Goal: Information Seeking & Learning: Learn about a topic

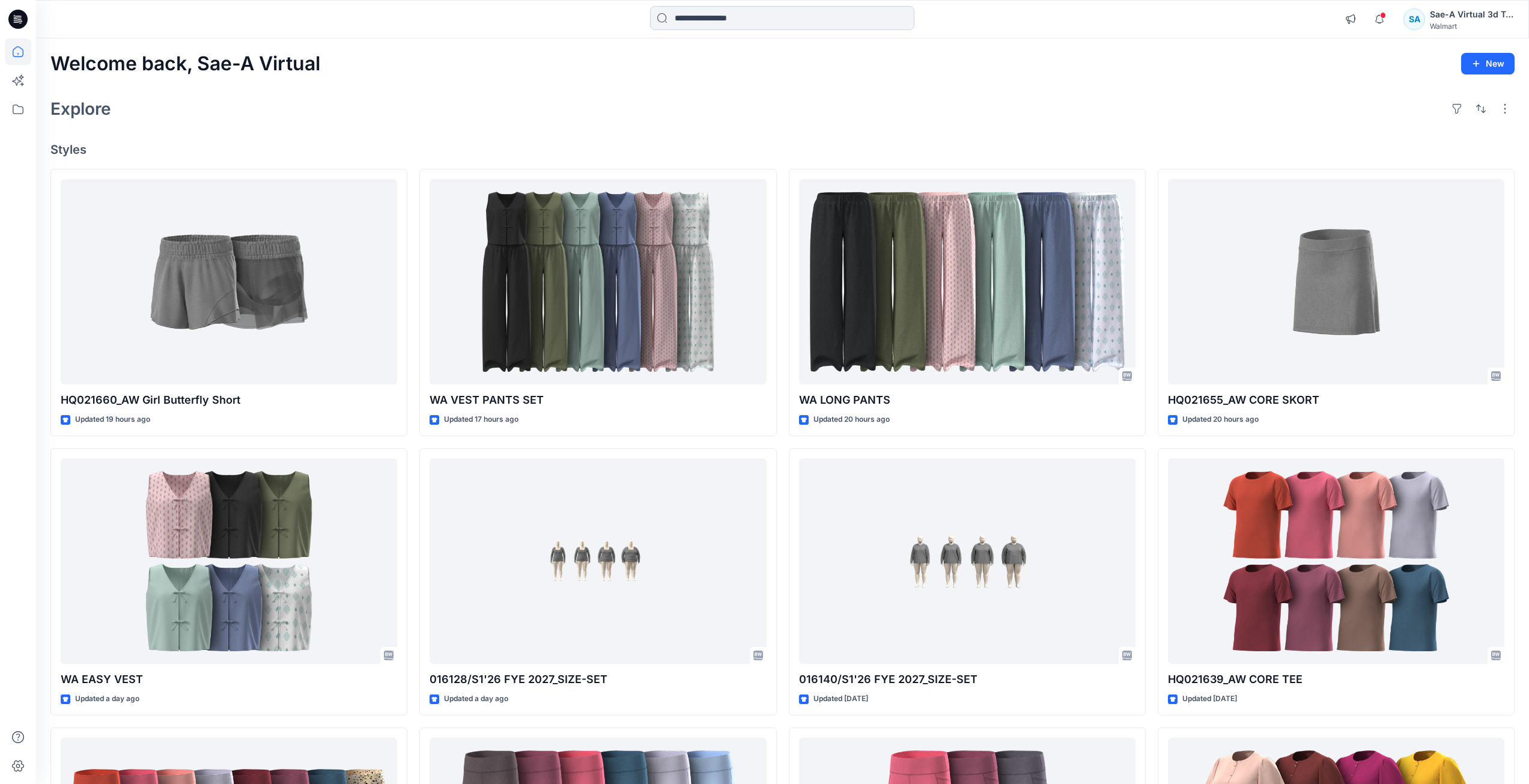
click at [757, 24] on input at bounding box center [782, 18] width 264 height 24
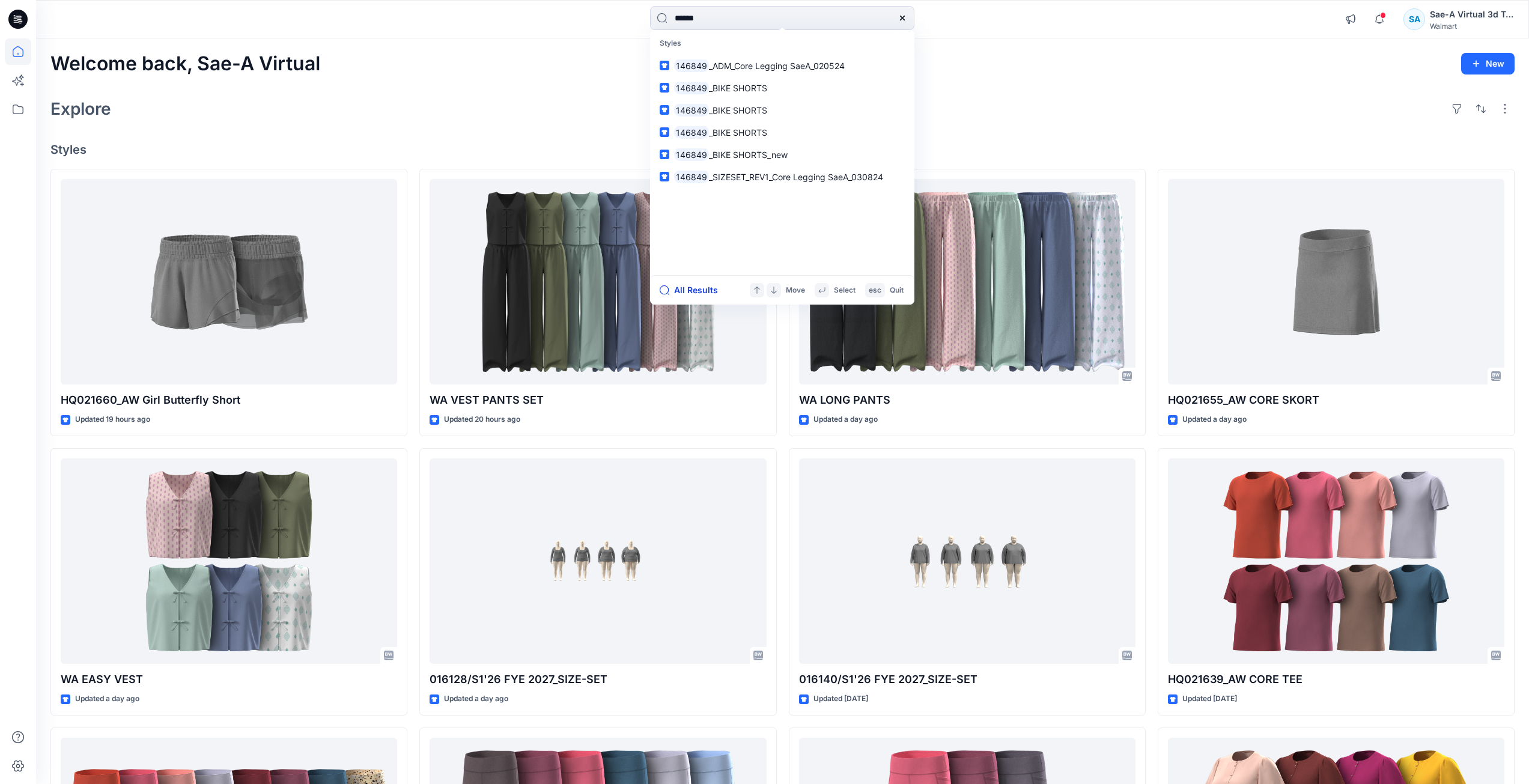
type input "******"
click at [703, 290] on button "All Results" at bounding box center [693, 290] width 66 height 14
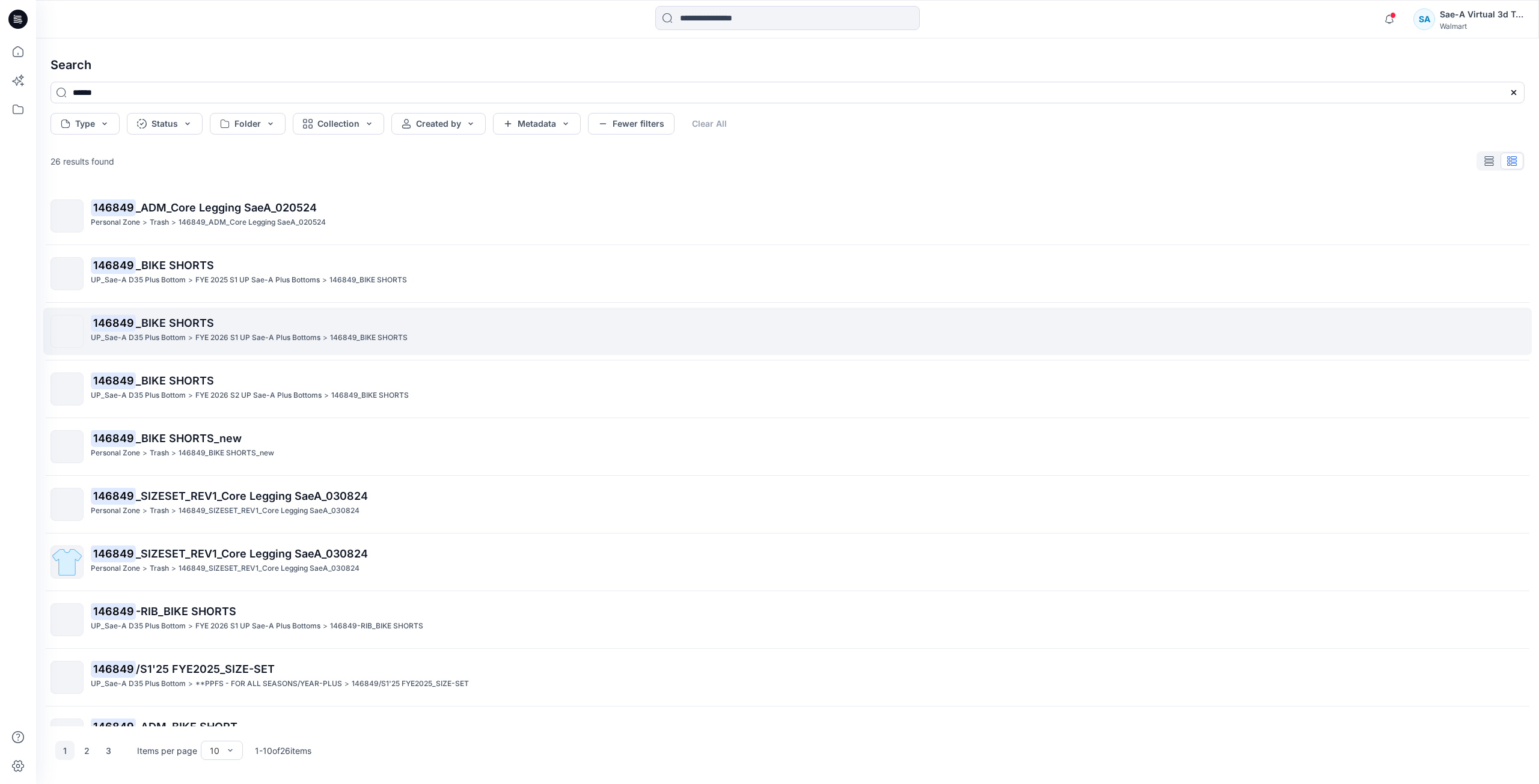
click at [179, 321] on span "_BIKE SHORTS" at bounding box center [174, 323] width 78 height 13
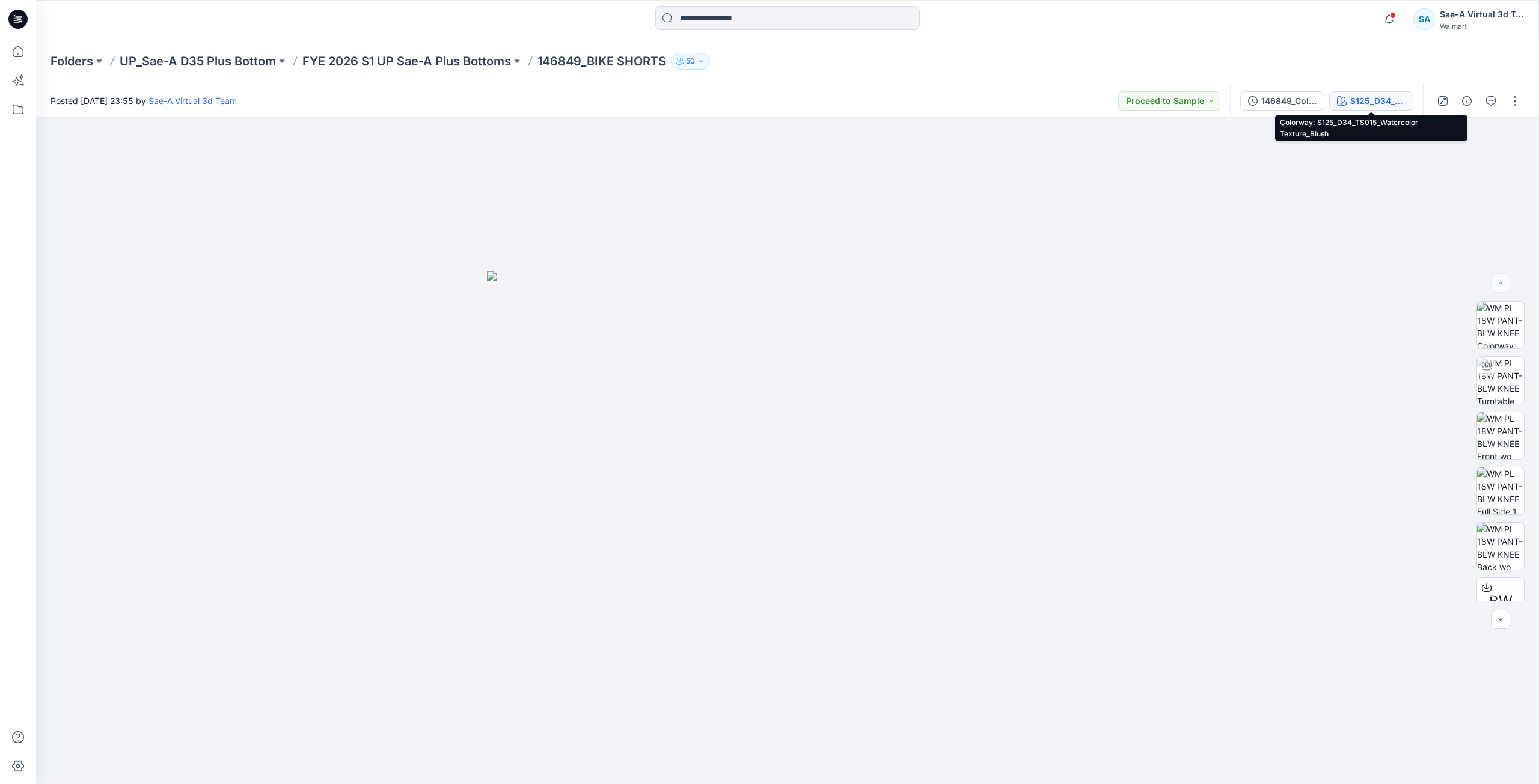
click at [1342, 101] on icon "button" at bounding box center [1342, 101] width 9 height 9
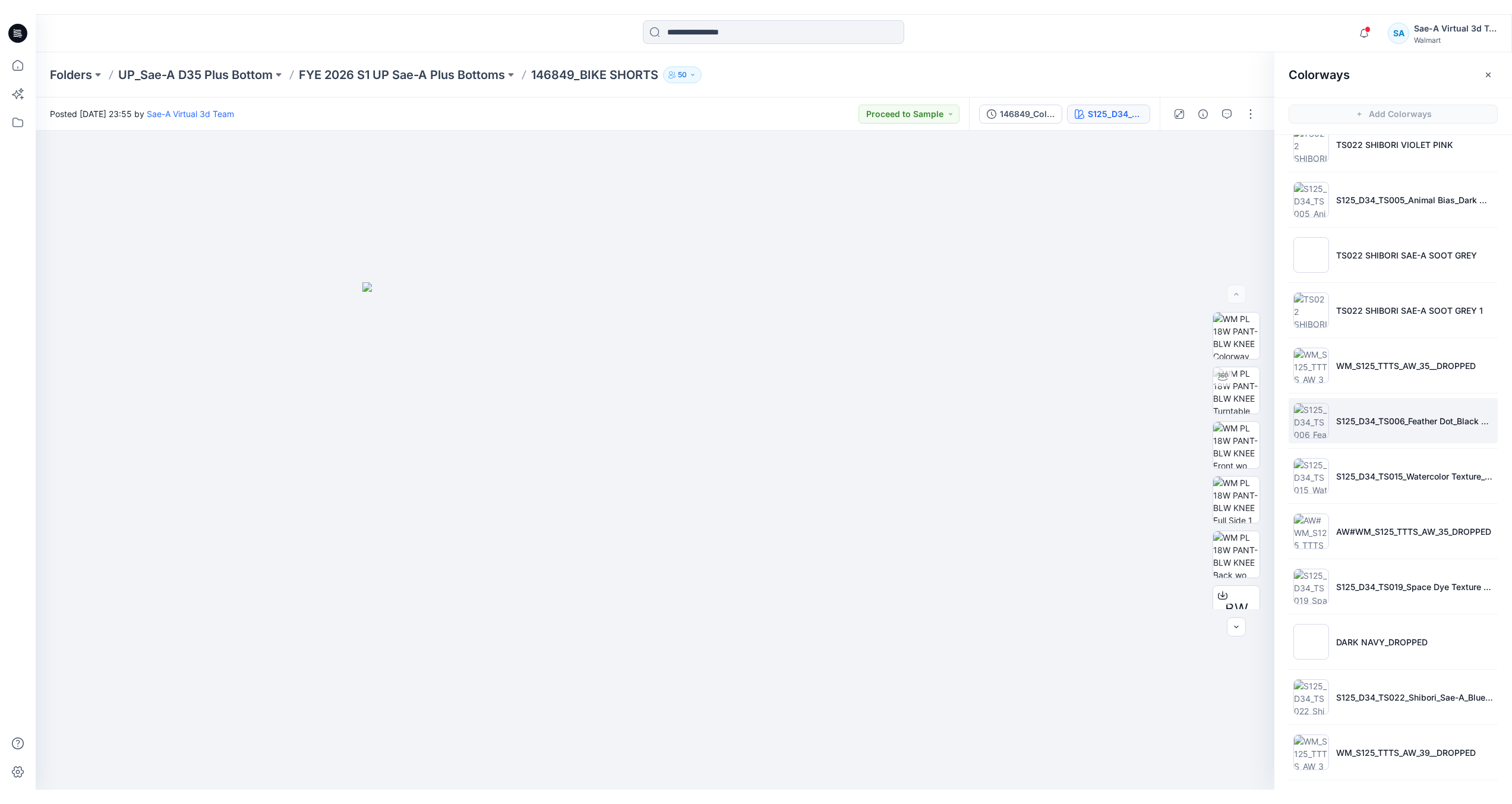
scroll to position [178, 0]
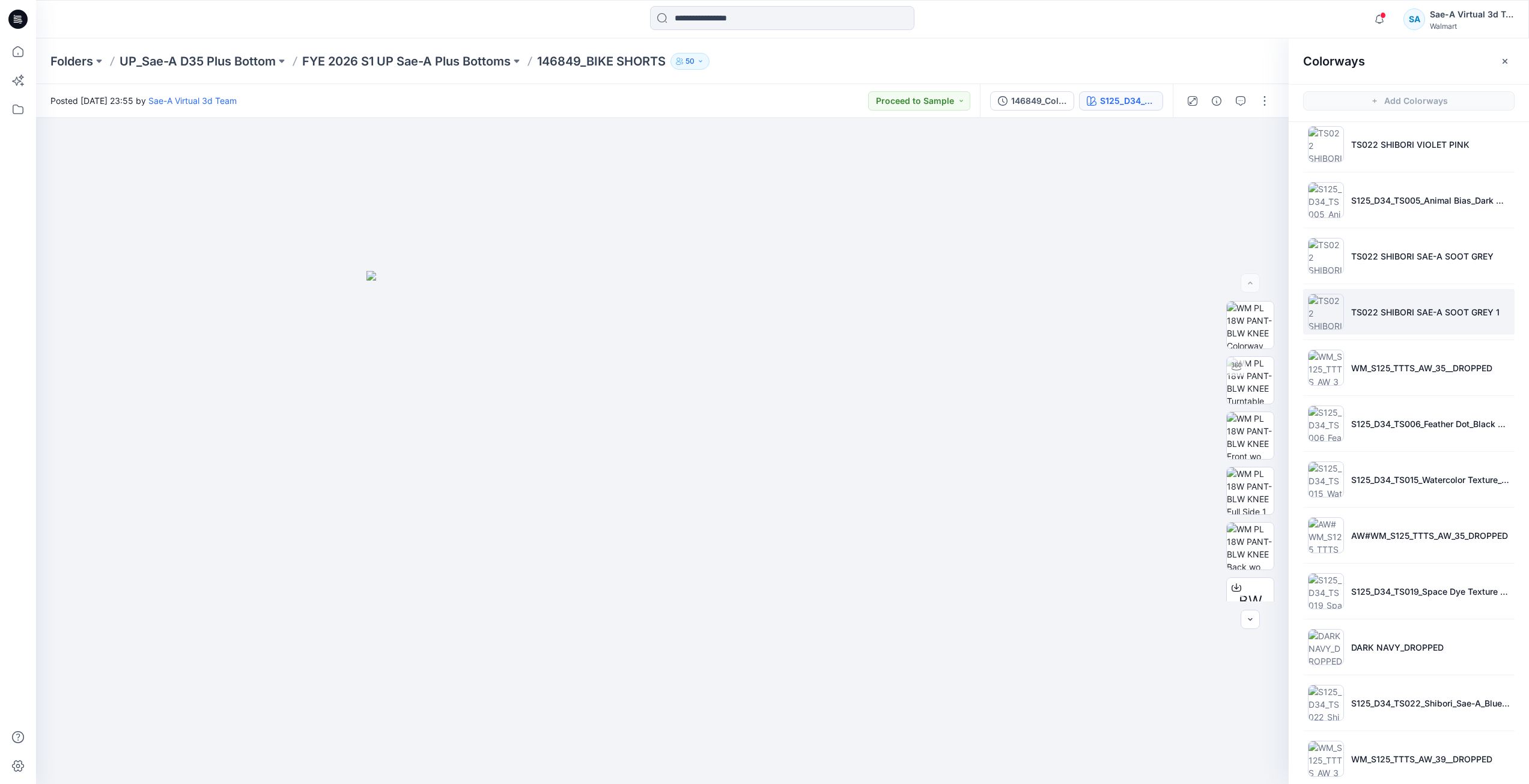
click at [1415, 311] on p "TS022 SHIBORI SAE-A SOOT GREY 1" at bounding box center [1425, 312] width 148 height 13
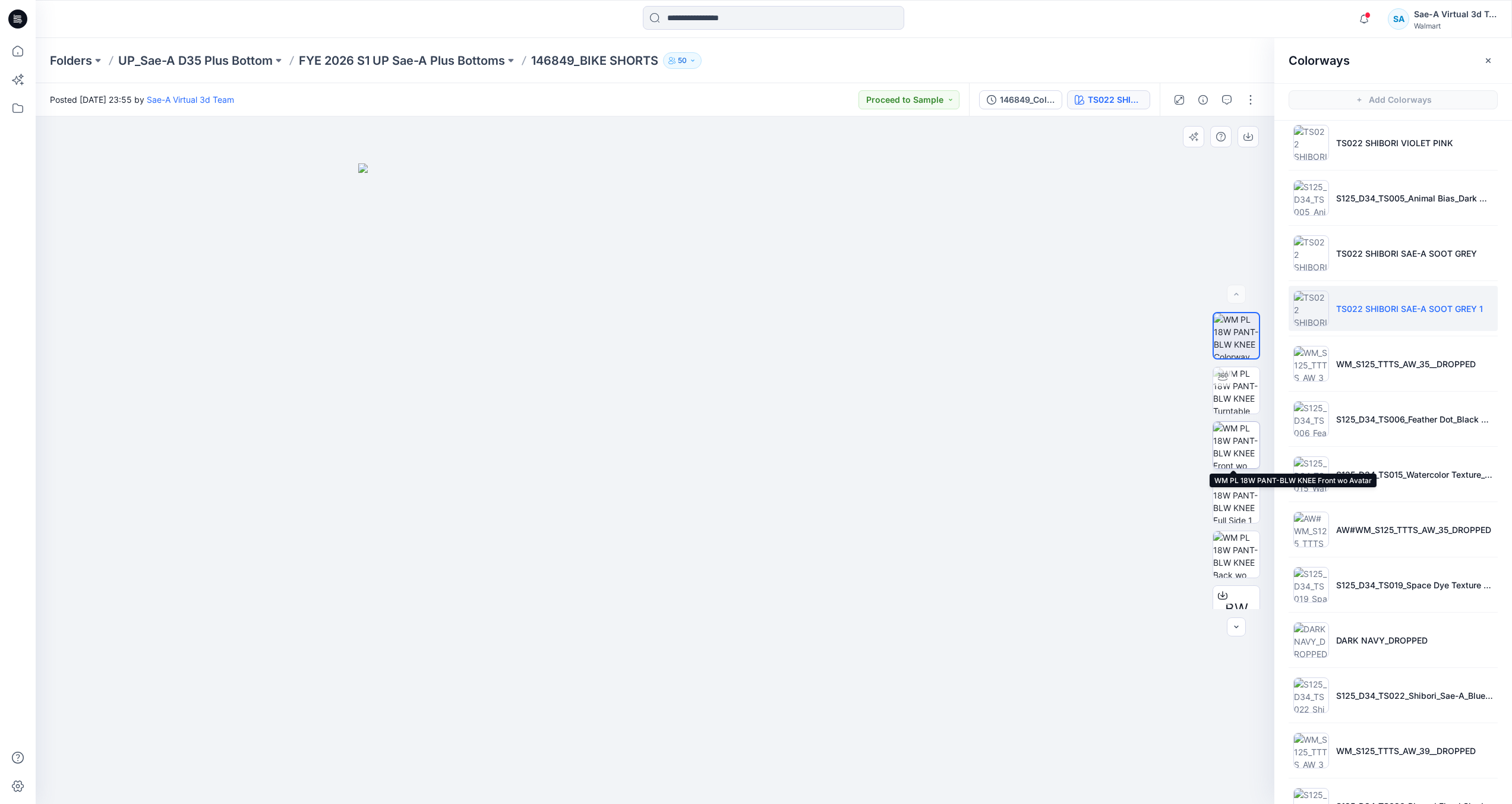
click at [1241, 454] on img at bounding box center [1237, 445] width 47 height 47
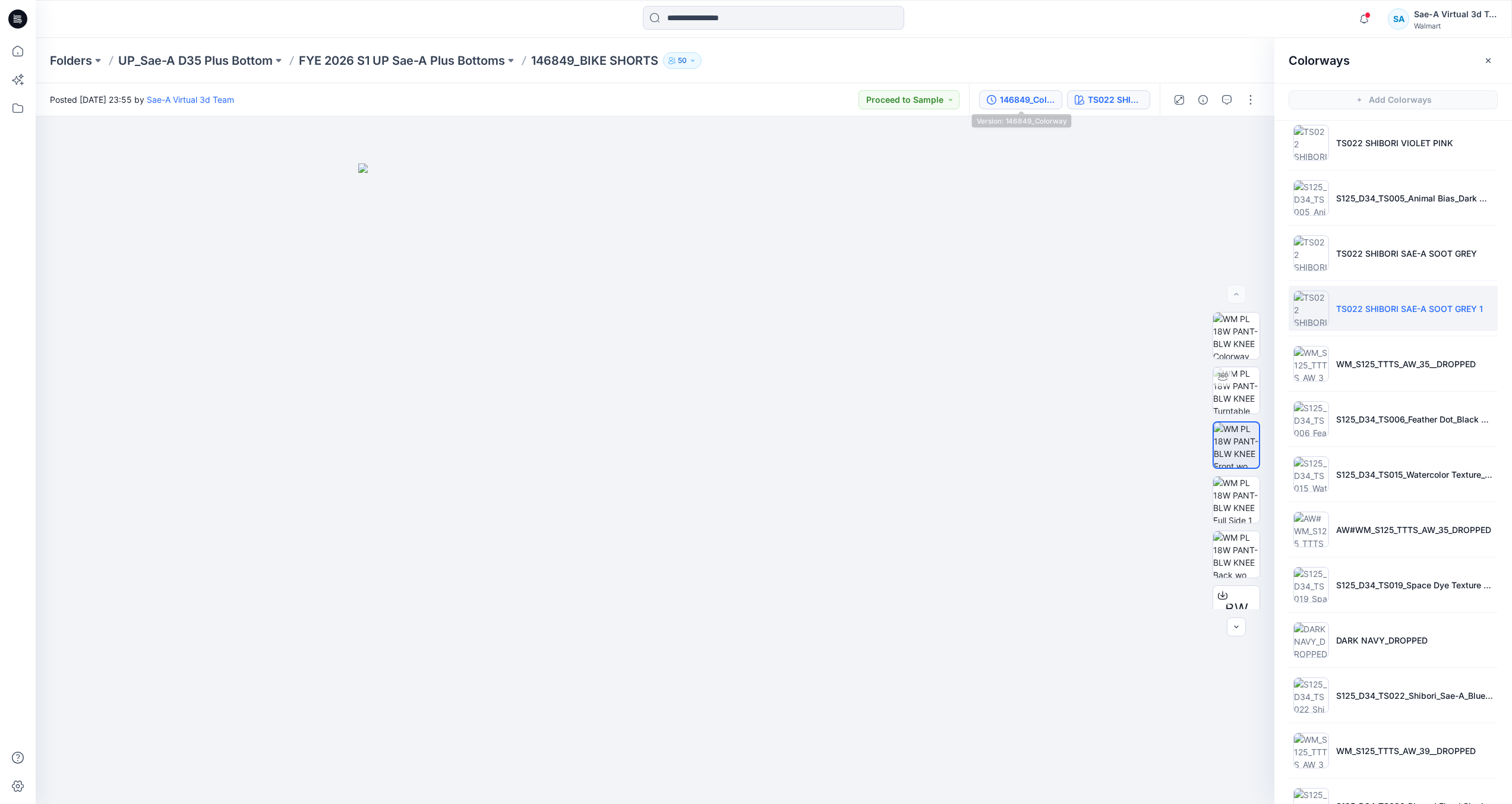
click at [1030, 103] on div "146849_Colorway" at bounding box center [1027, 99] width 54 height 13
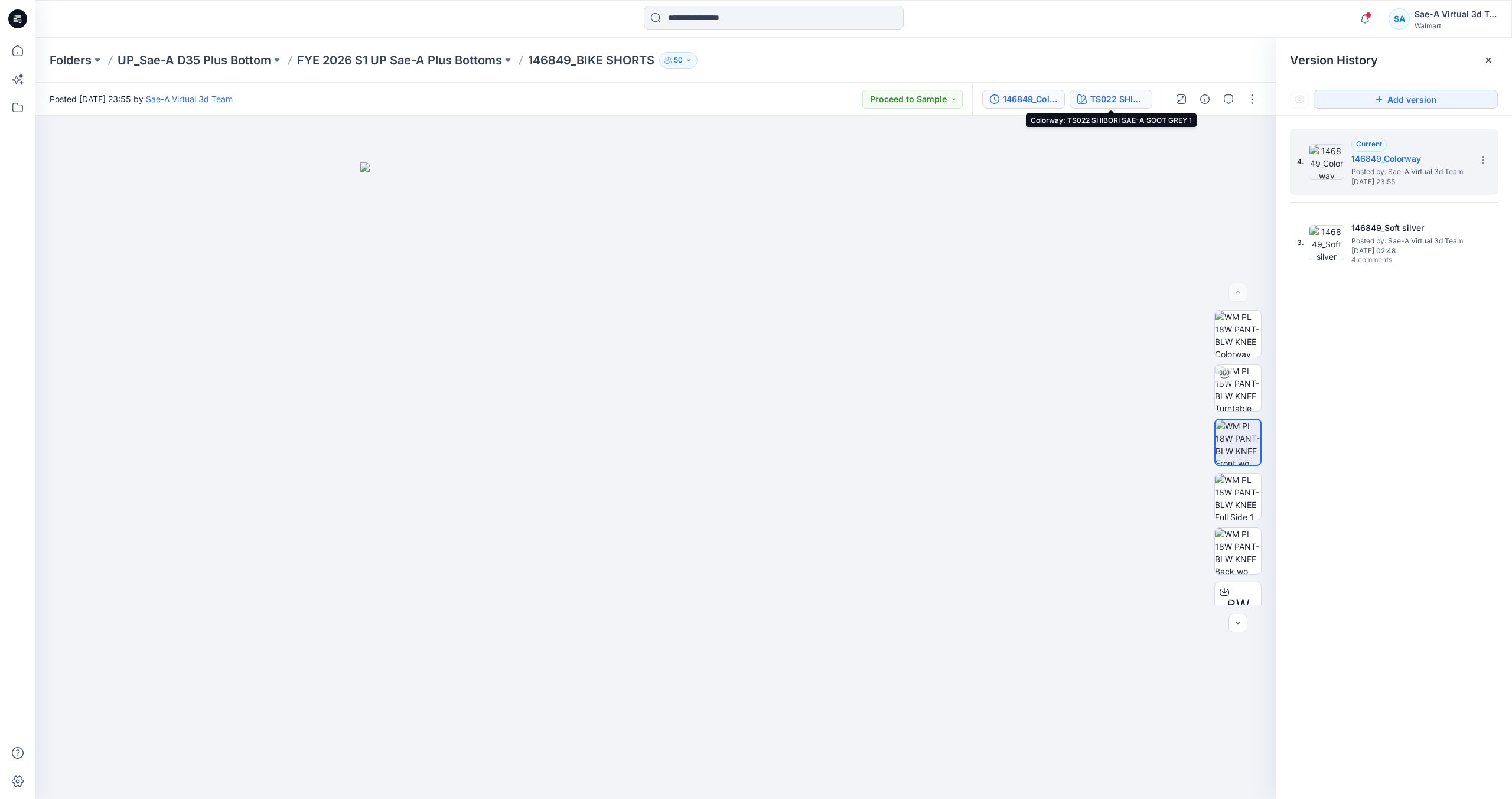
click at [1123, 98] on div "TS022 SHIBORI SAE-A SOOT GREY 1" at bounding box center [1117, 99] width 54 height 13
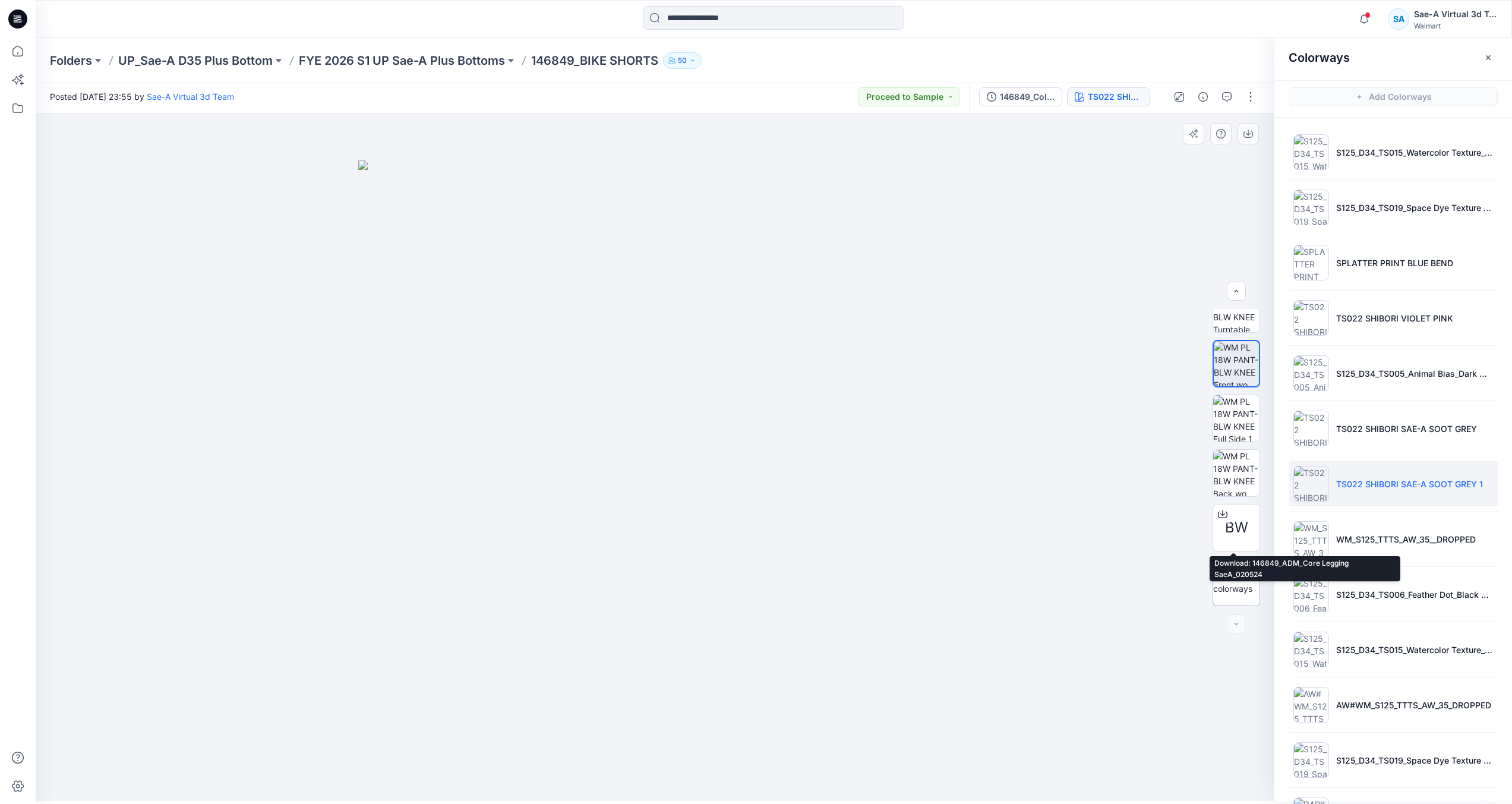
scroll to position [4, 0]
click at [1236, 576] on img at bounding box center [1237, 582] width 47 height 25
click at [739, 26] on input at bounding box center [773, 18] width 261 height 24
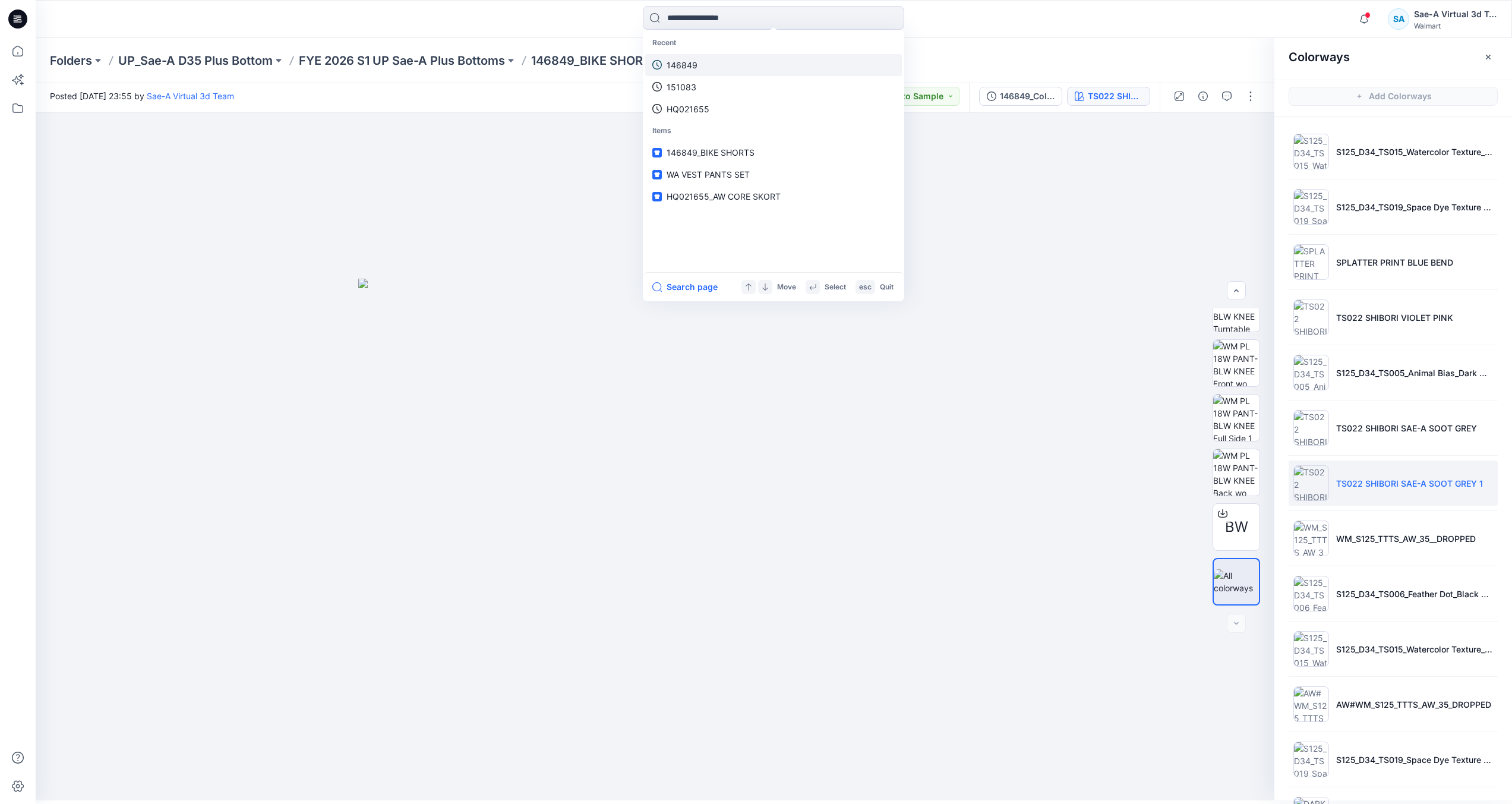
drag, startPoint x: 711, startPoint y: 62, endPoint x: 703, endPoint y: 63, distance: 8.1
click at [711, 62] on link "146849" at bounding box center [774, 65] width 256 height 22
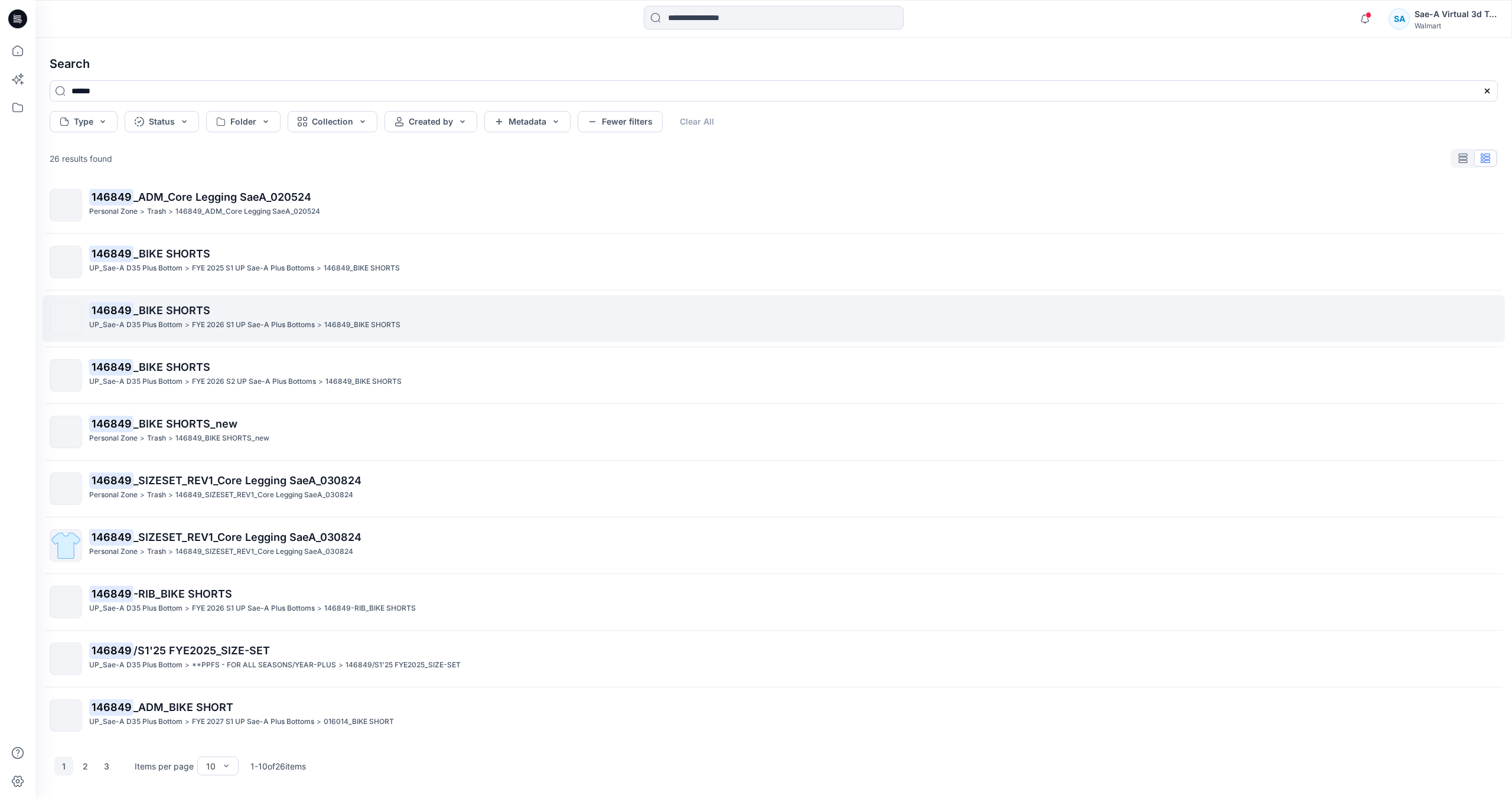
scroll to position [8, 0]
click at [175, 304] on span "_BIKE SHORTS" at bounding box center [171, 309] width 76 height 12
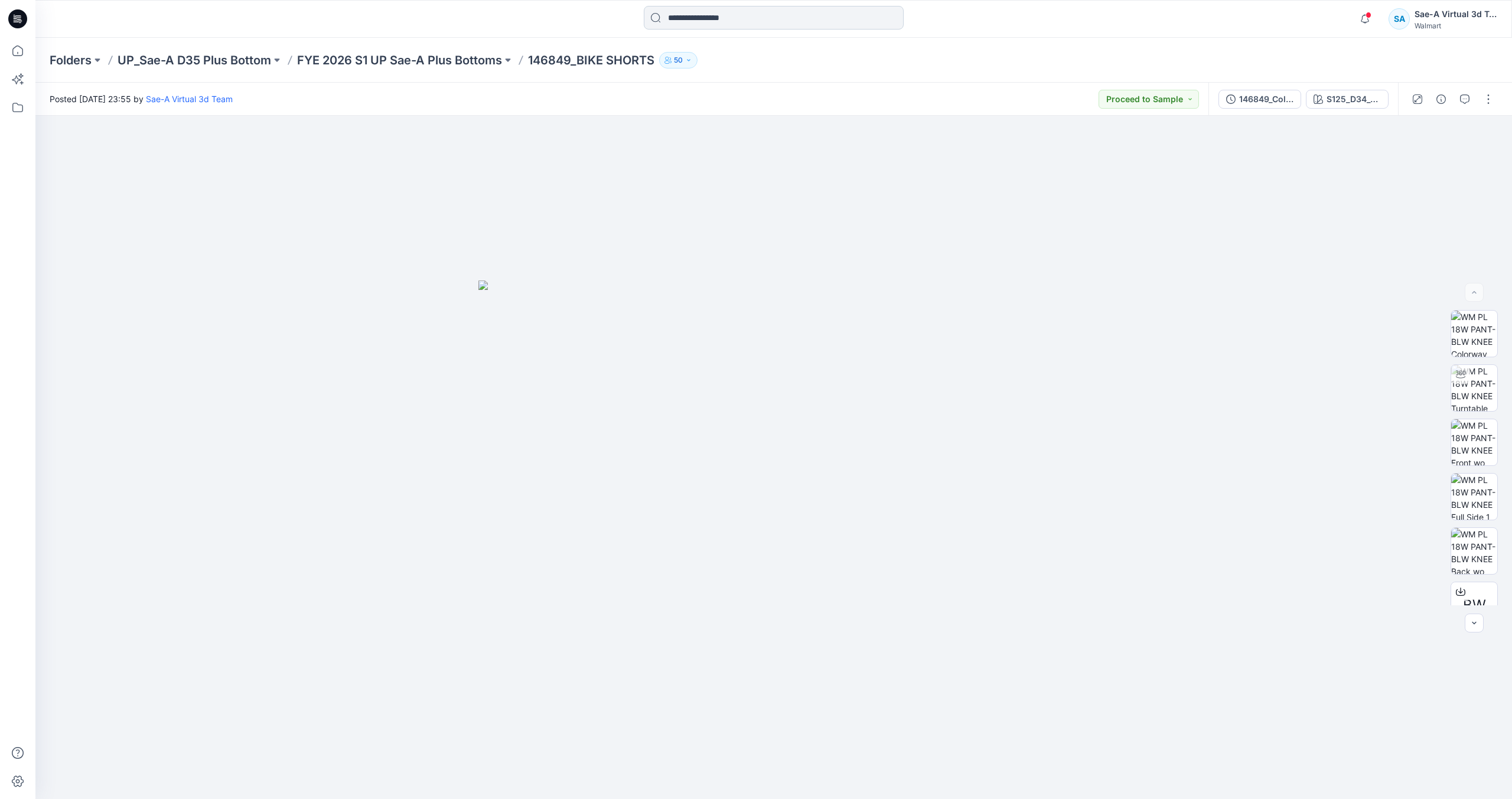
click at [702, 20] on input at bounding box center [774, 18] width 259 height 24
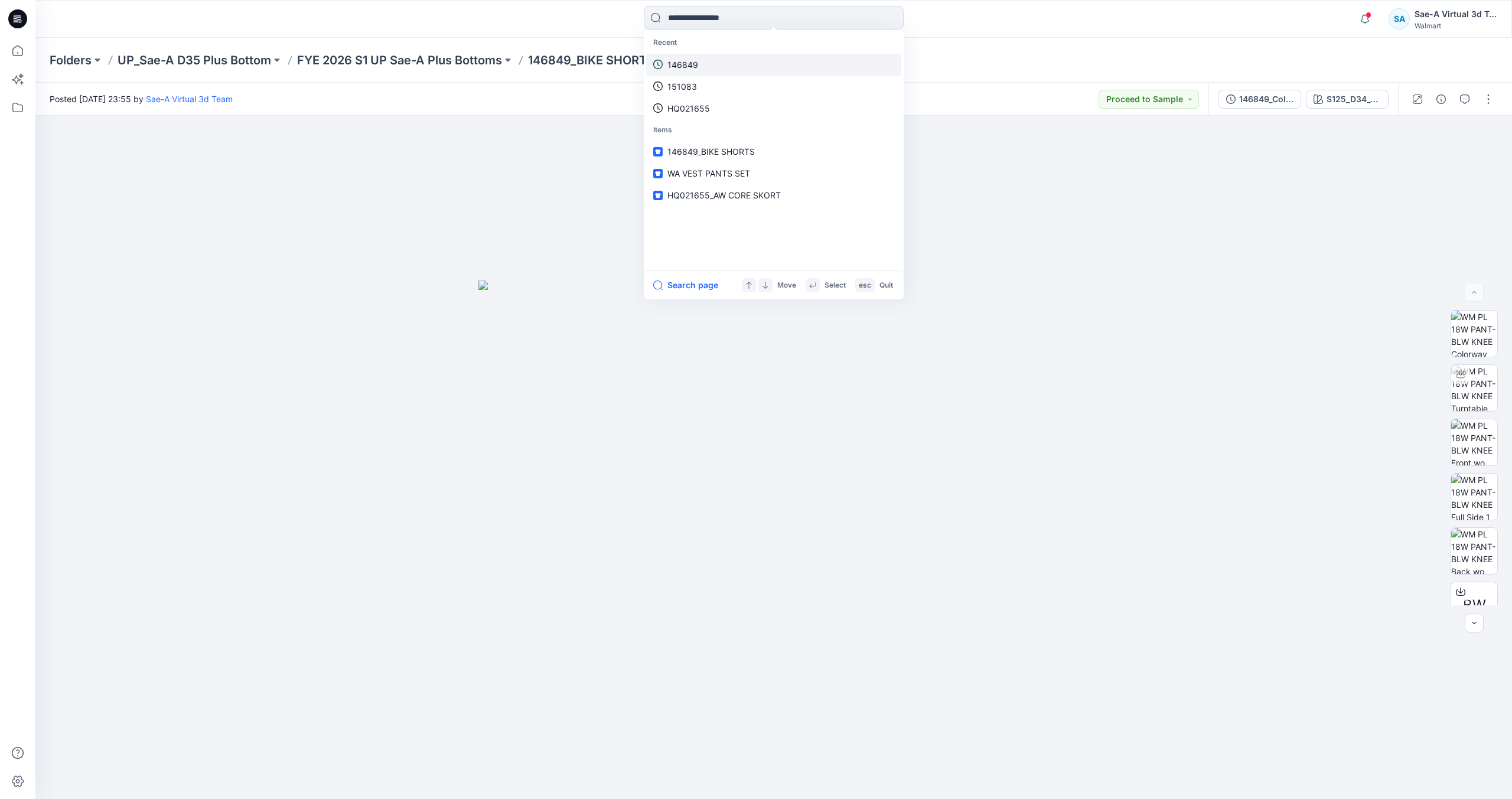
click at [666, 68] on link "146849" at bounding box center [774, 65] width 255 height 22
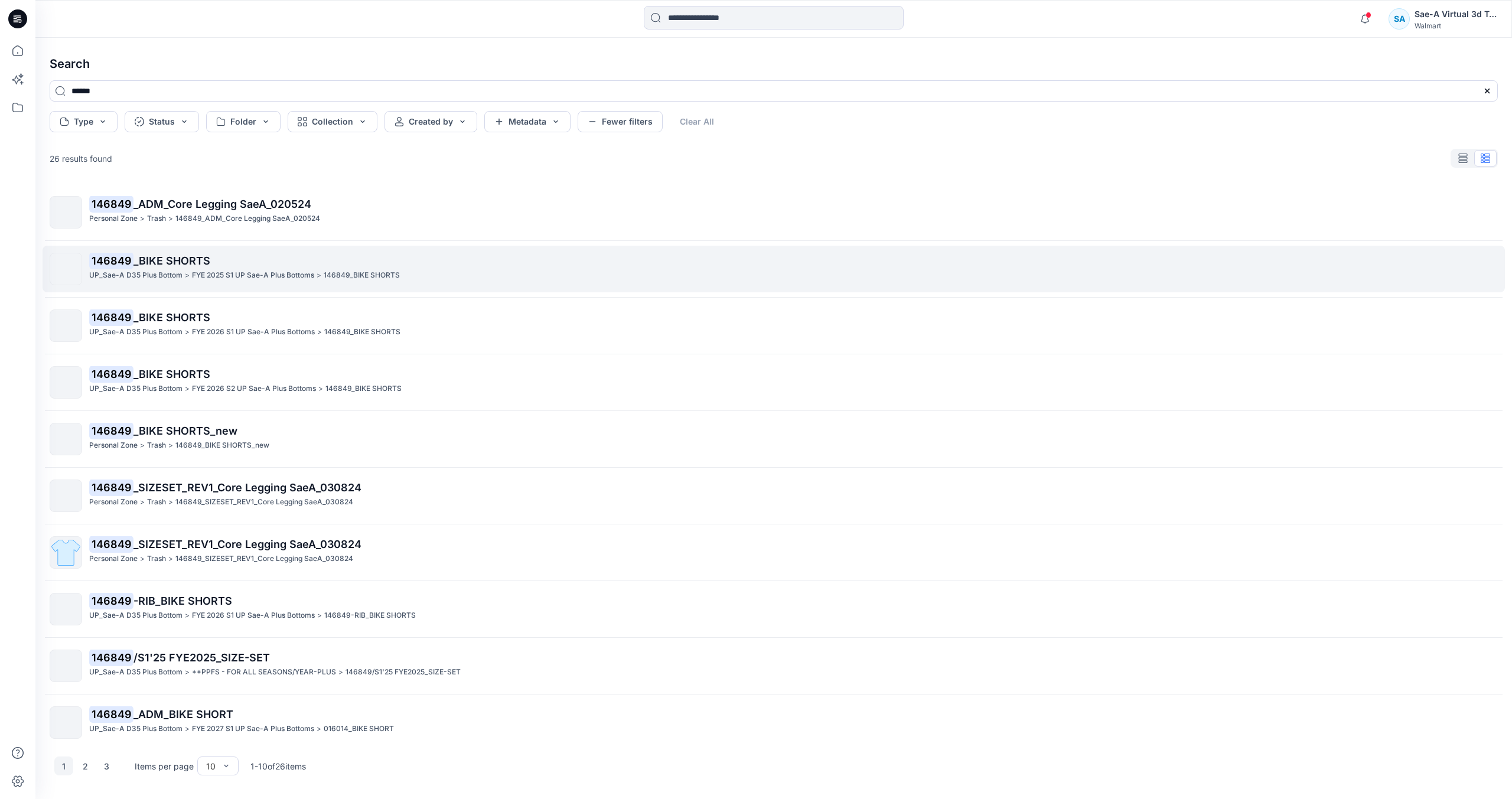
click at [178, 273] on p "UP_Sae-A D35 Plus Bottom" at bounding box center [135, 276] width 93 height 12
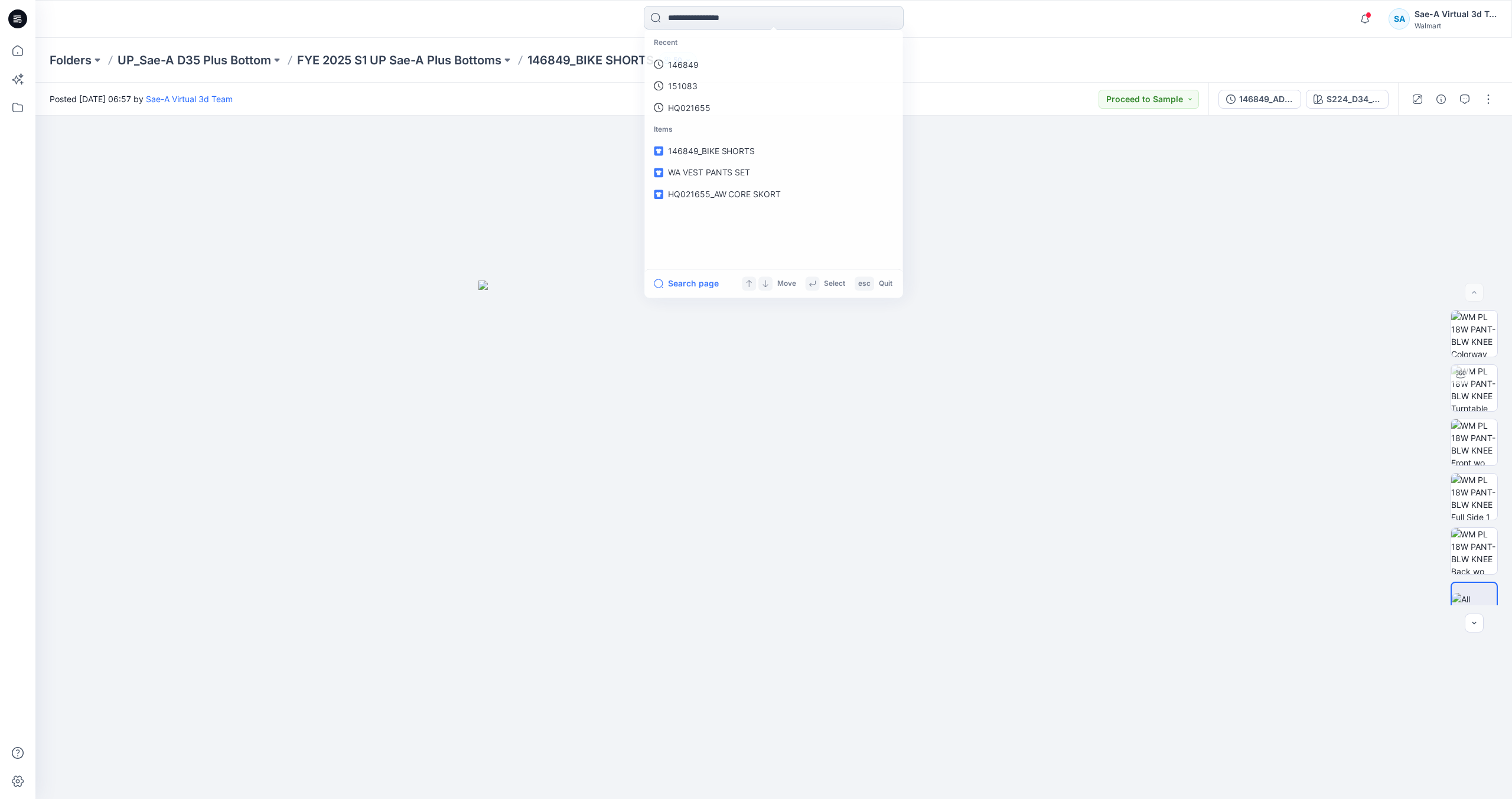
click at [682, 29] on input at bounding box center [774, 18] width 259 height 24
click at [676, 59] on p "146849" at bounding box center [683, 65] width 31 height 12
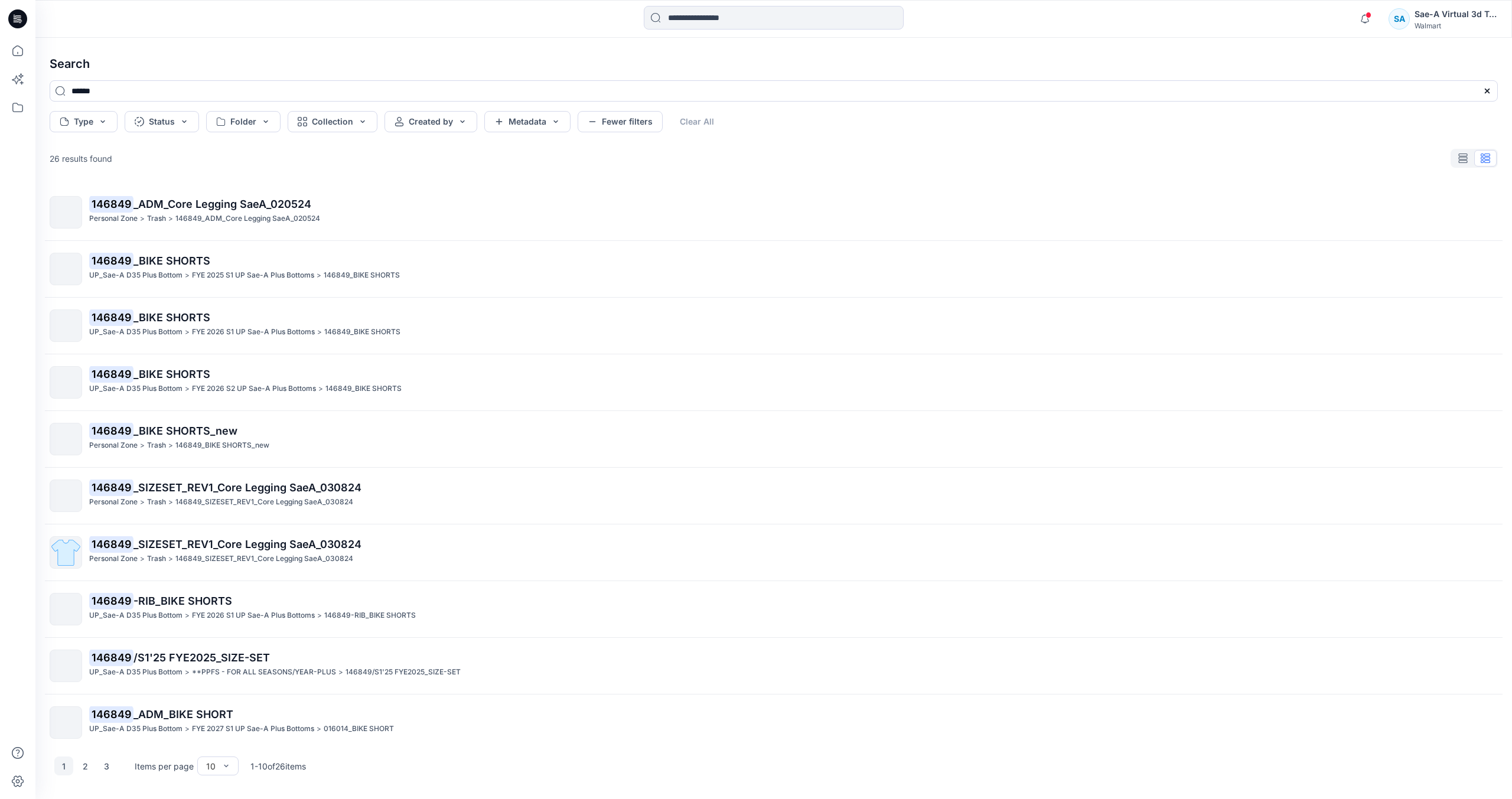
scroll to position [8, 0]
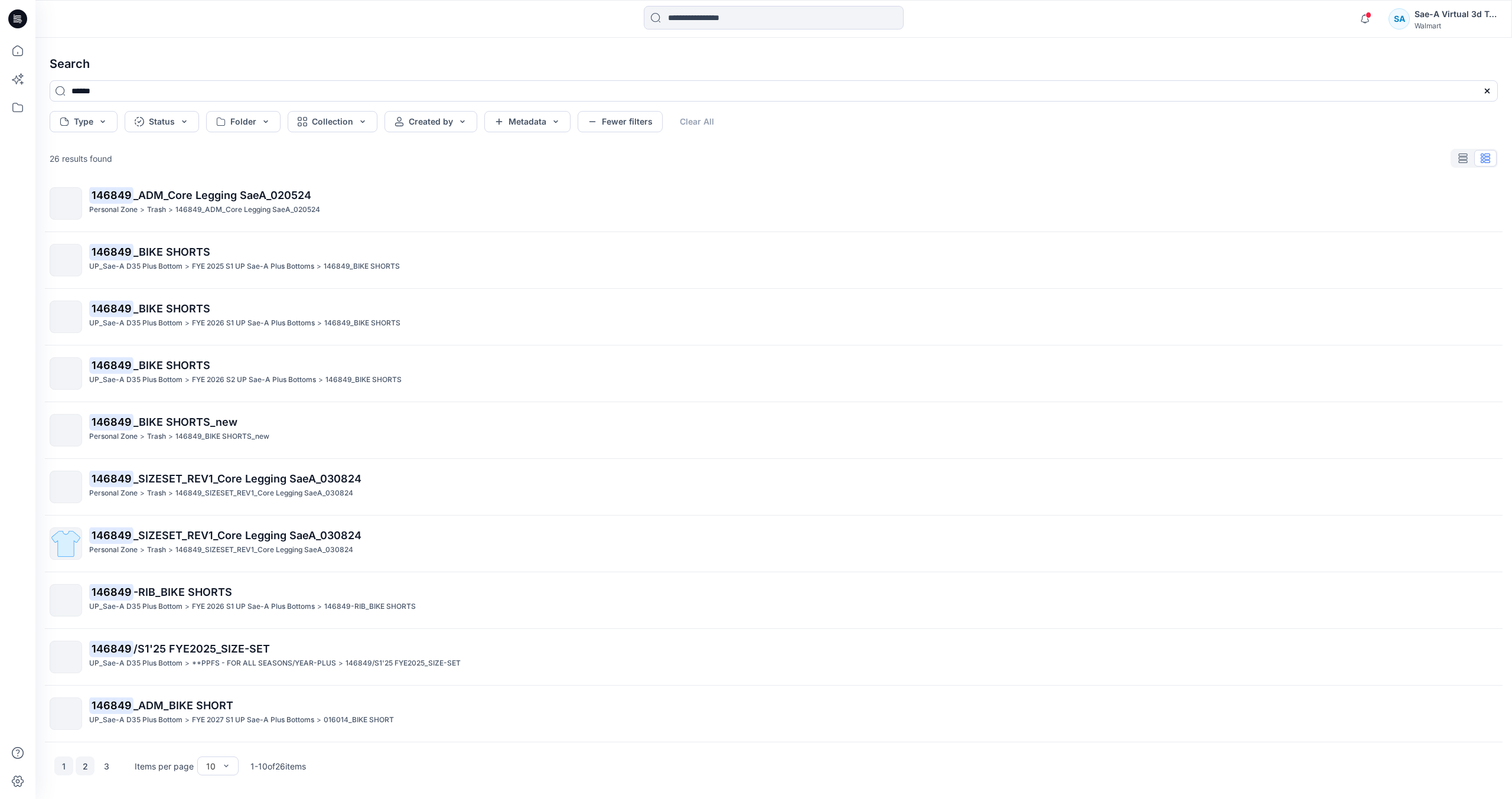
click at [84, 770] on button "2" at bounding box center [85, 766] width 19 height 19
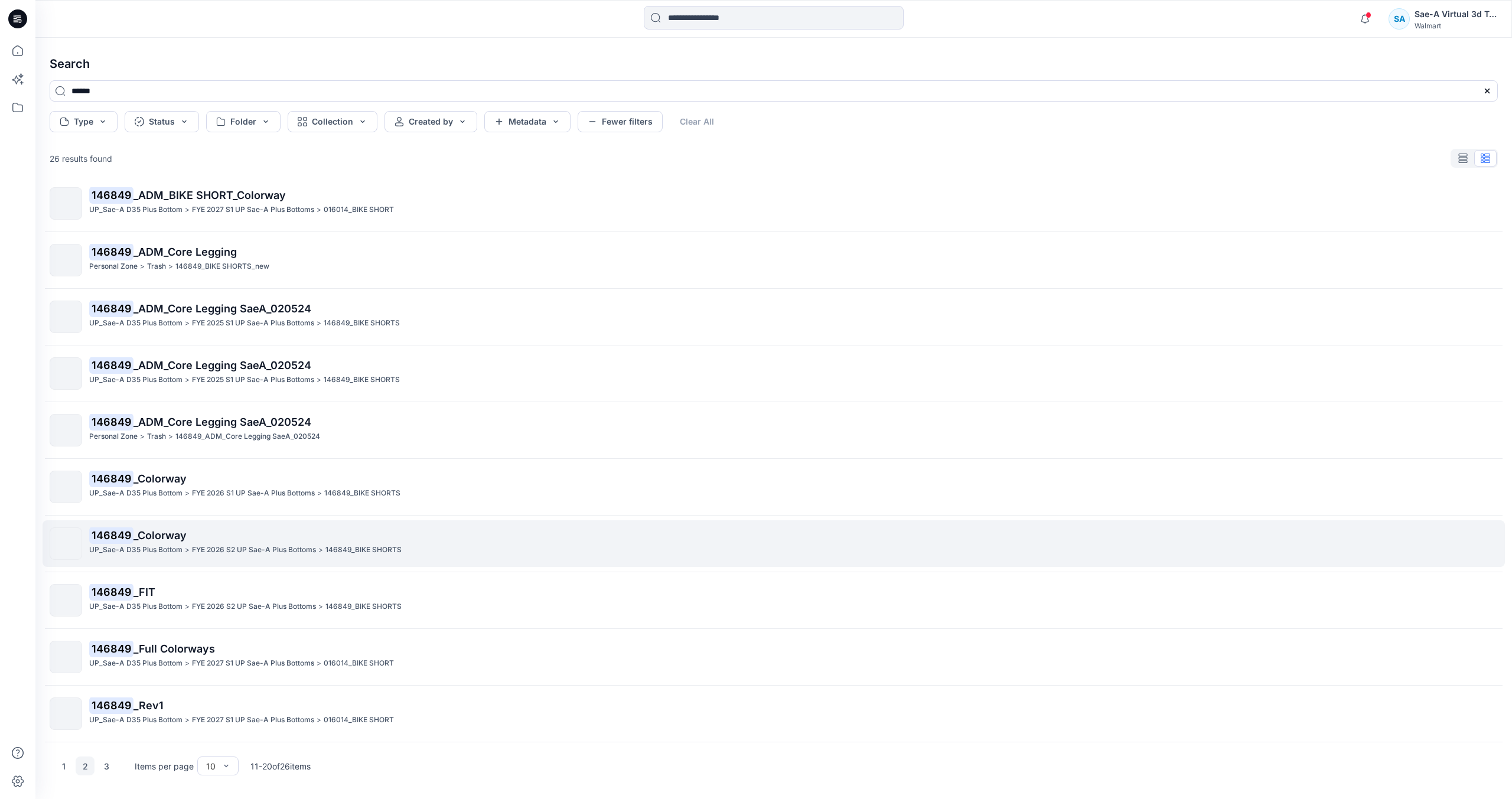
click at [147, 556] on div "146849 _Colorway UP_Sae-A D35 Plus Bottom > FYE 2026 S2 UP Sae-A Plus Bottoms >…" at bounding box center [792, 543] width 1408 height 32
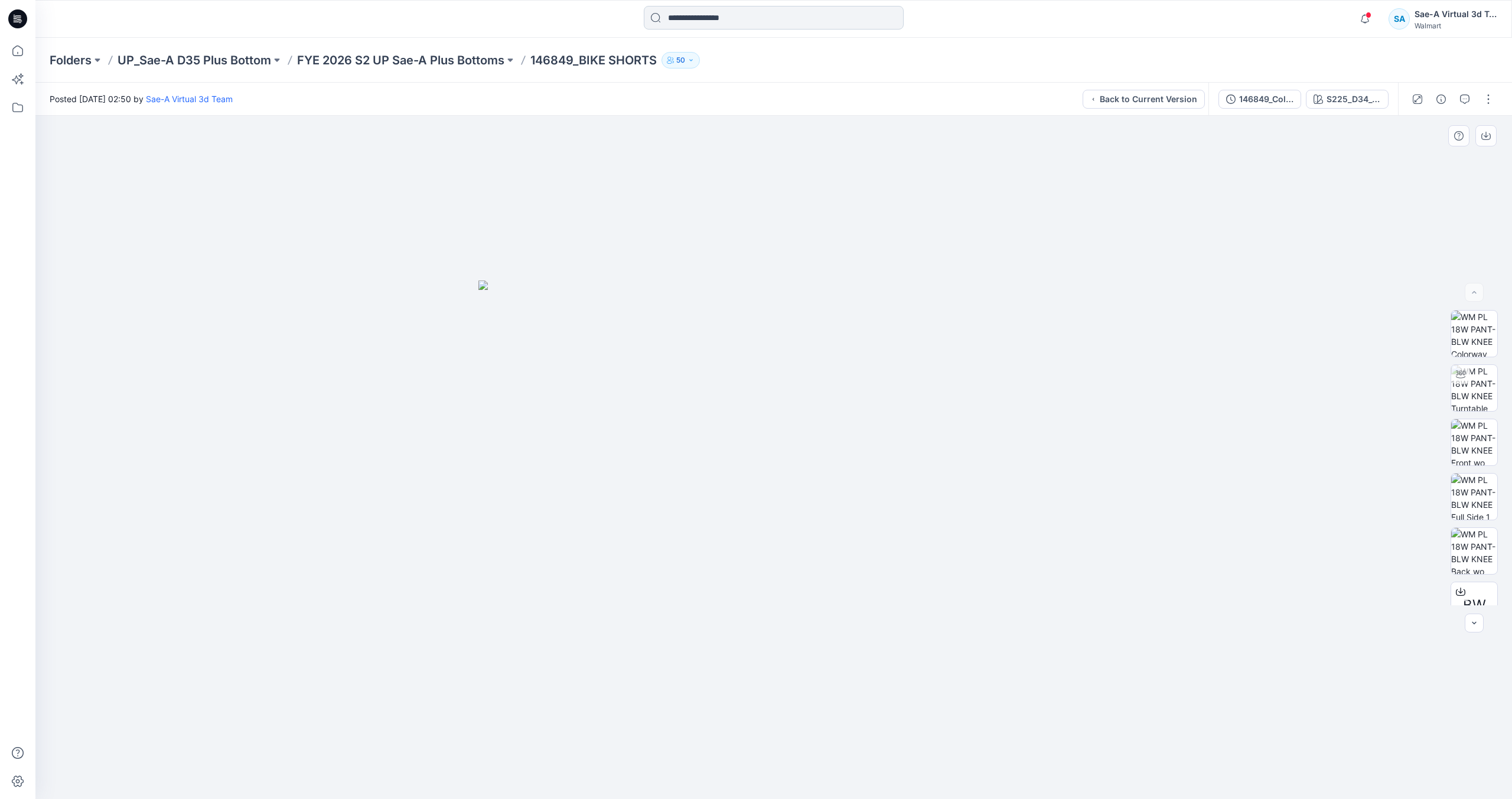
click at [730, 25] on input at bounding box center [774, 18] width 259 height 24
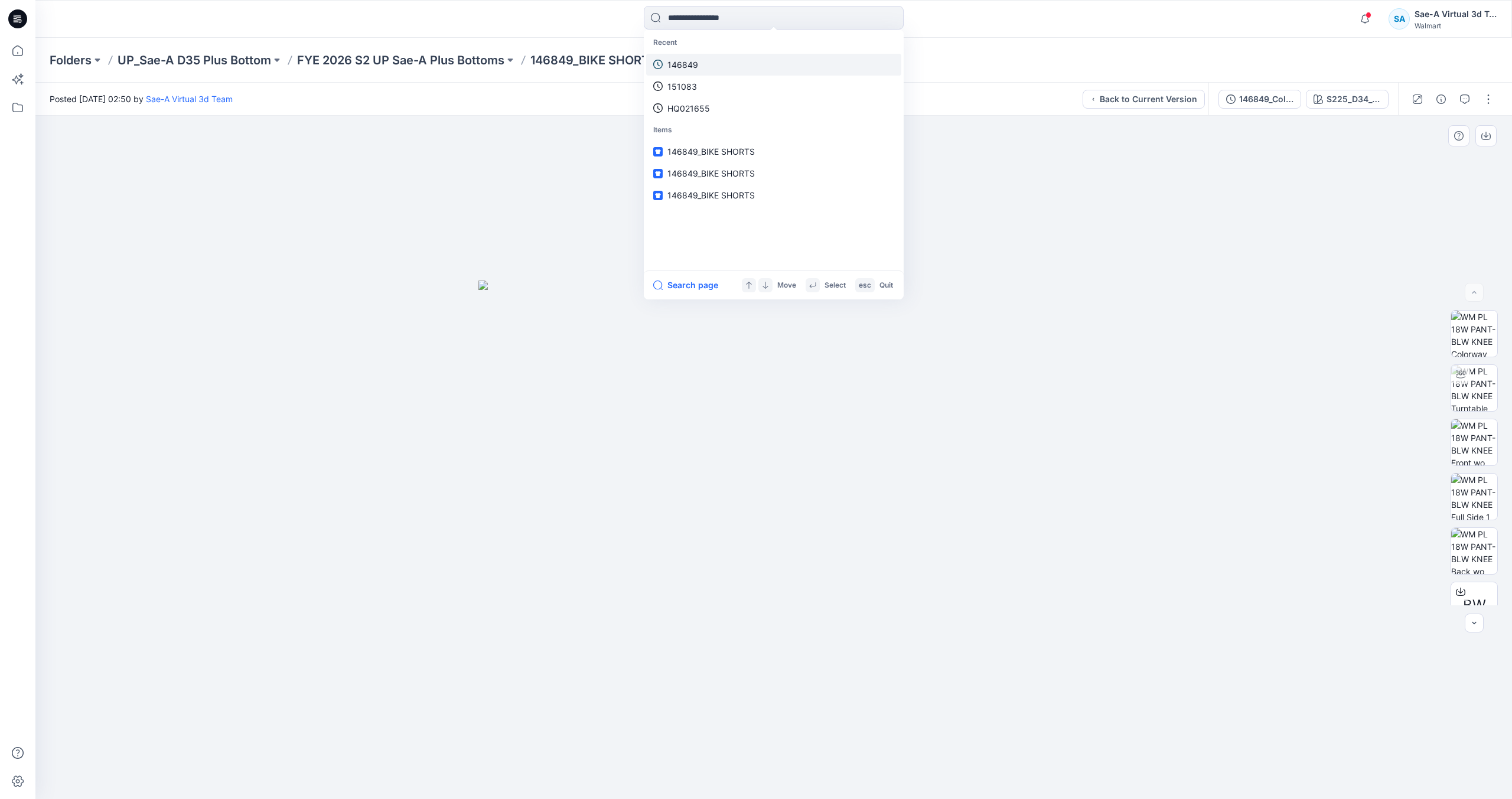
click at [673, 72] on link "146849" at bounding box center [774, 65] width 255 height 22
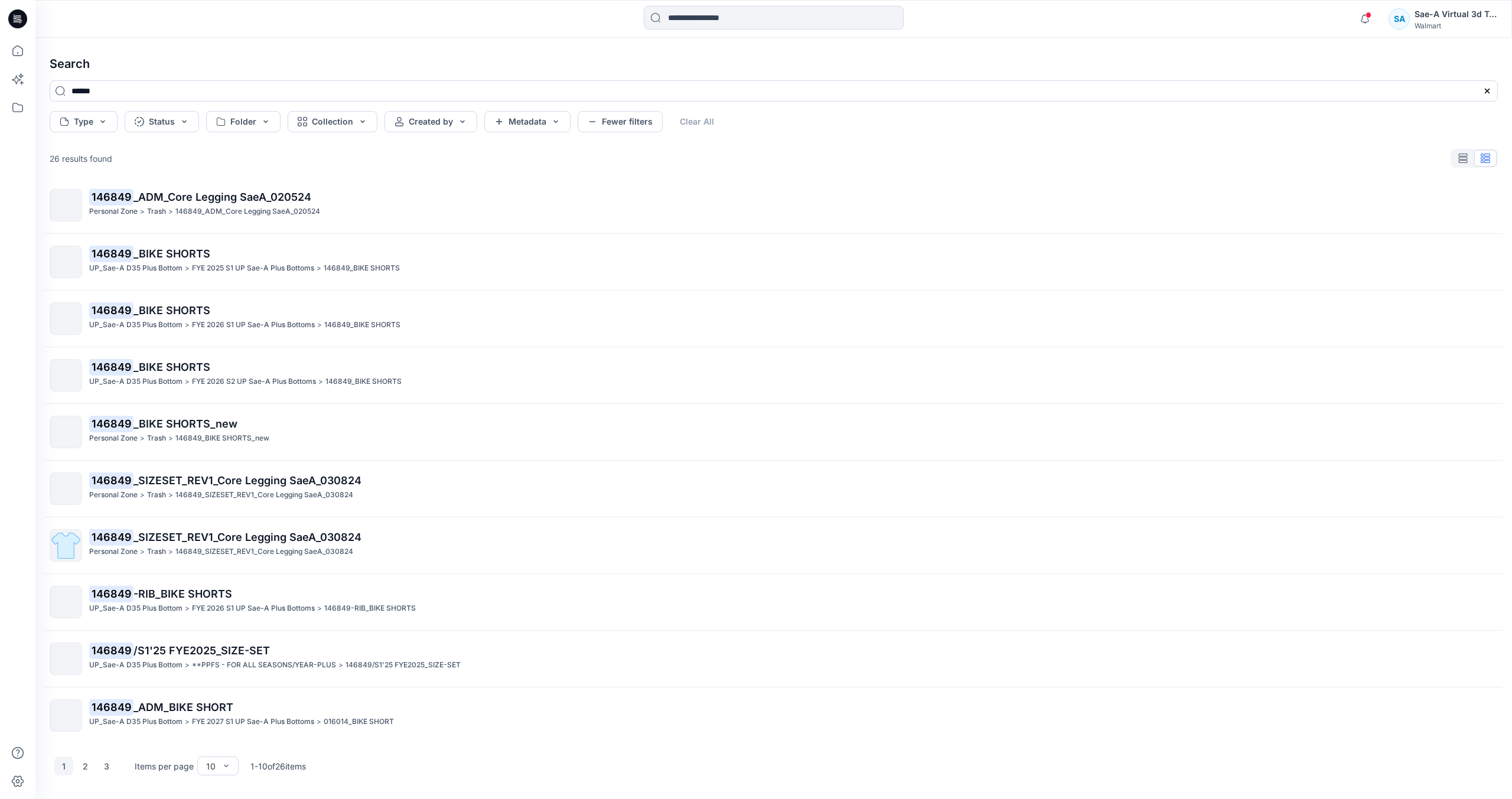
scroll to position [8, 0]
click at [110, 767] on button "3" at bounding box center [106, 766] width 19 height 19
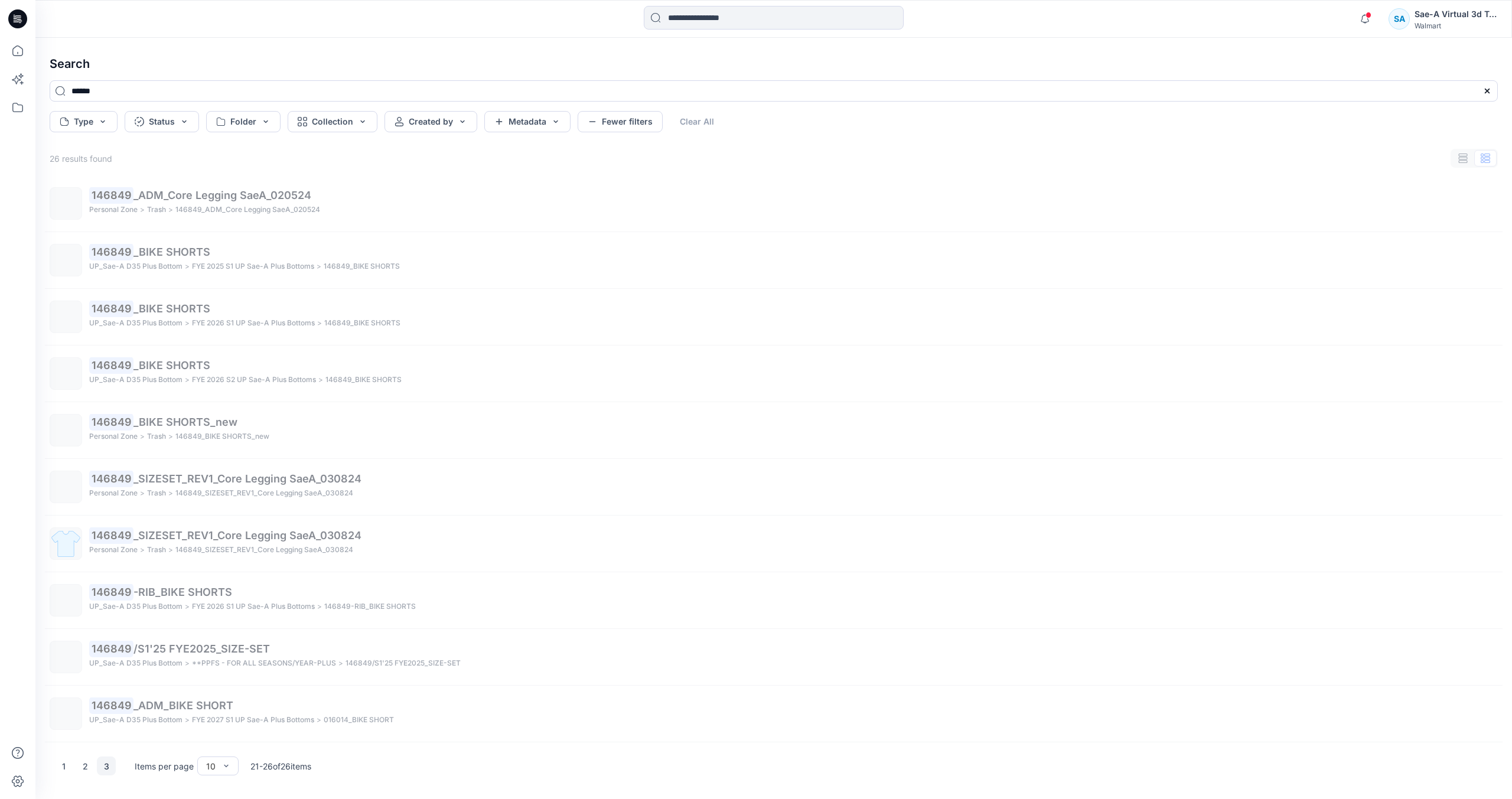
scroll to position [0, 0]
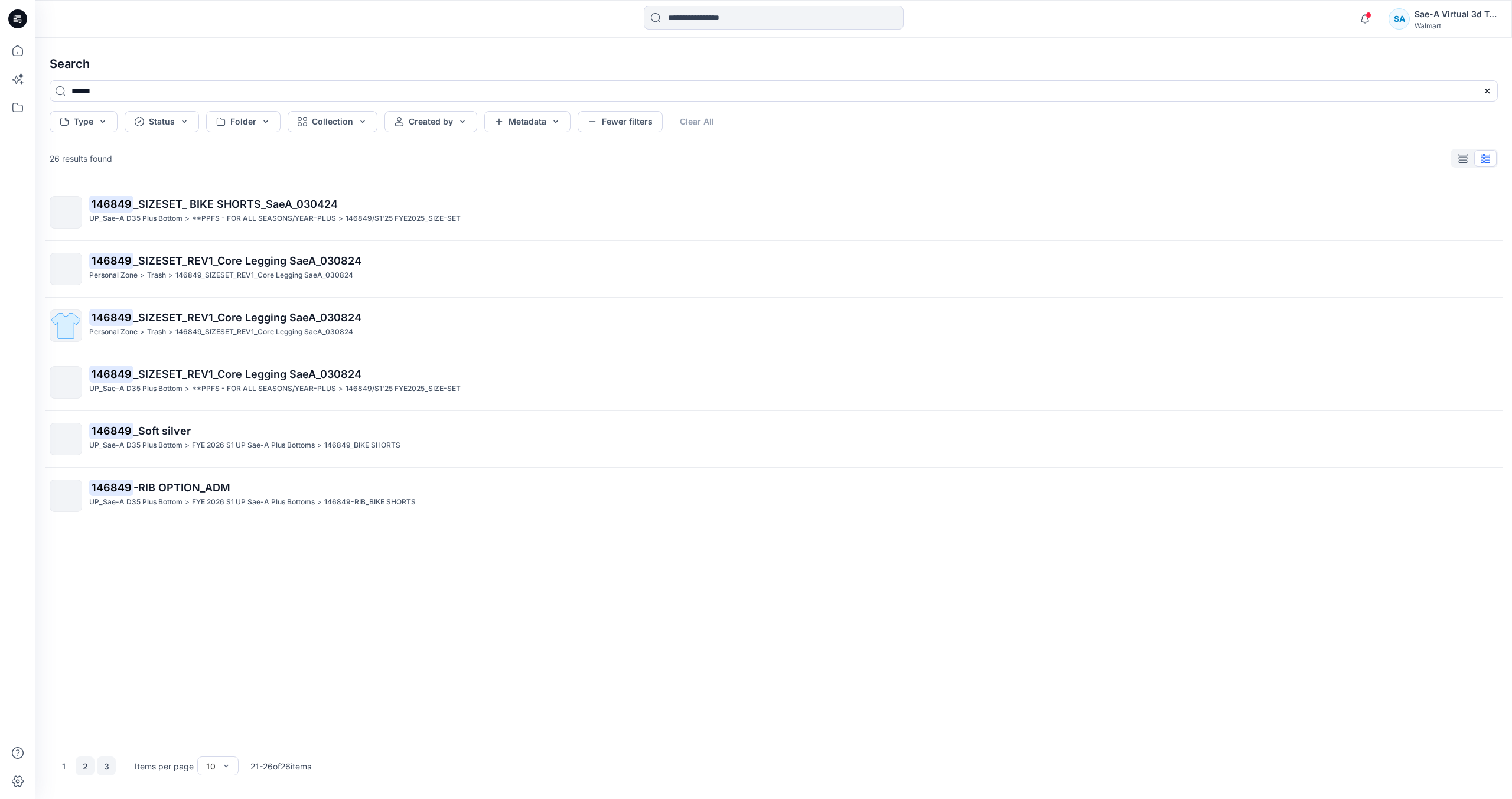
click at [89, 767] on button "2" at bounding box center [85, 766] width 19 height 19
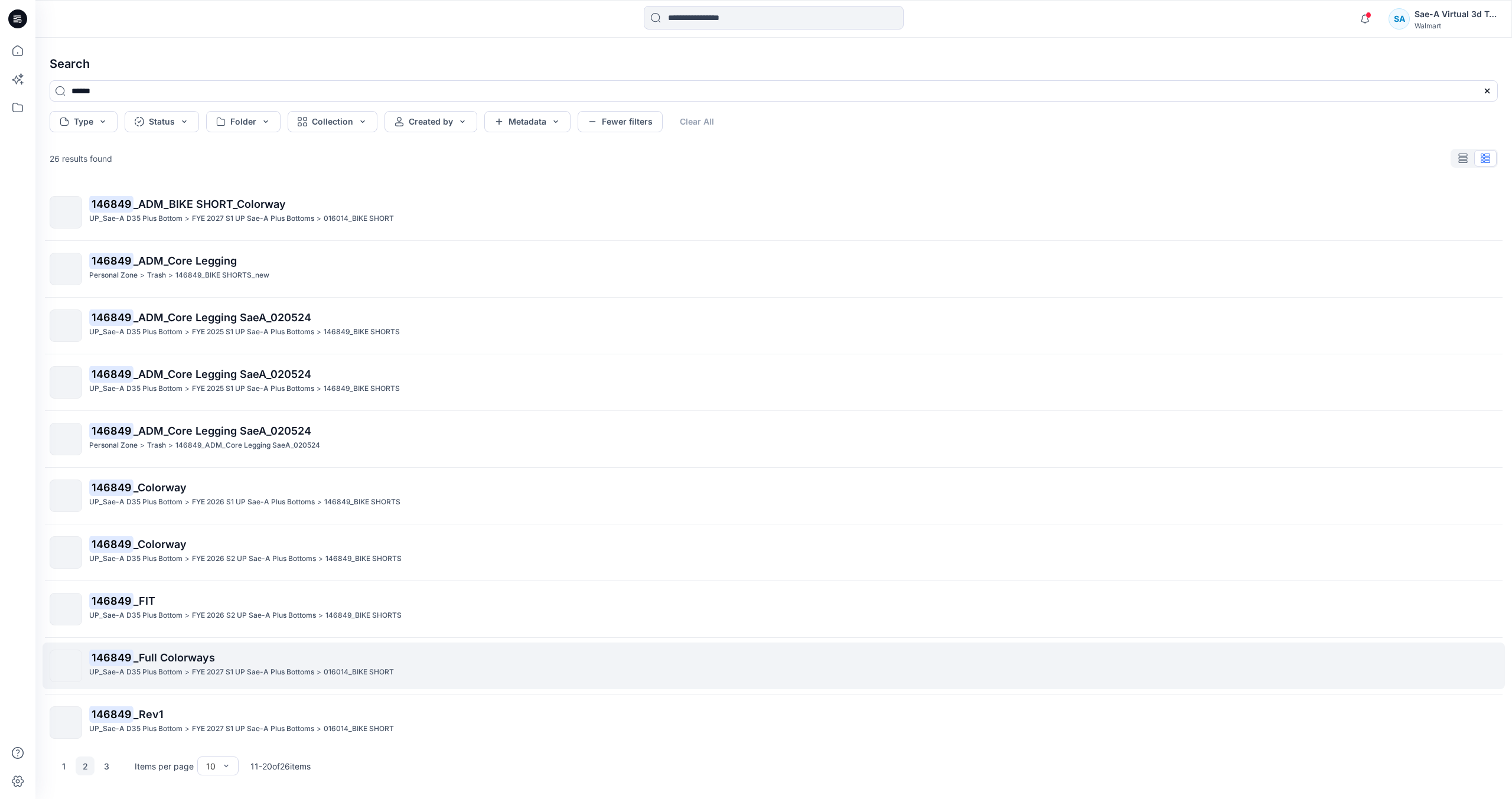
scroll to position [8, 0]
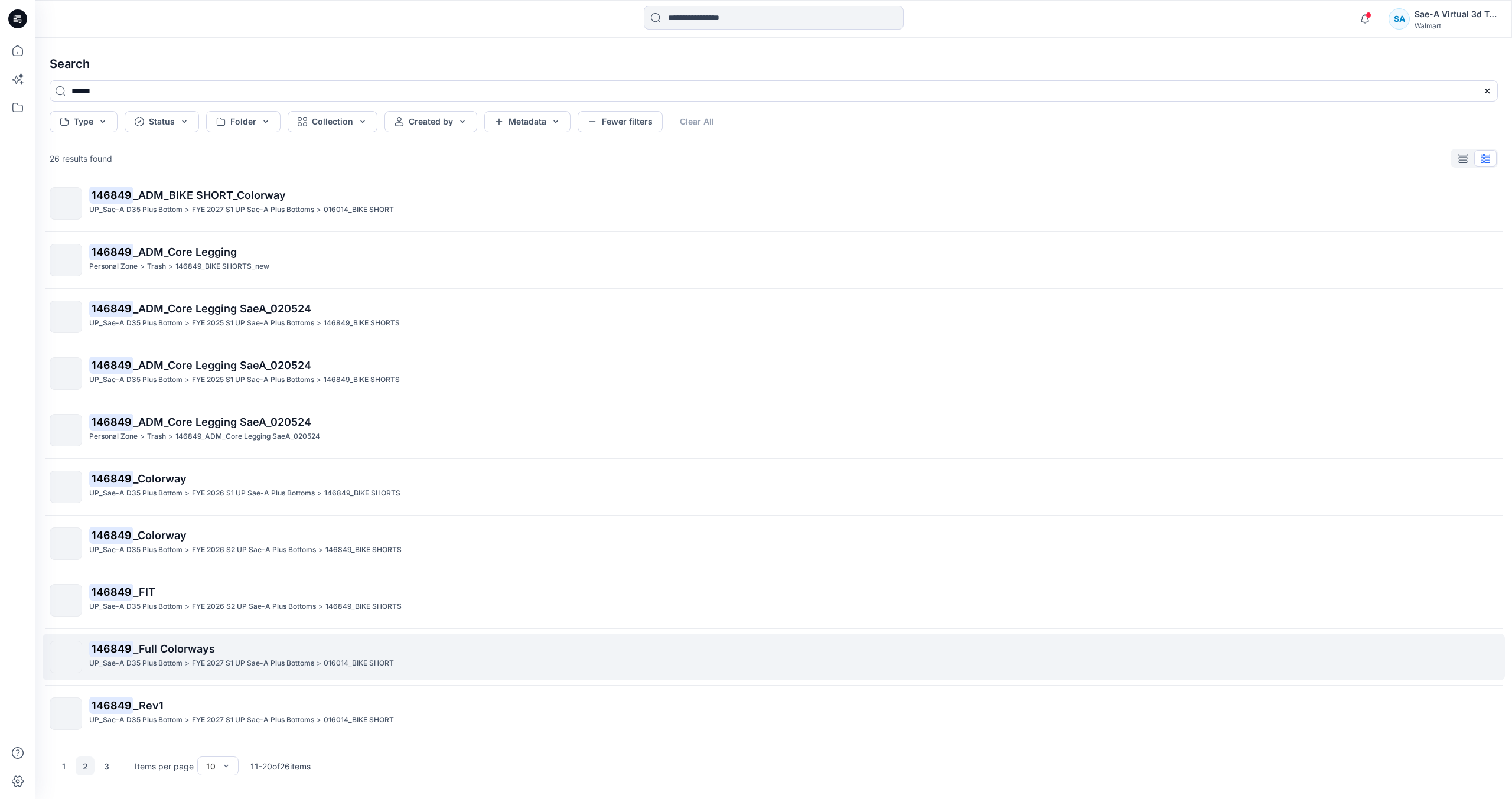
click at [162, 661] on p "UP_Sae-A D35 Plus Bottom" at bounding box center [135, 663] width 93 height 12
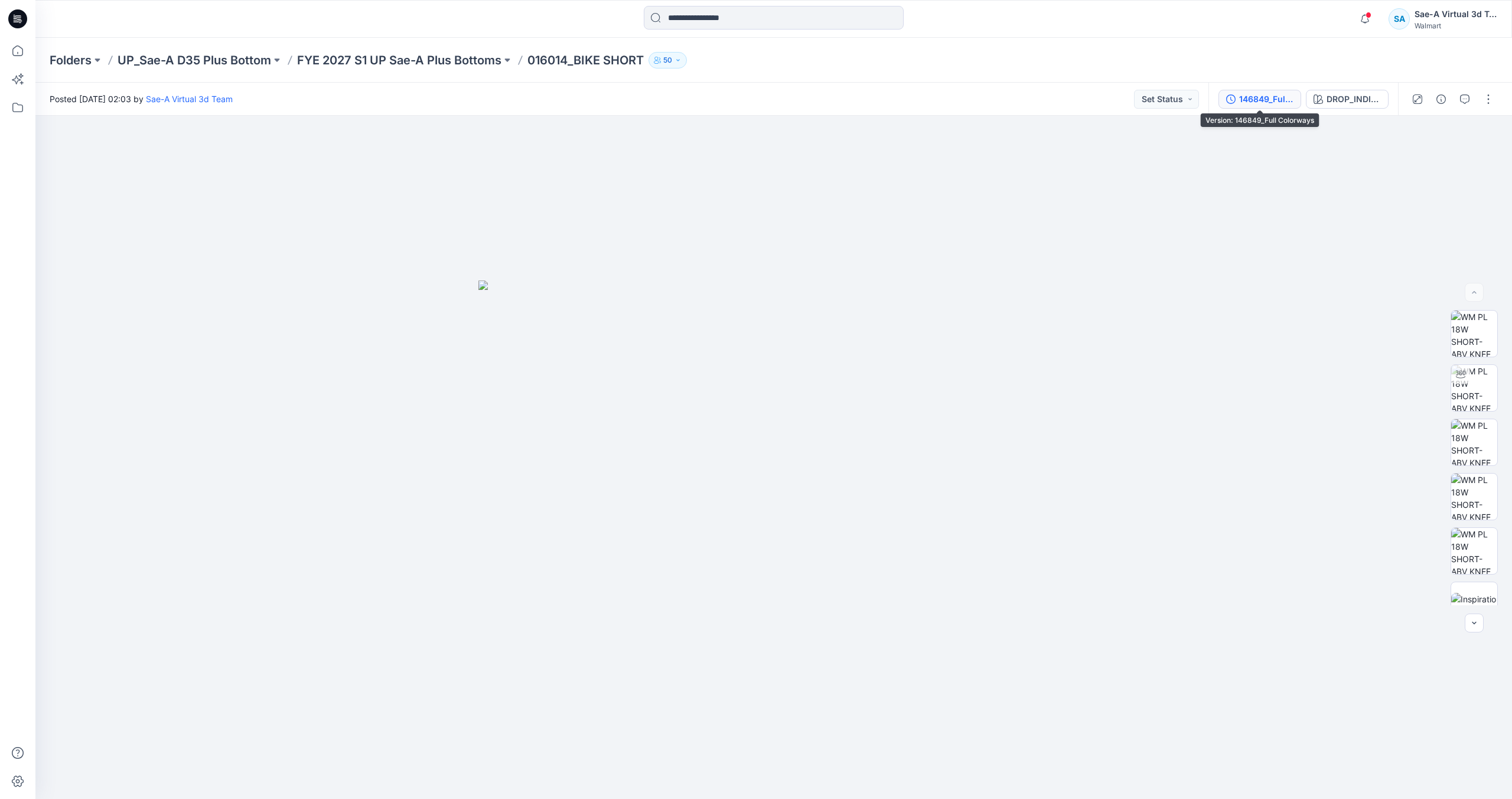
click at [1263, 94] on div "146849_Full Colorways" at bounding box center [1266, 99] width 54 height 13
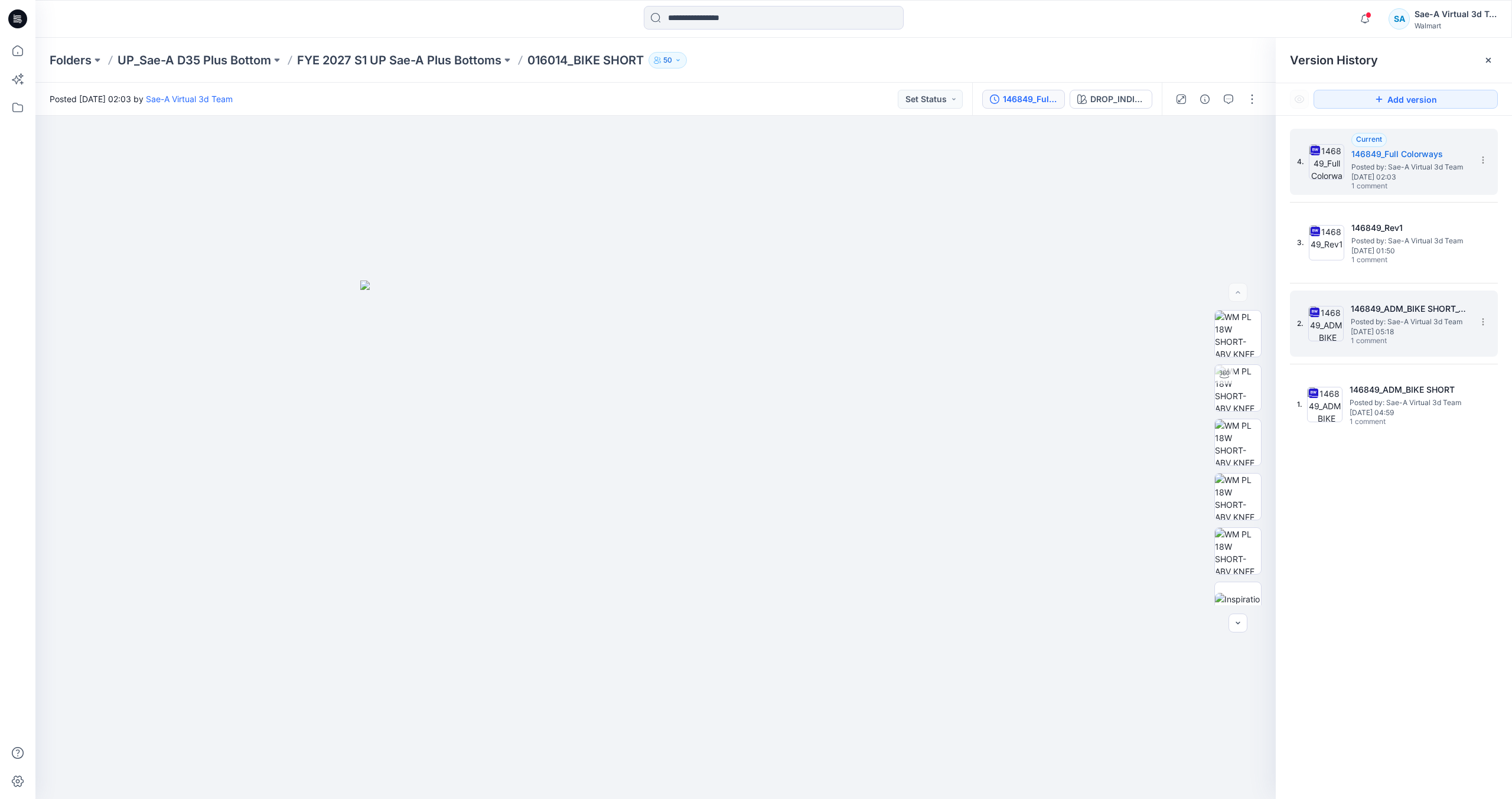
click at [1352, 330] on span "[DATE] 05:18" at bounding box center [1409, 331] width 118 height 8
click at [1133, 102] on div "BLACK SOOT" at bounding box center [1117, 99] width 53 height 13
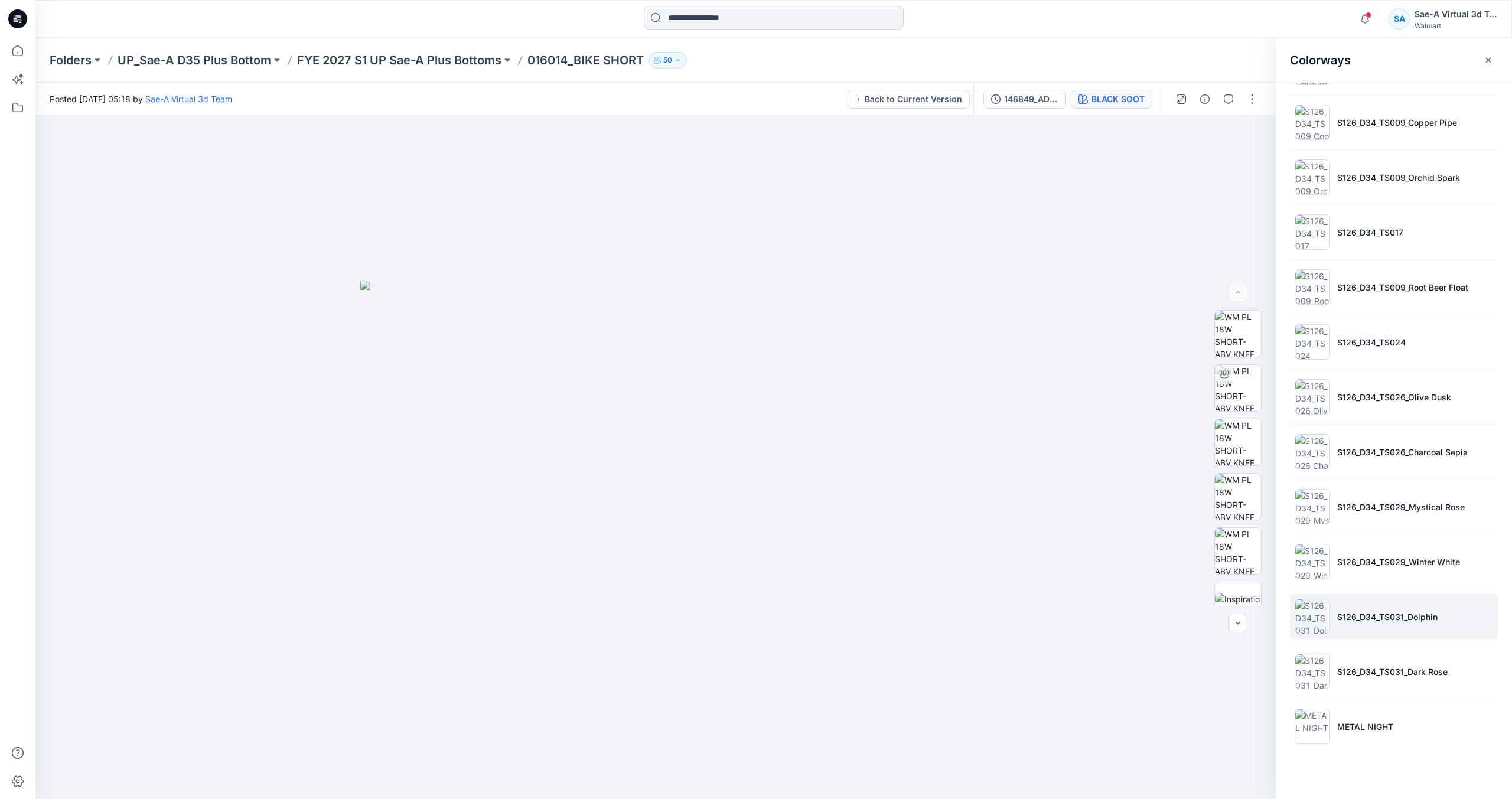
scroll to position [713, 0]
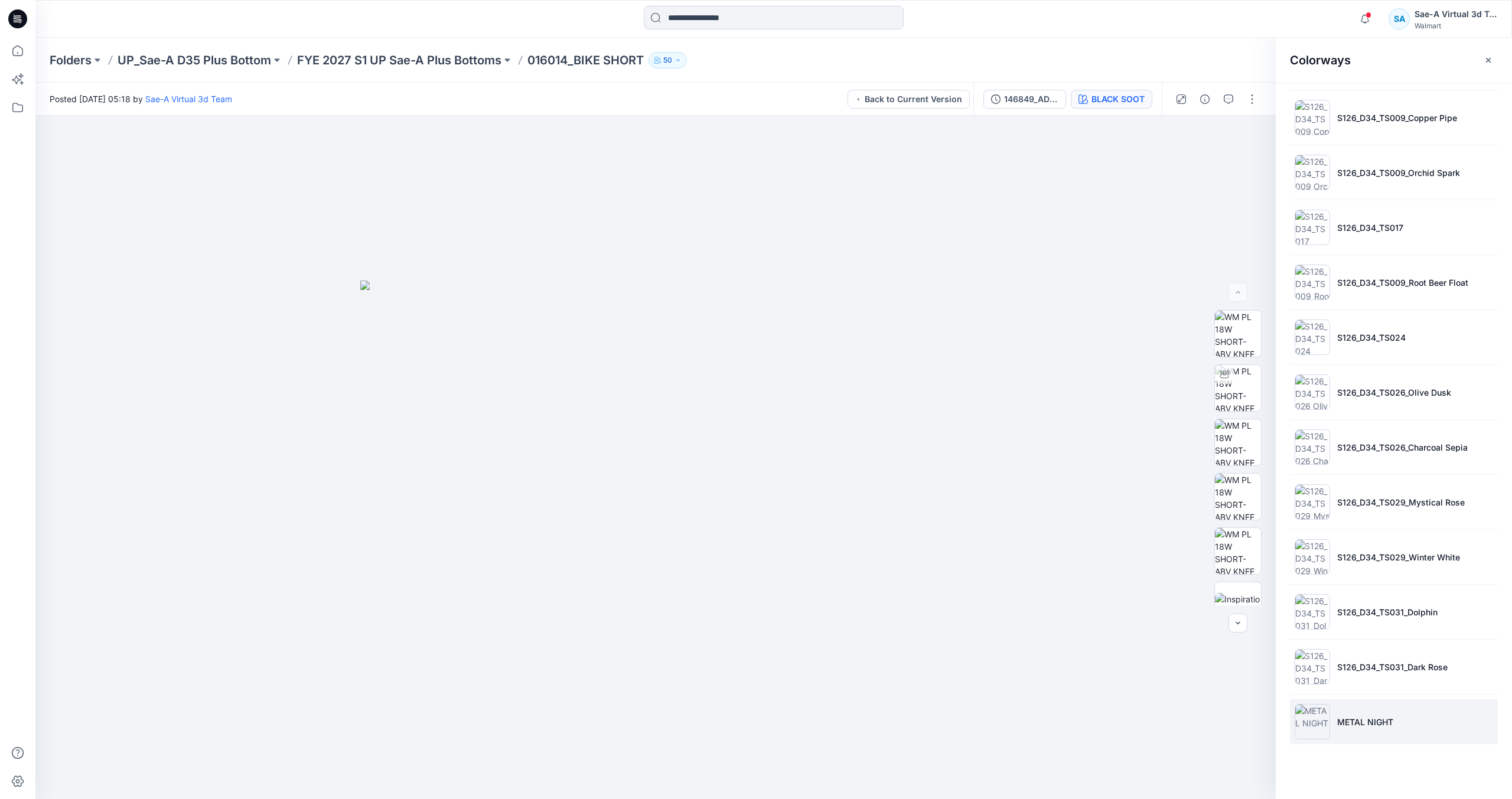
click at [1365, 725] on p "METAL NIGHT" at bounding box center [1365, 722] width 56 height 12
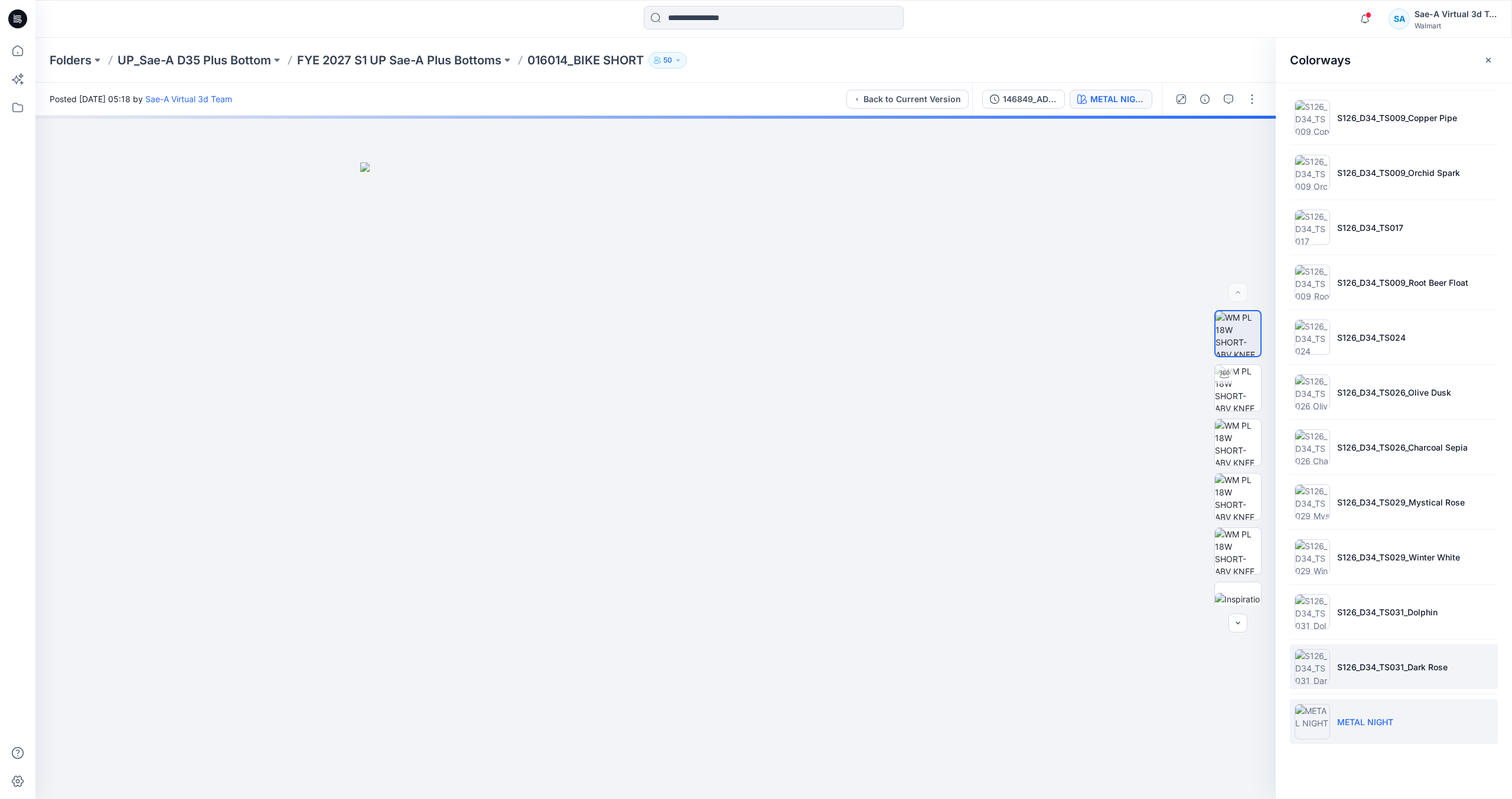
click at [1387, 682] on li "S126_D34_TS031_Dark Rose" at bounding box center [1393, 666] width 208 height 45
click at [1379, 591] on li "S126_D34_TS031_Dolphin" at bounding box center [1393, 611] width 208 height 45
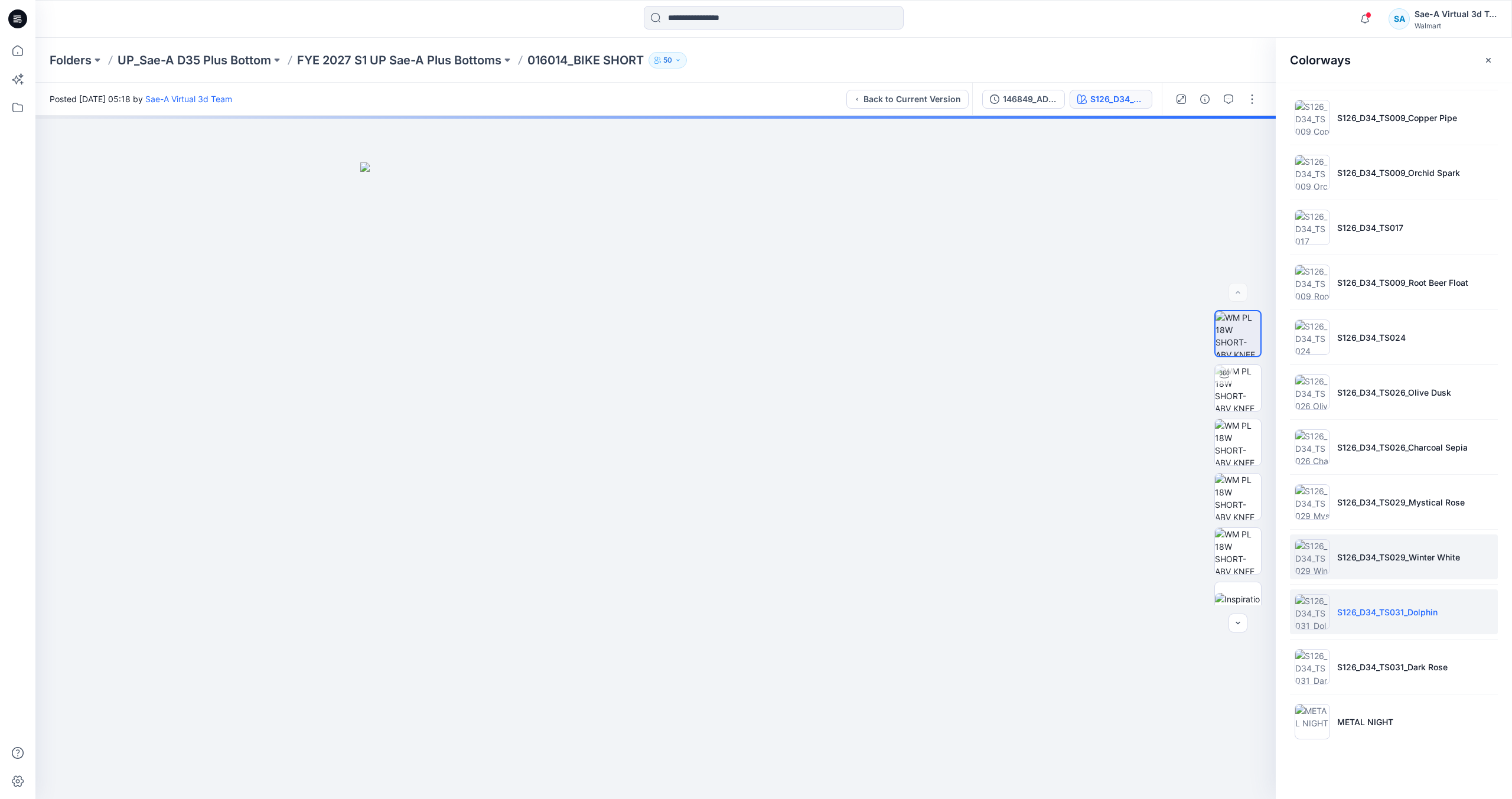
click at [1407, 551] on p "S126_D34_TS029_Winter White" at bounding box center [1398, 557] width 123 height 12
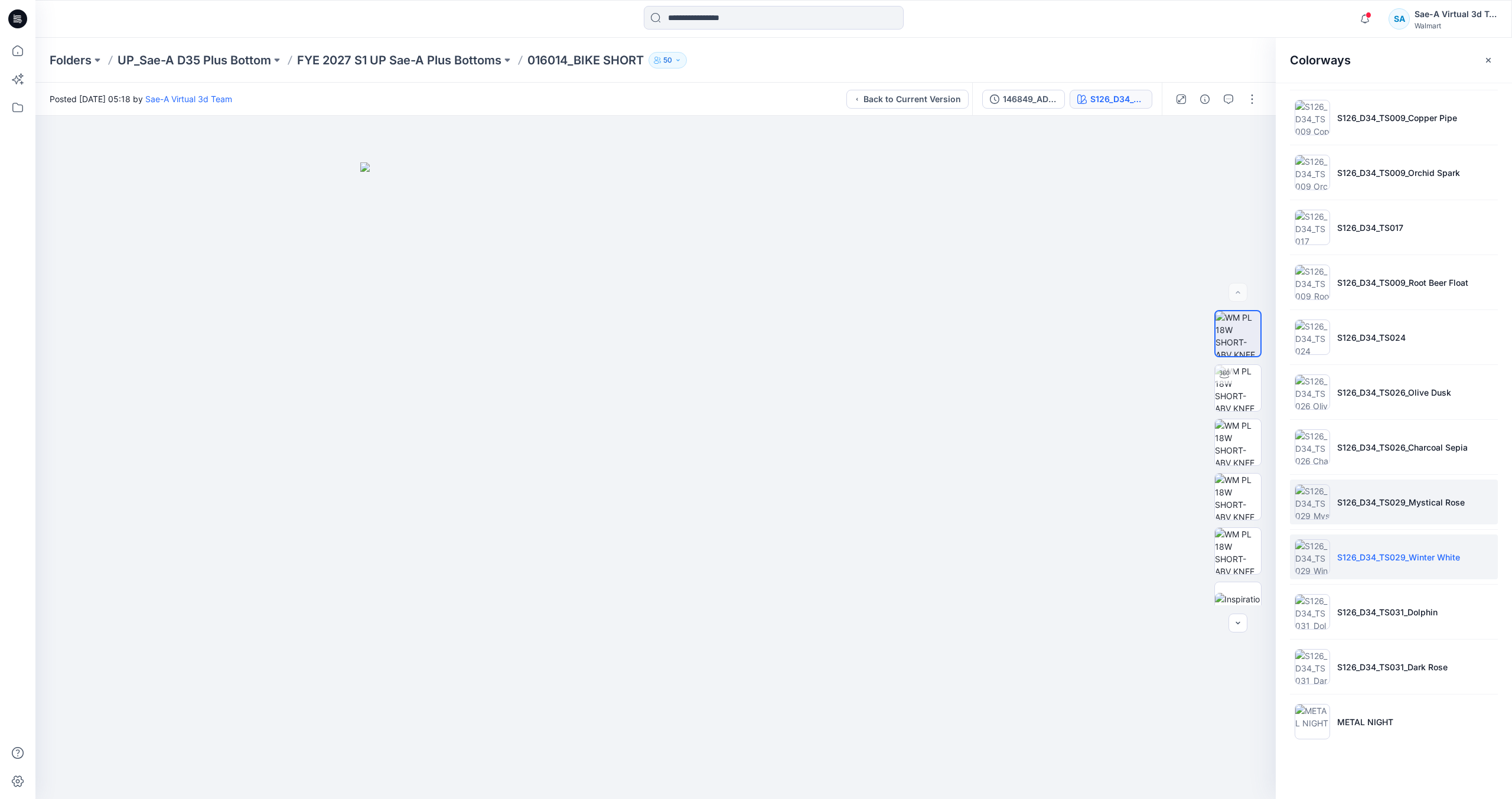
click at [1407, 513] on li "S126_D34_TS029_Mystical Rose" at bounding box center [1393, 502] width 208 height 45
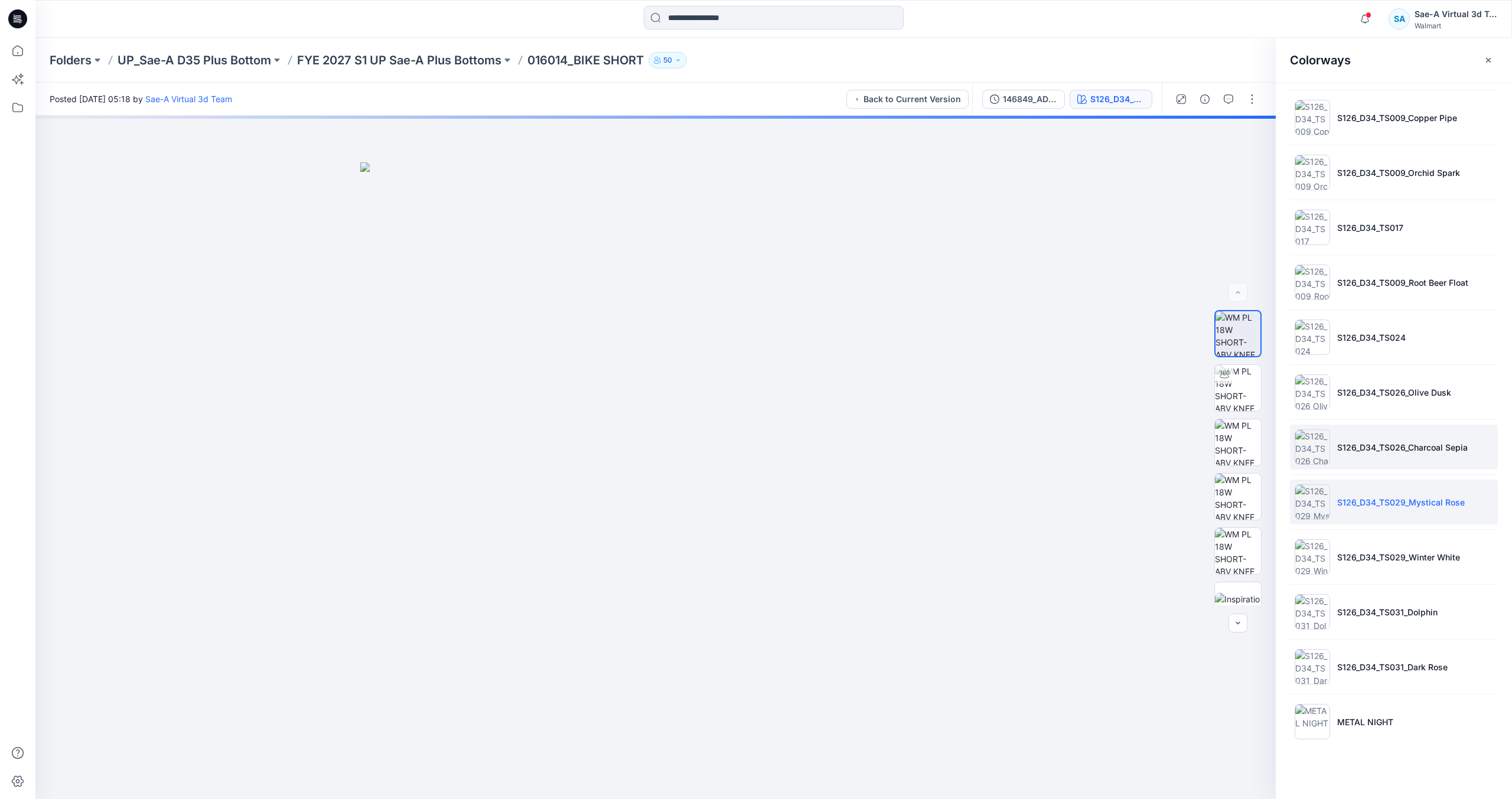
click at [1395, 448] on p "S126_D34_TS026_Charcoal Sepia" at bounding box center [1402, 447] width 131 height 12
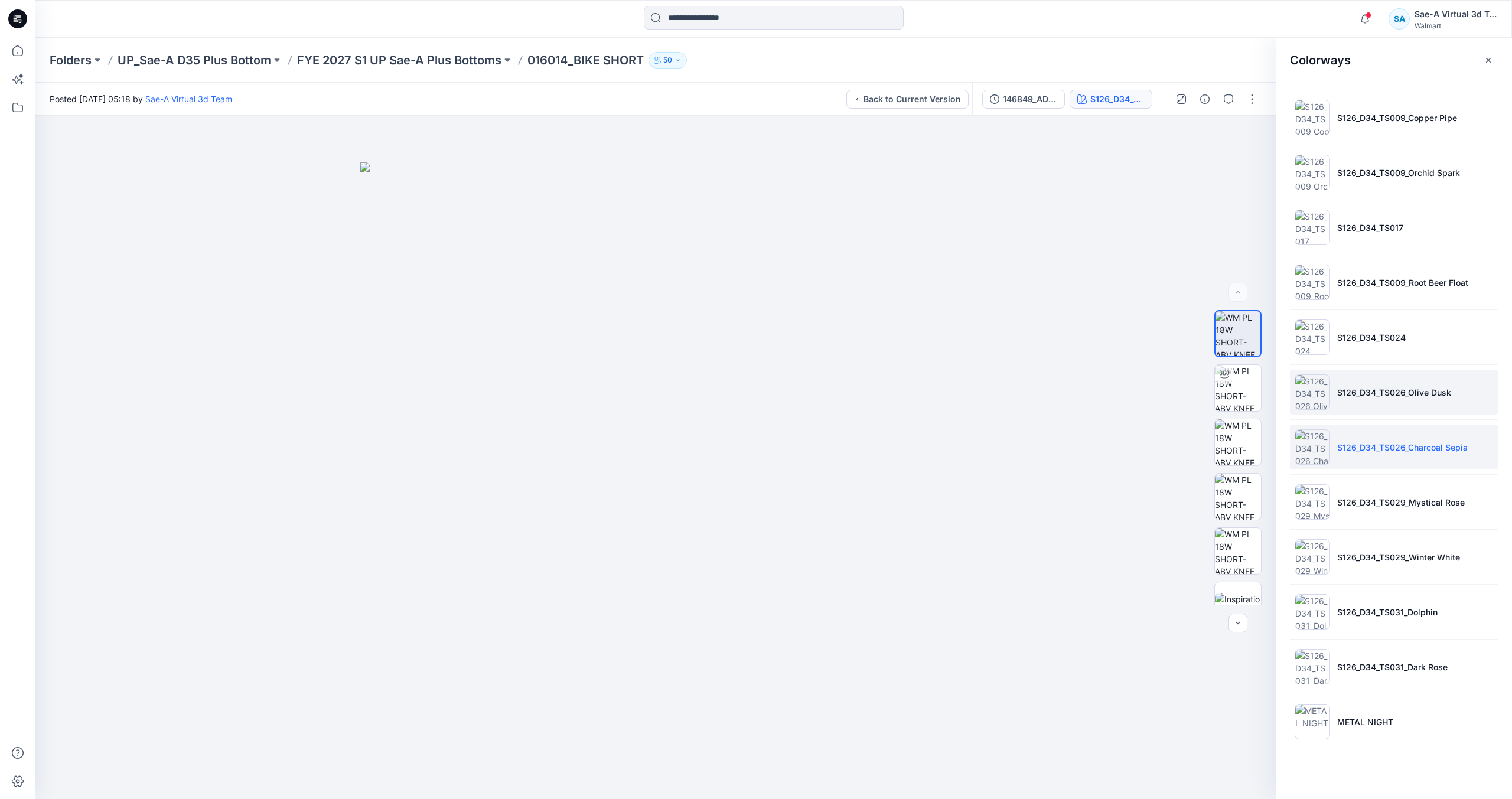
click at [1395, 405] on li "S126_D34_TS026_Olive Dusk" at bounding box center [1393, 392] width 208 height 45
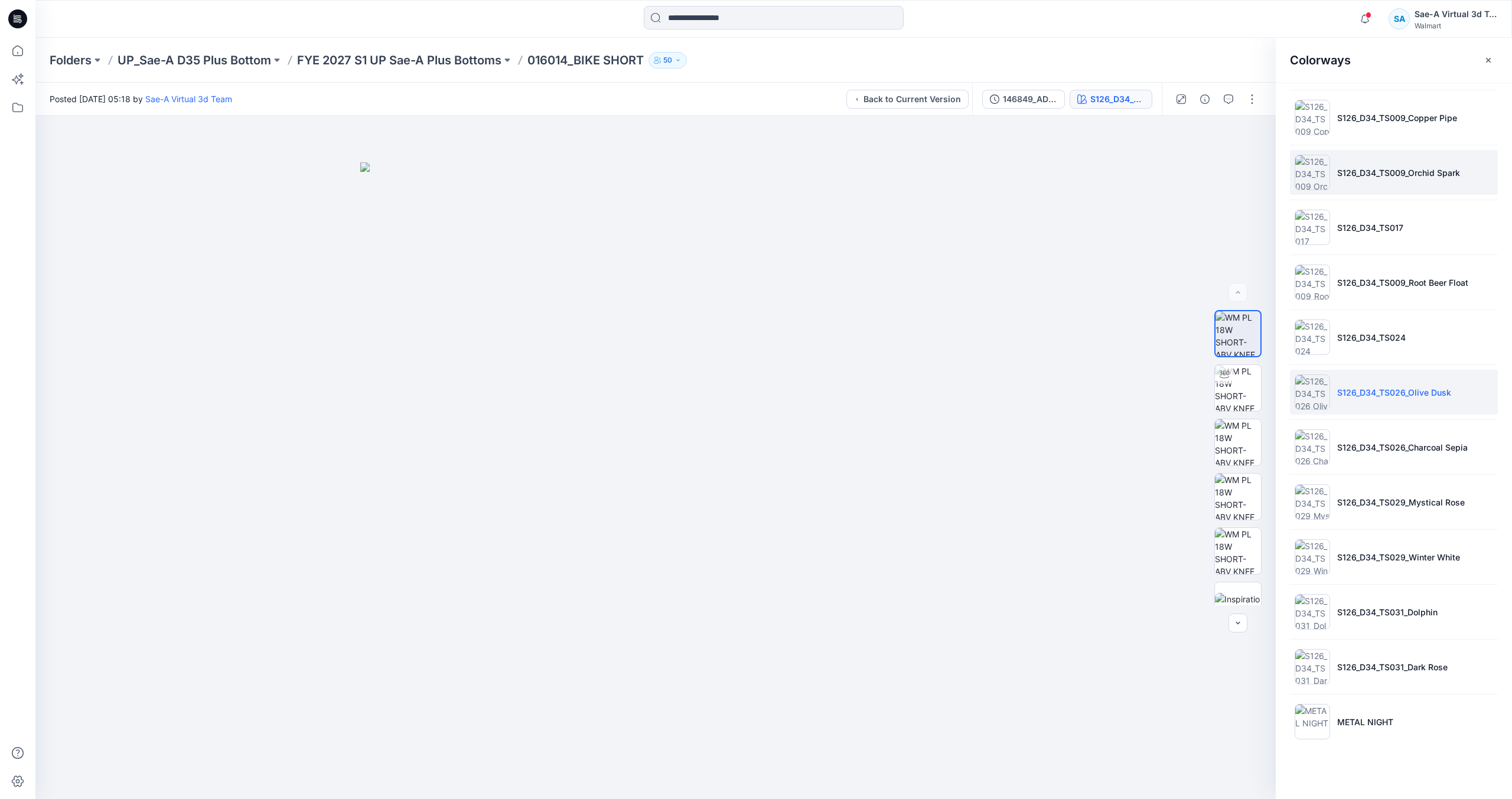
click at [1425, 169] on p "S126_D34_TS009_Orchid Spark" at bounding box center [1398, 173] width 123 height 12
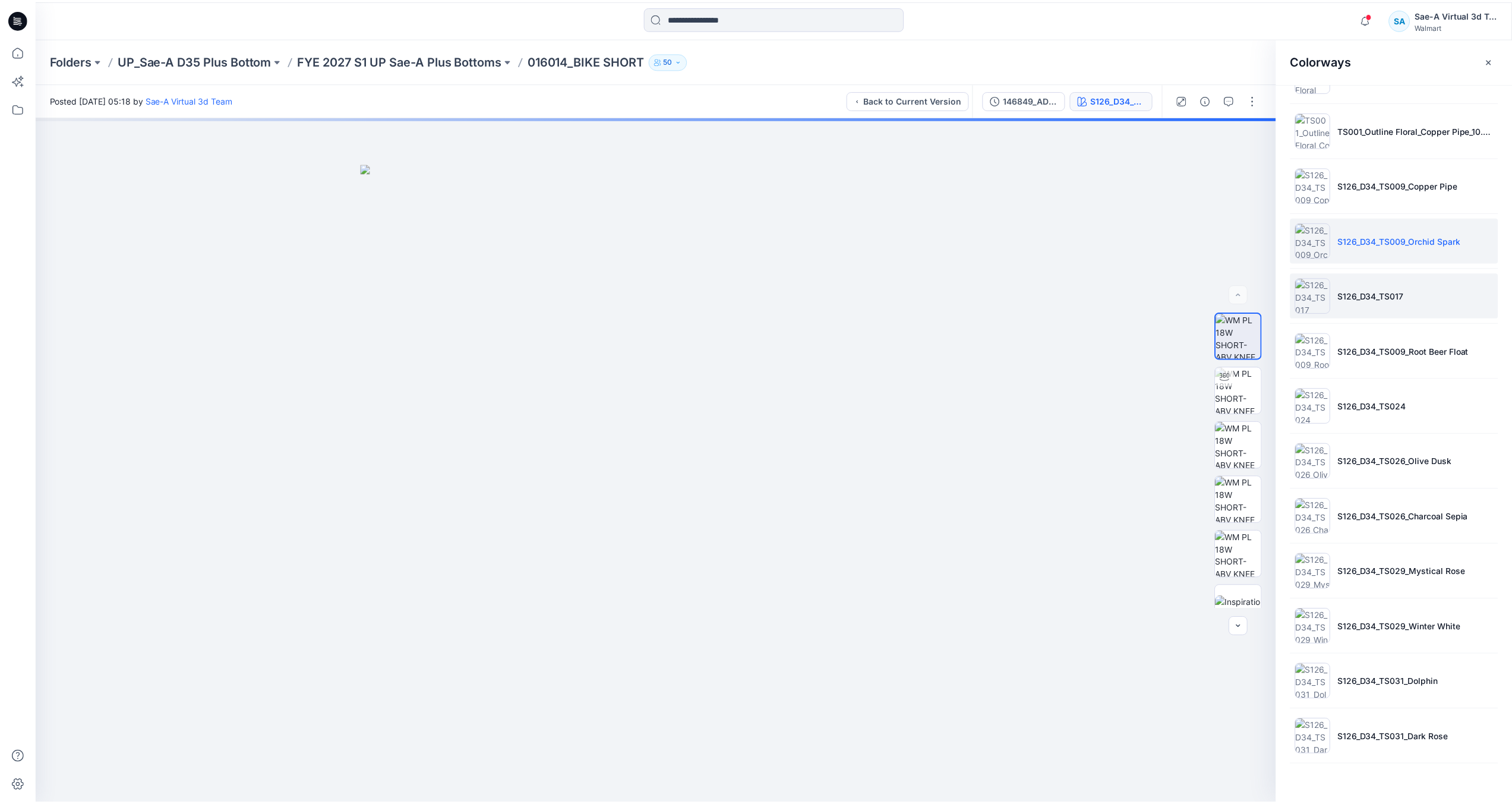
scroll to position [599, 0]
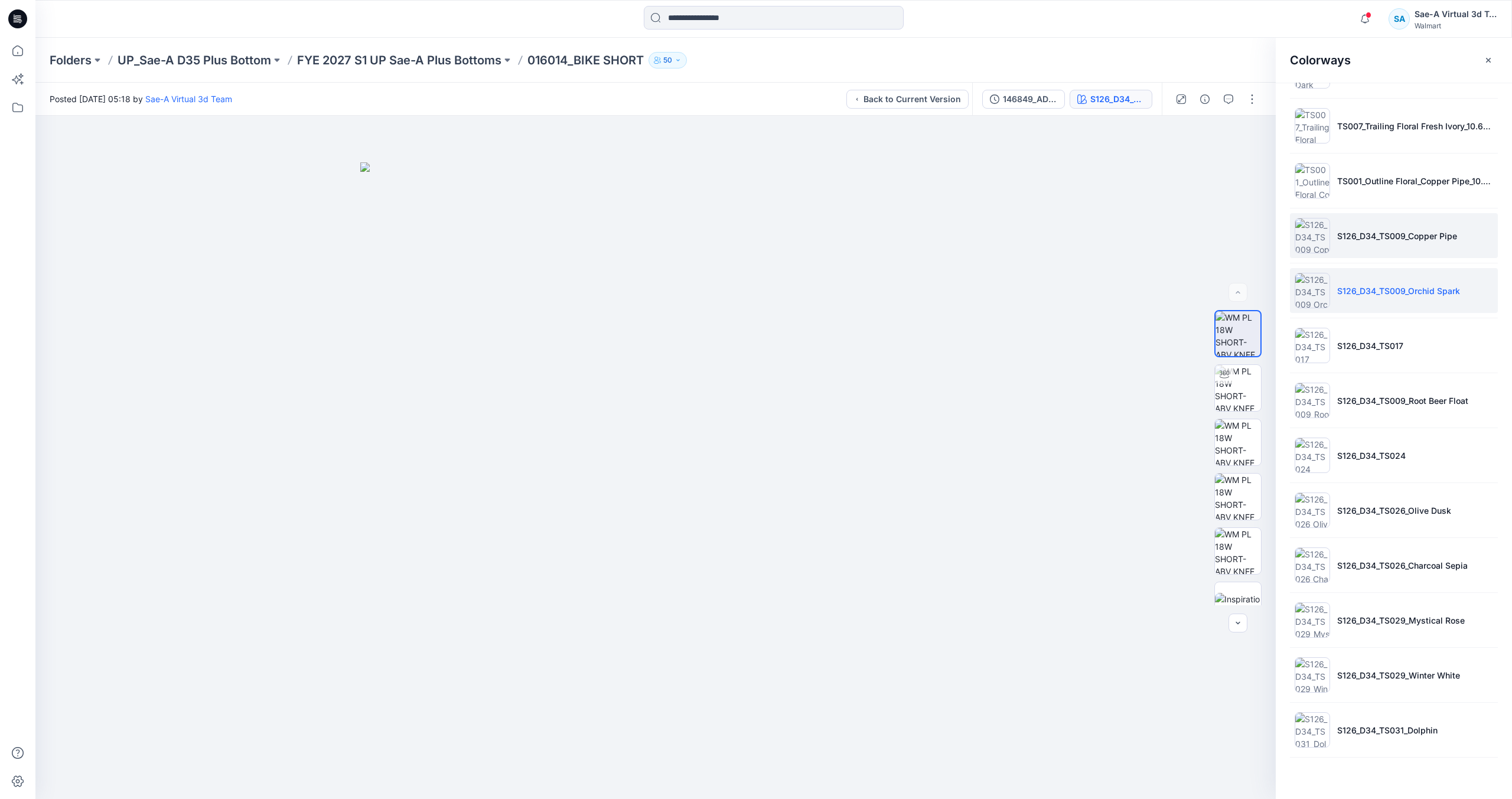
click at [1410, 235] on p "S126_D34_TS009_Copper Pipe" at bounding box center [1396, 235] width 120 height 12
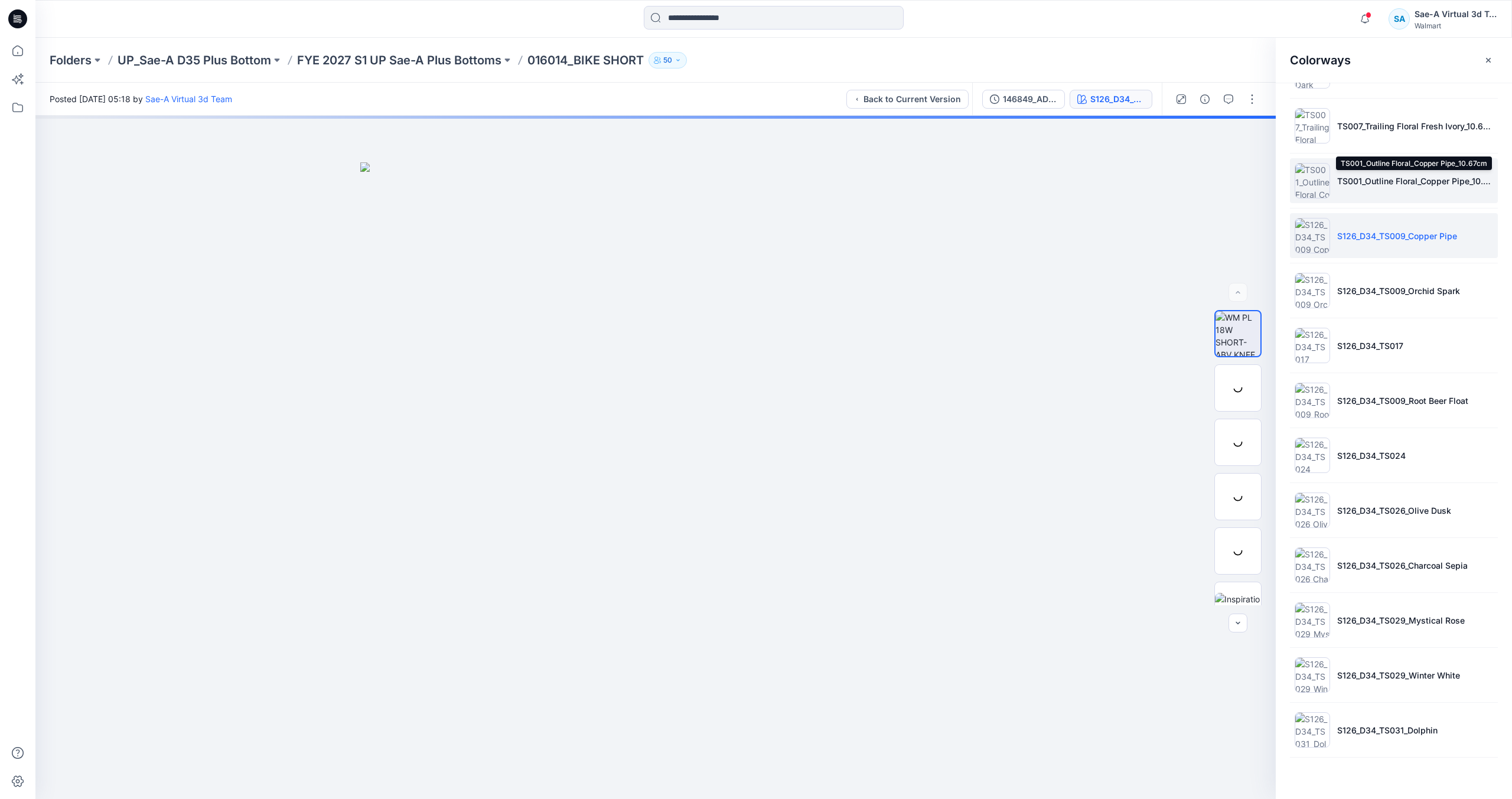
click at [1384, 185] on p "TS001_Outline Floral_Copper Pipe_10.67cm" at bounding box center [1415, 181] width 156 height 12
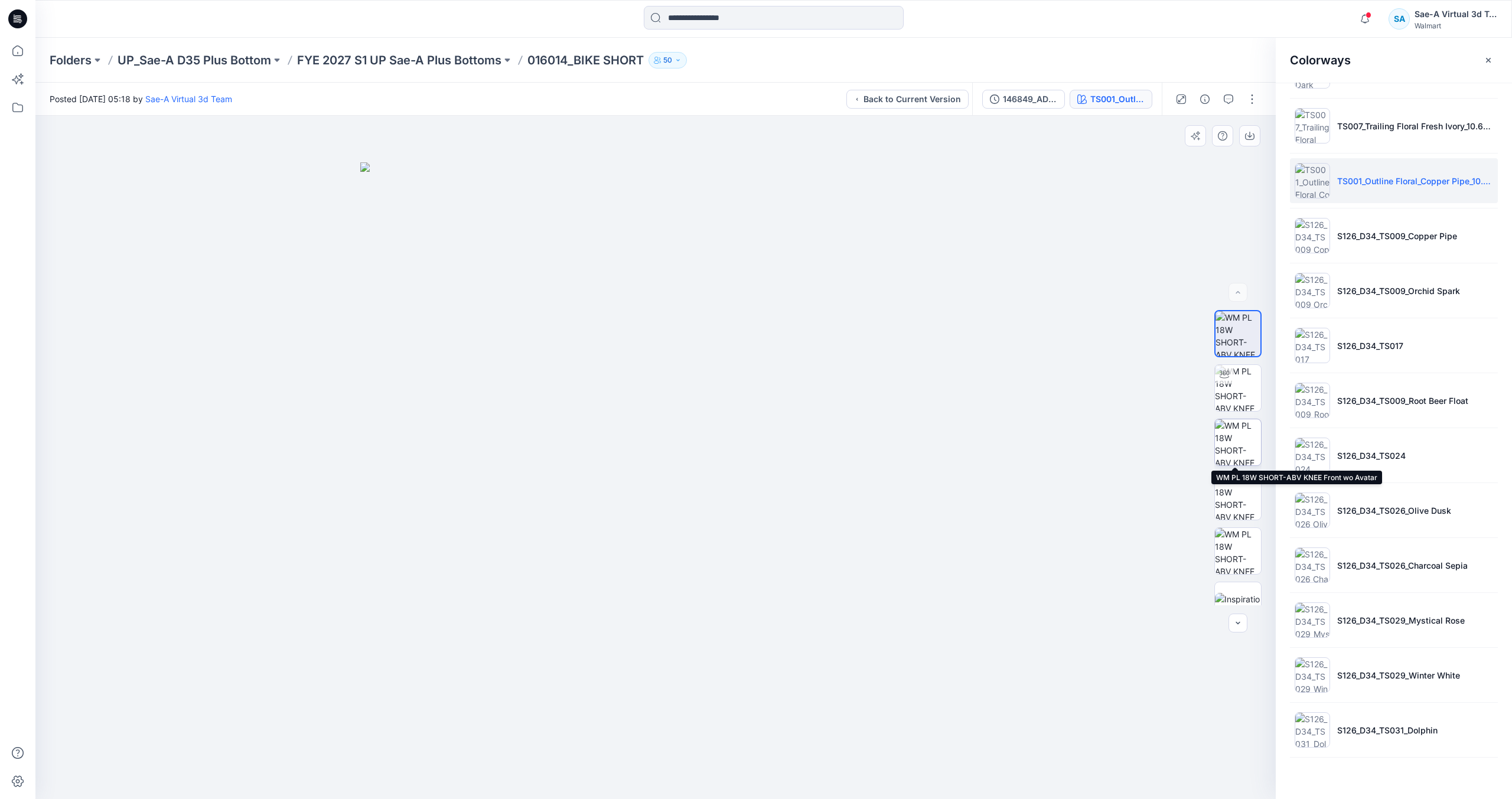
click at [1246, 445] on img at bounding box center [1238, 442] width 46 height 46
click at [420, 55] on p "FYE 2027 S1 UP Sae-A Plus Bottoms" at bounding box center [399, 59] width 205 height 16
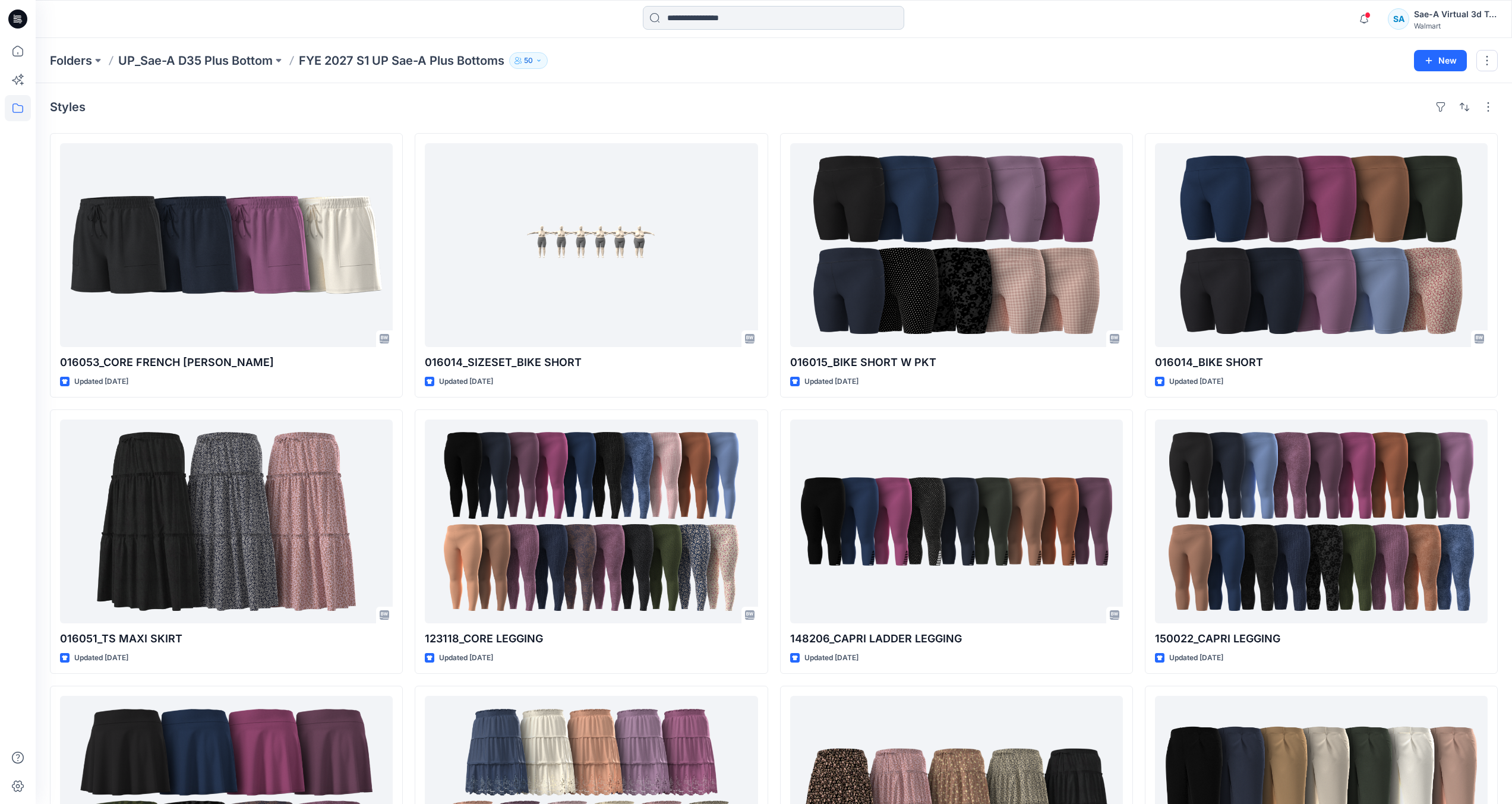
click at [729, 19] on input at bounding box center [773, 18] width 261 height 24
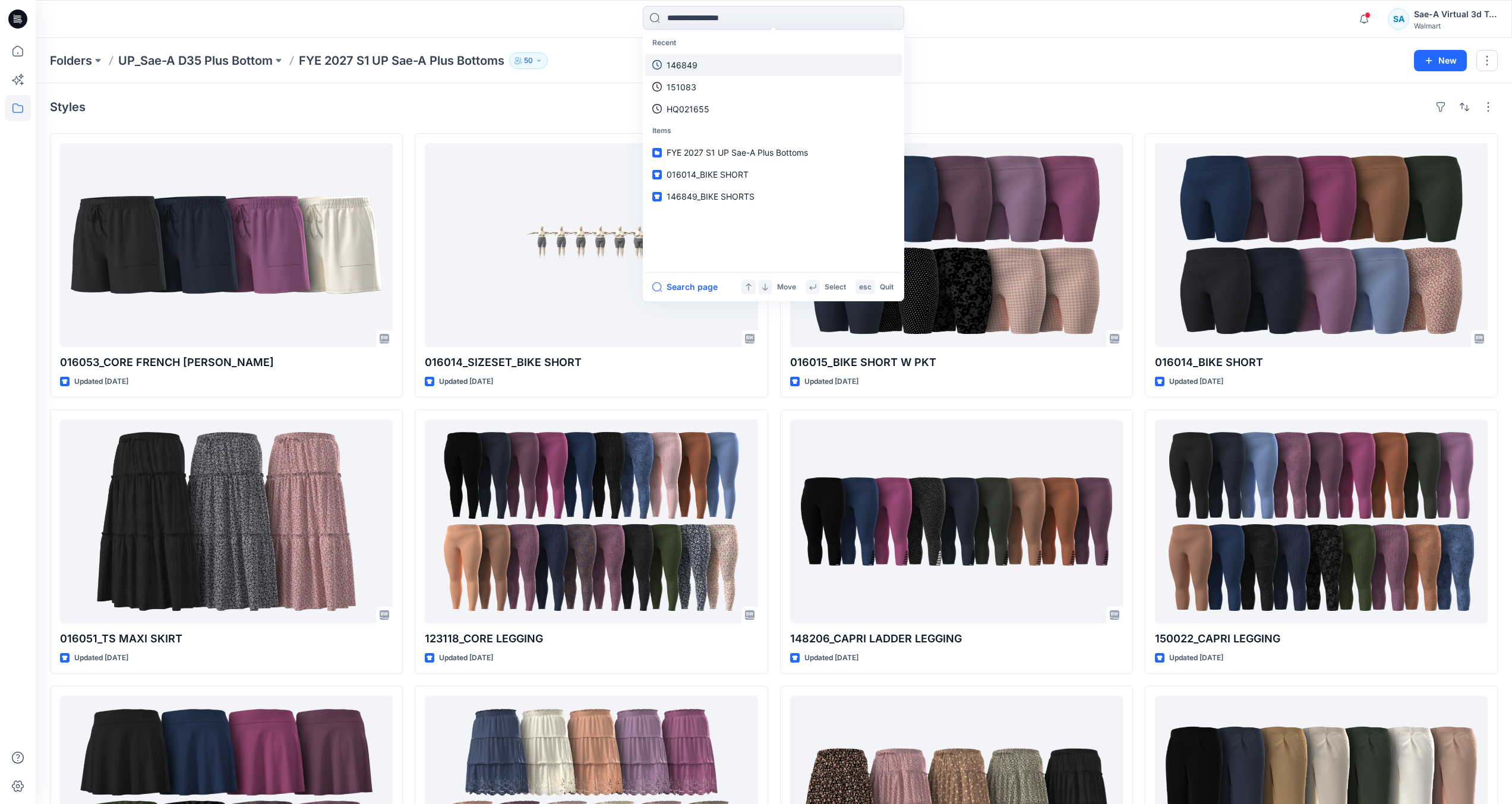
click at [714, 66] on link "146849" at bounding box center [774, 65] width 256 height 22
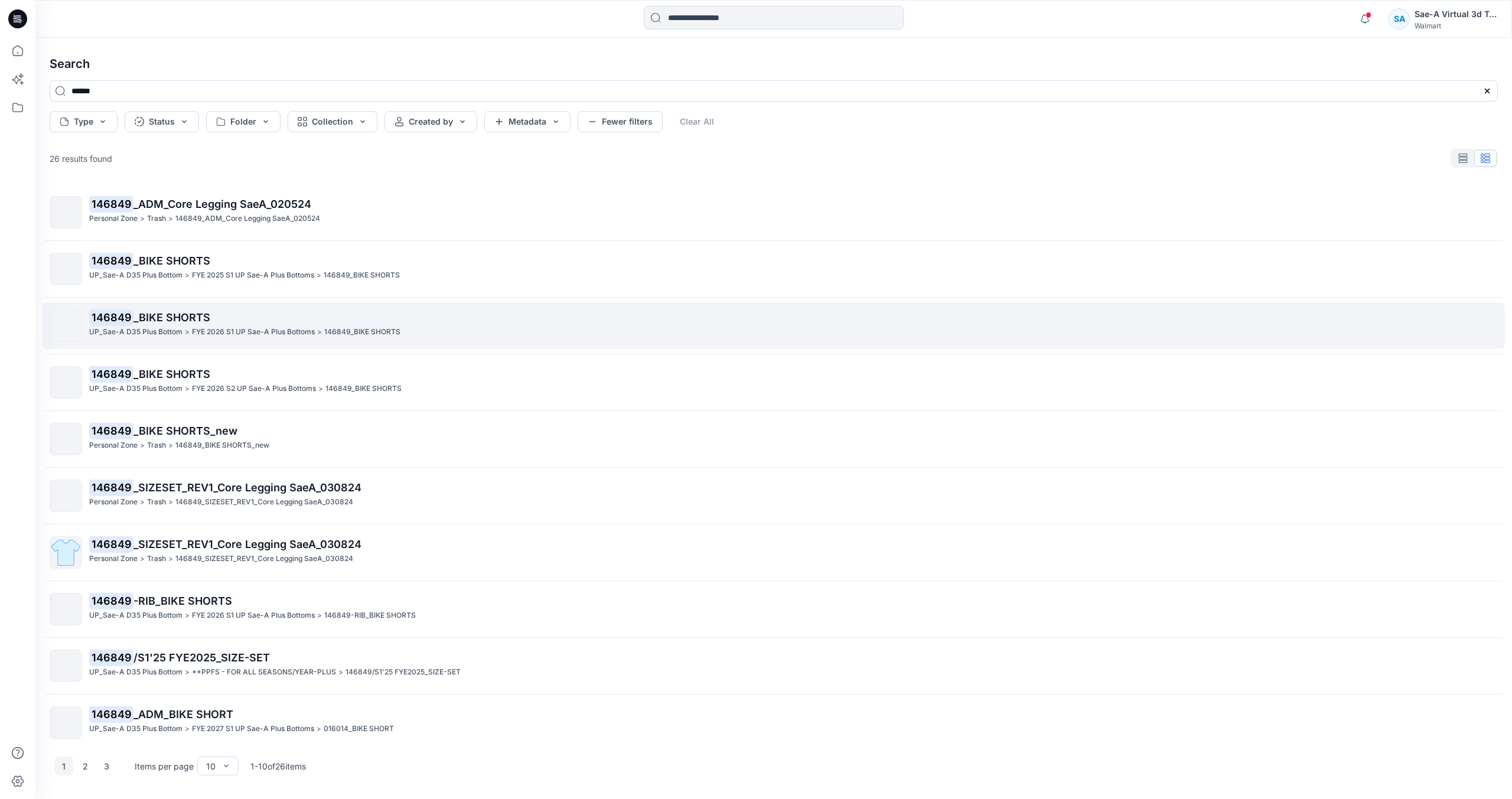
click at [192, 332] on p "FYE 2026 S1 UP Sae-A Plus Bottoms" at bounding box center [253, 332] width 123 height 12
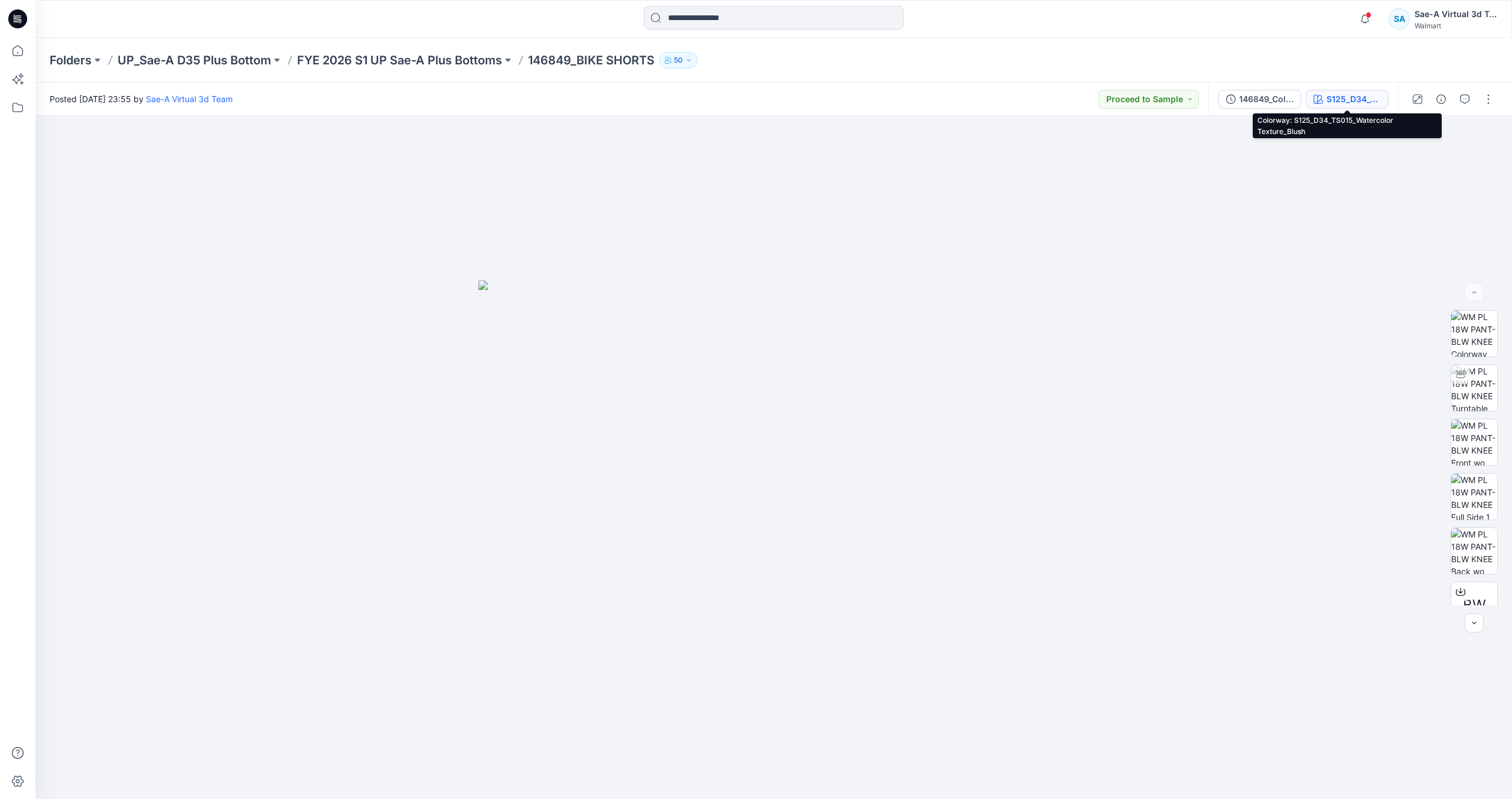
click at [1361, 104] on div "S125_D34_TS015_Watercolor Texture_Blush" at bounding box center [1354, 99] width 54 height 13
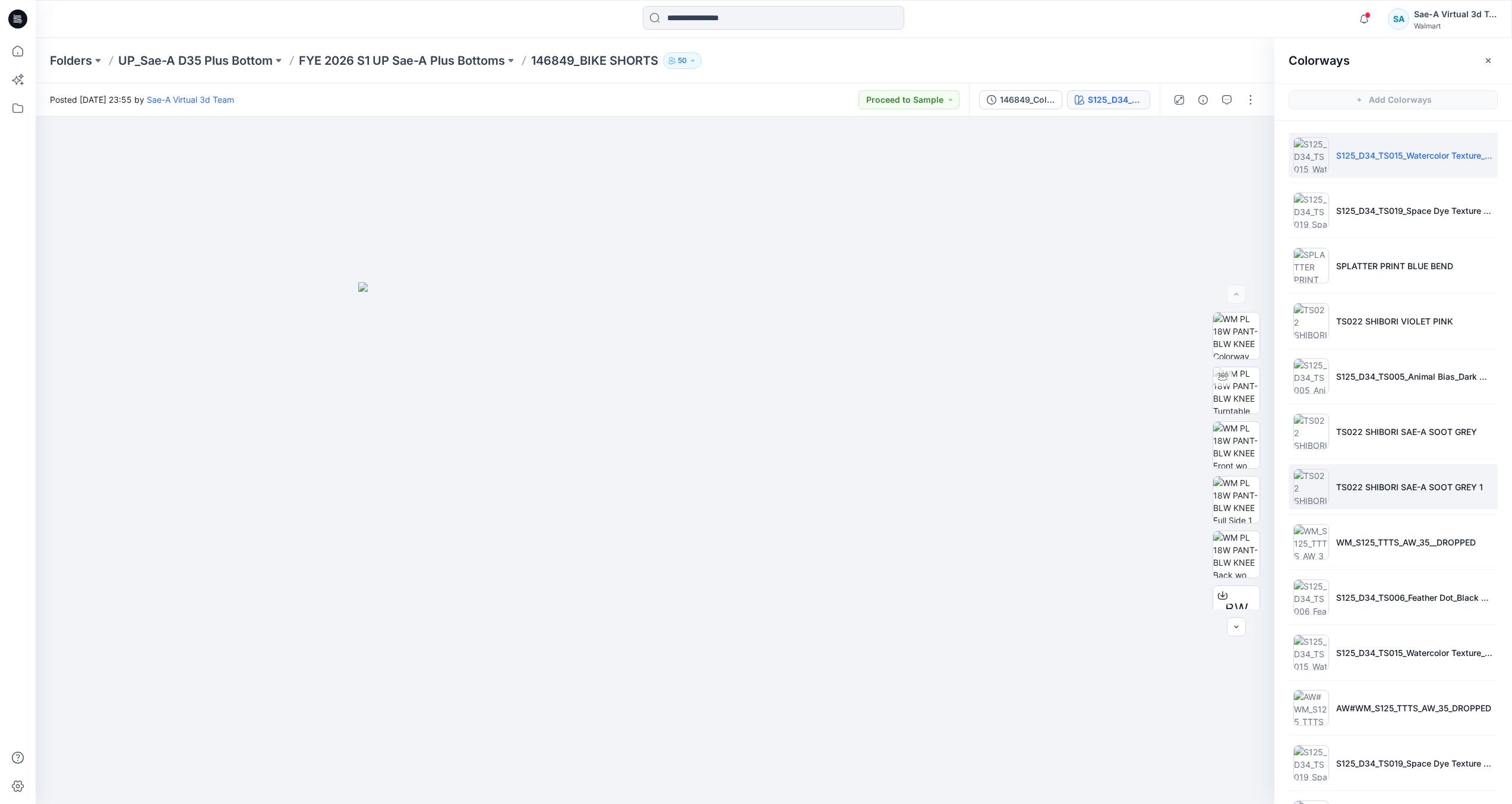
click at [1413, 496] on li "TS022 SHIBORI SAE-A SOOT GREY 1" at bounding box center [1393, 486] width 209 height 45
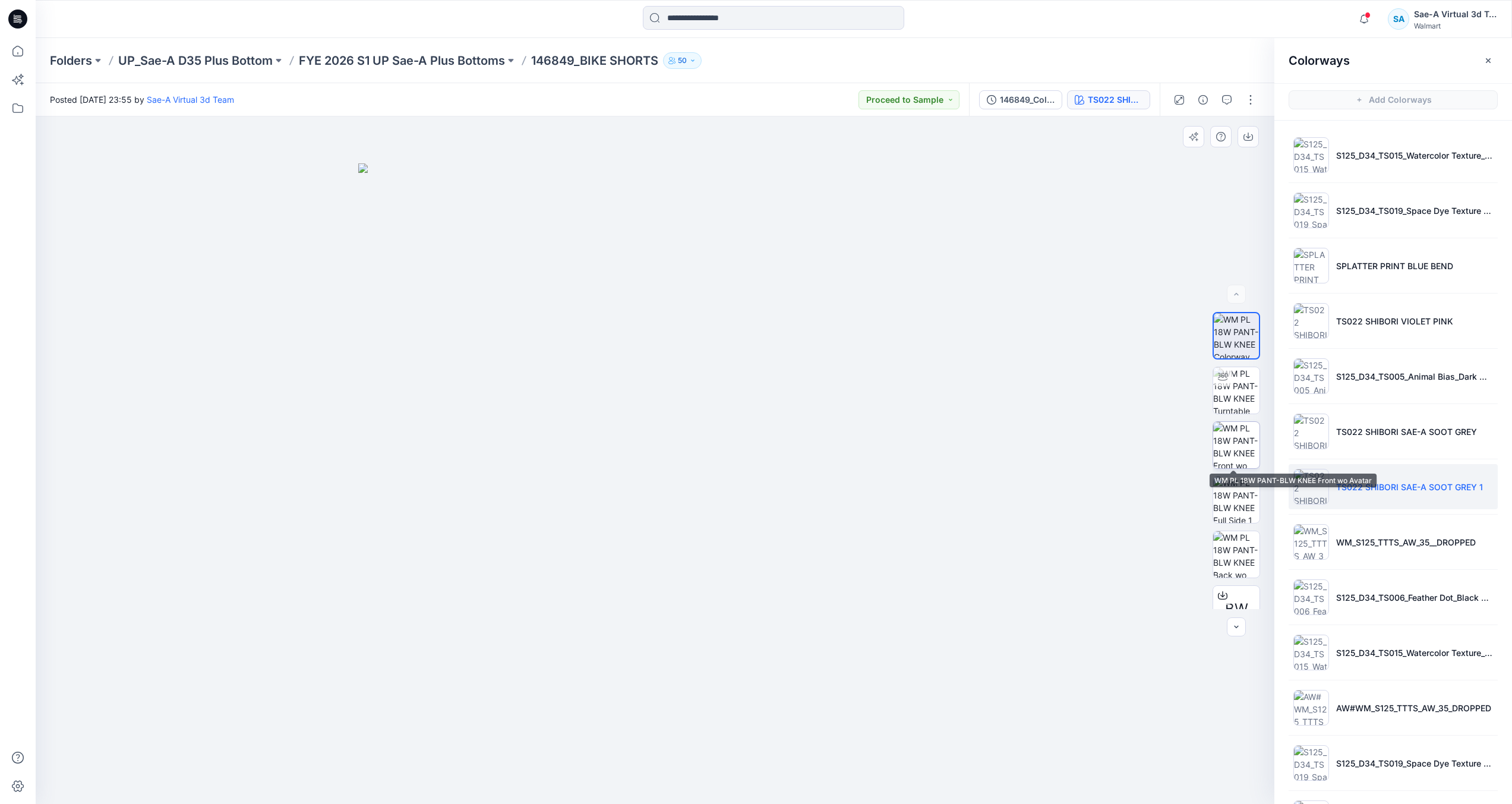
click at [1229, 458] on img at bounding box center [1237, 445] width 47 height 47
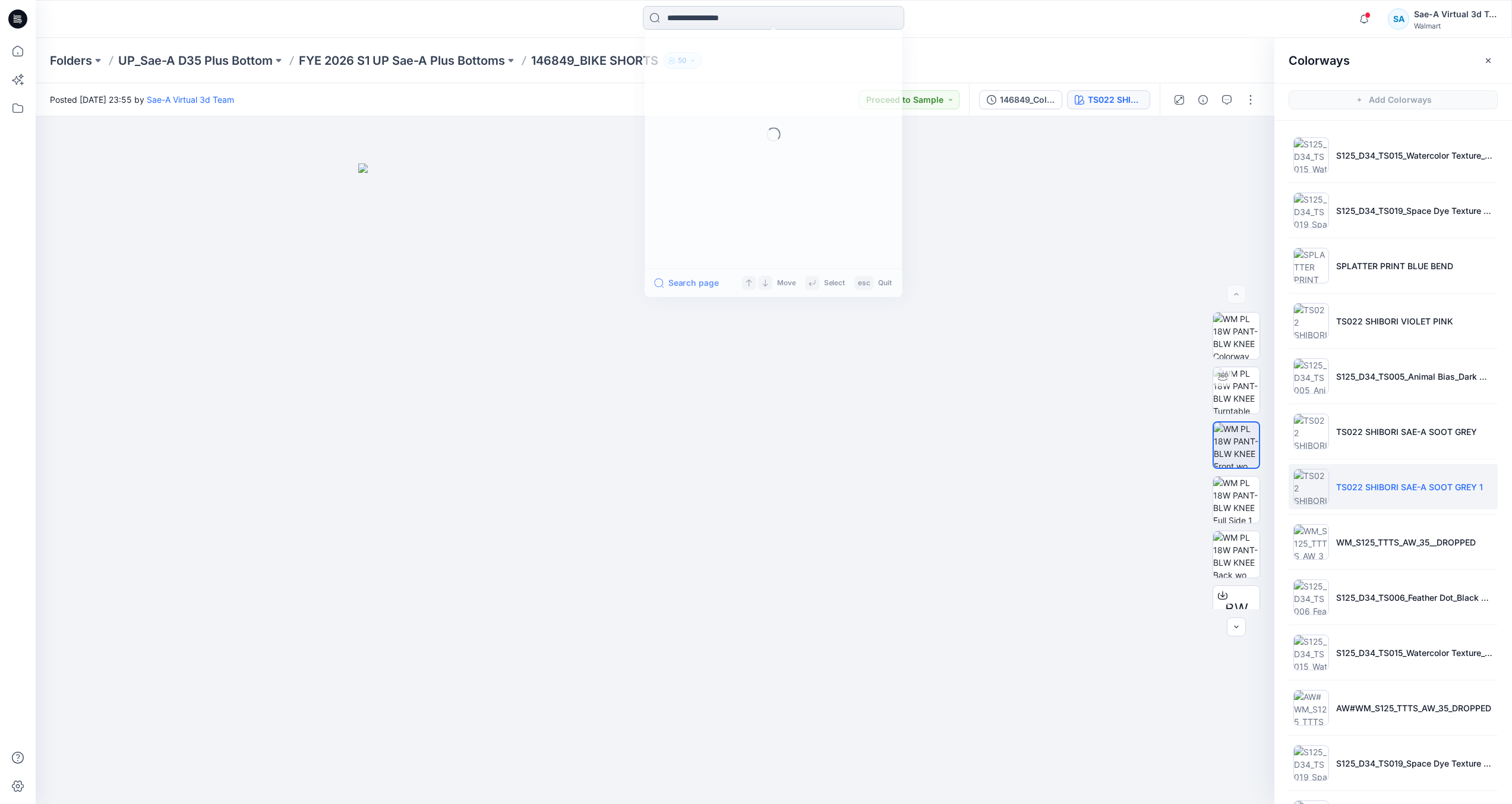
click at [788, 18] on input at bounding box center [773, 18] width 261 height 24
type input "*"
click at [189, 66] on p "UP_Sae-A D35 Plus Bottom" at bounding box center [195, 60] width 155 height 16
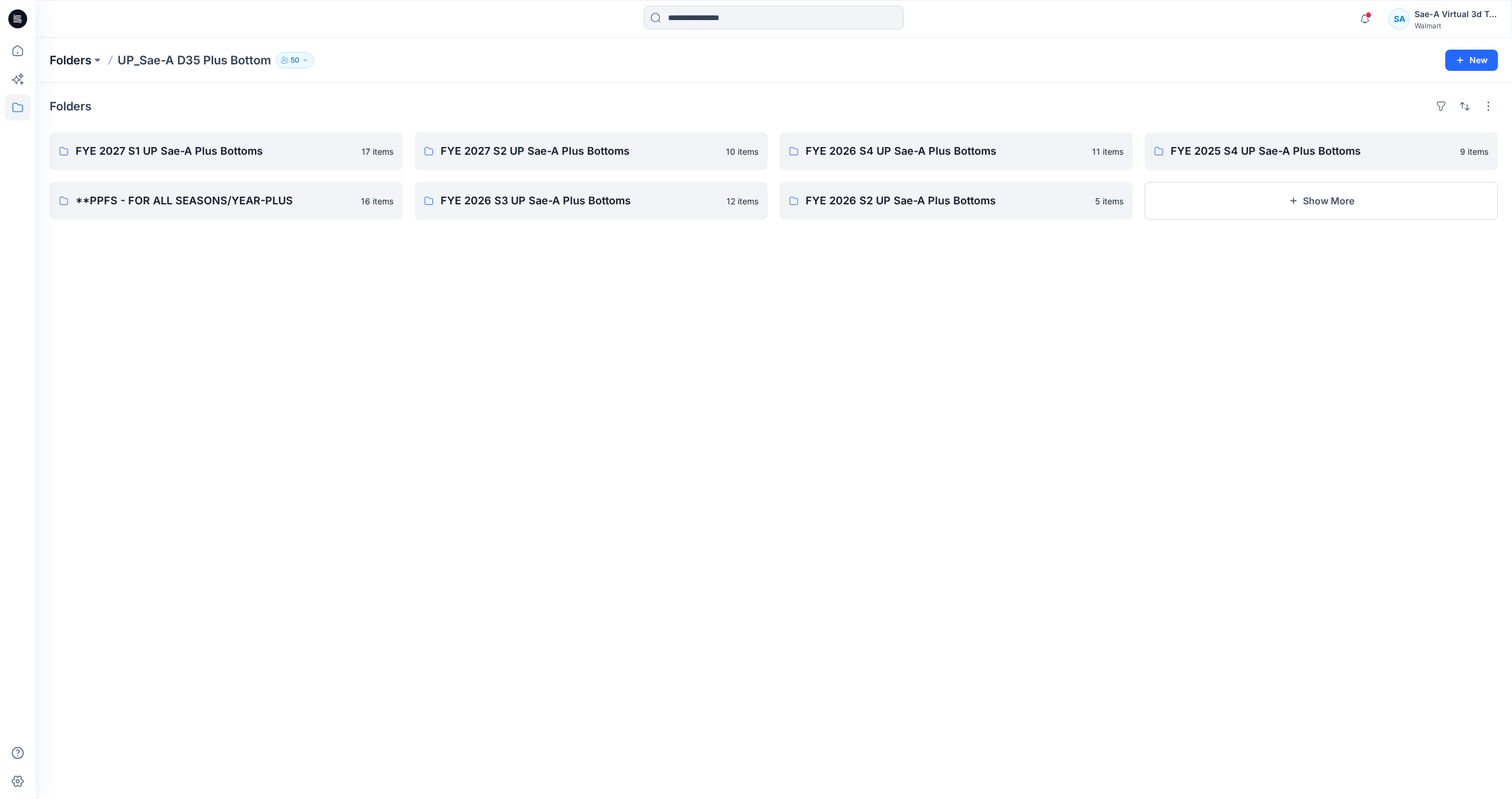
click at [86, 62] on p "Folders" at bounding box center [70, 59] width 42 height 16
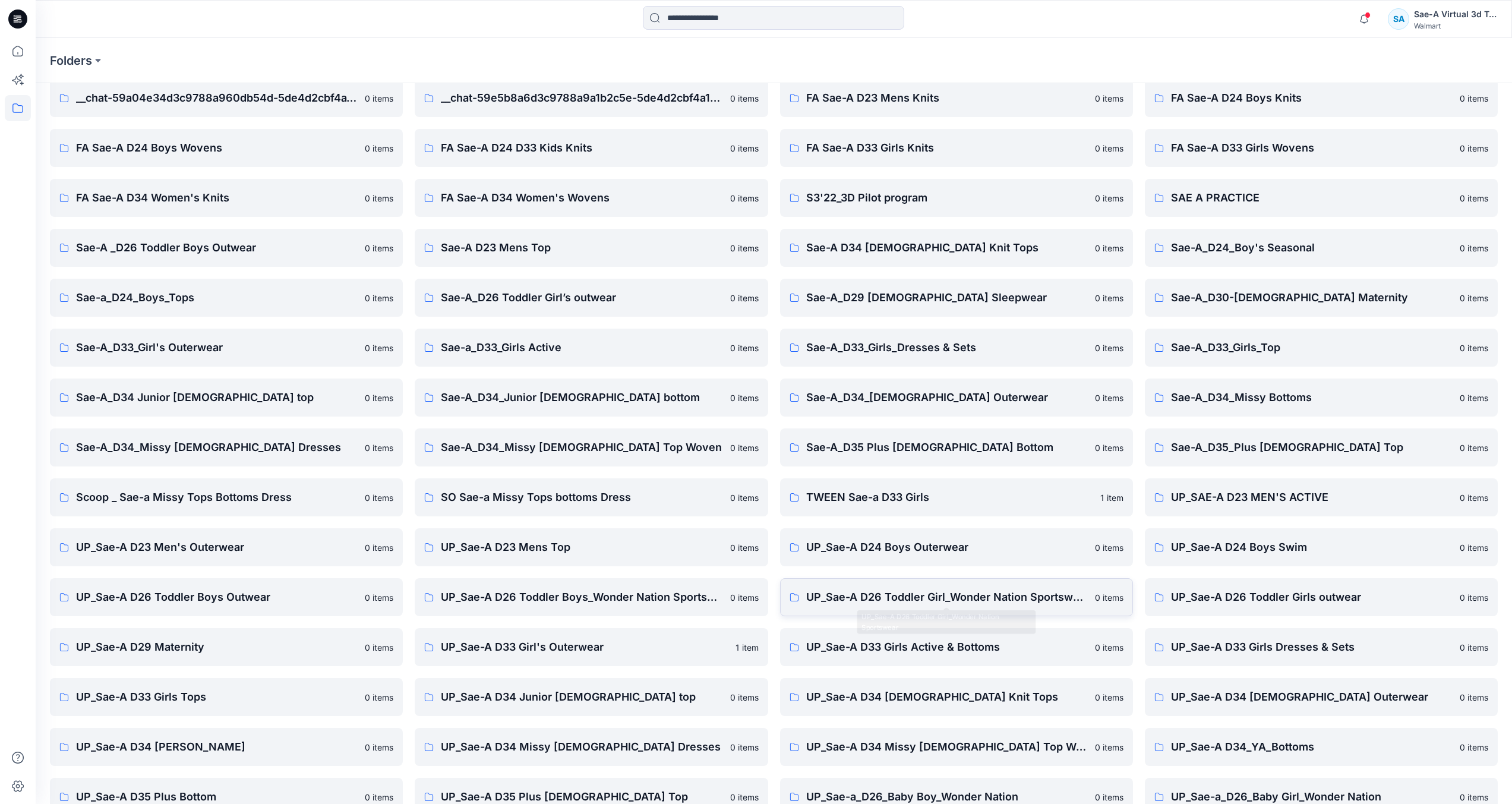
scroll to position [78, 0]
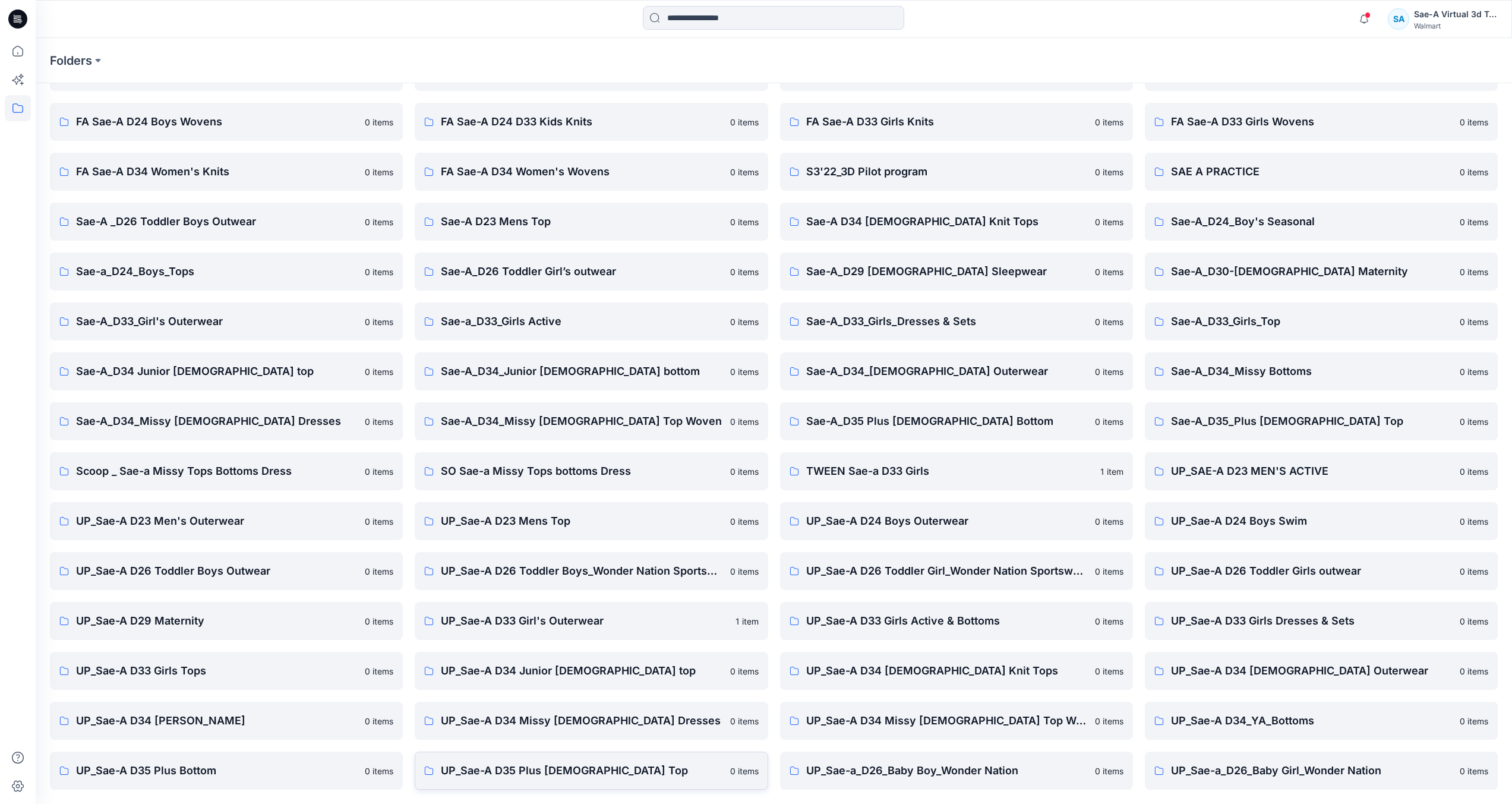
click at [541, 772] on p "UP_Sae-A D35 Plus [DEMOGRAPHIC_DATA] Top" at bounding box center [581, 770] width 281 height 16
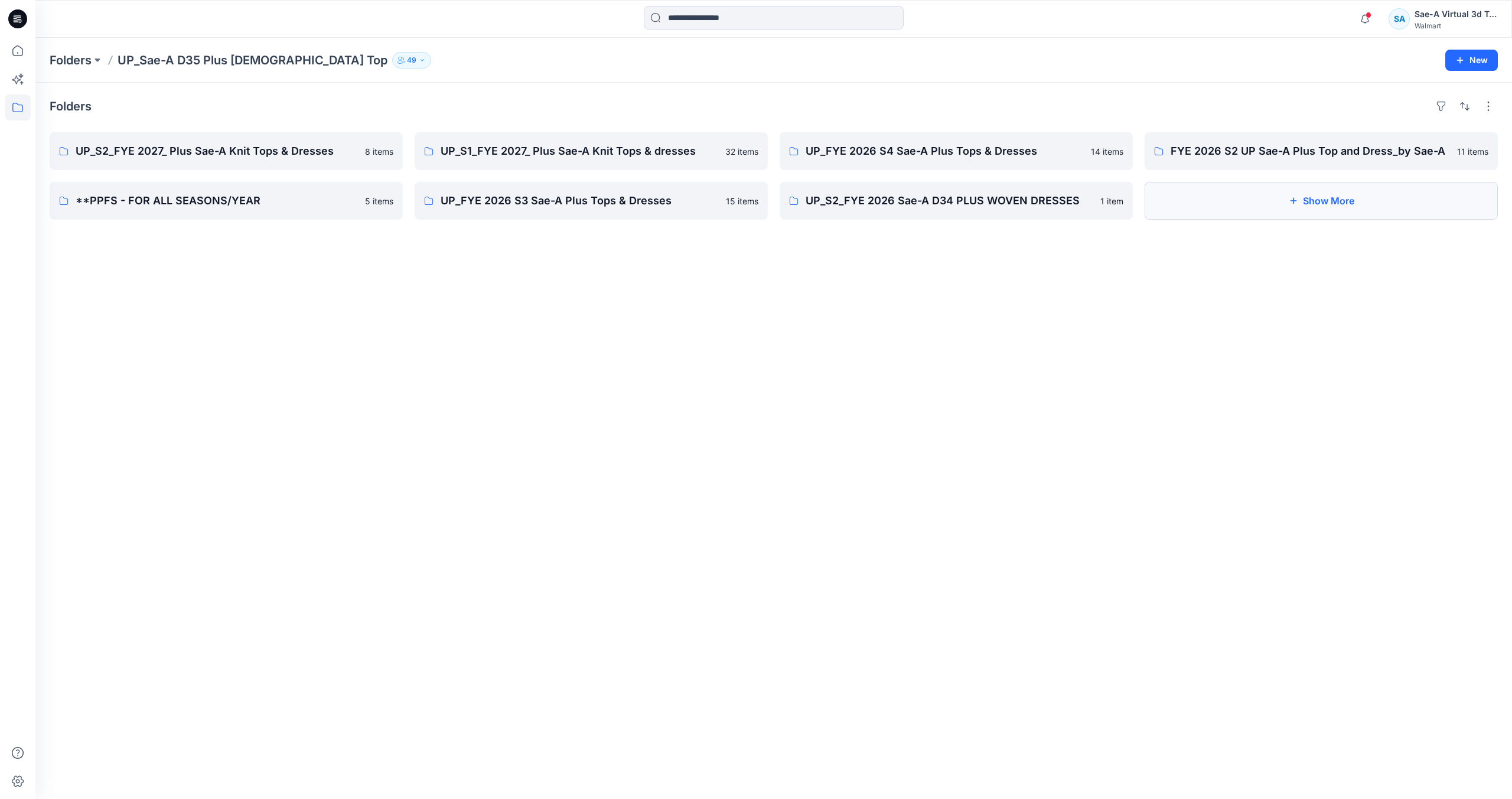
click at [1230, 195] on button "Show More" at bounding box center [1320, 201] width 353 height 38
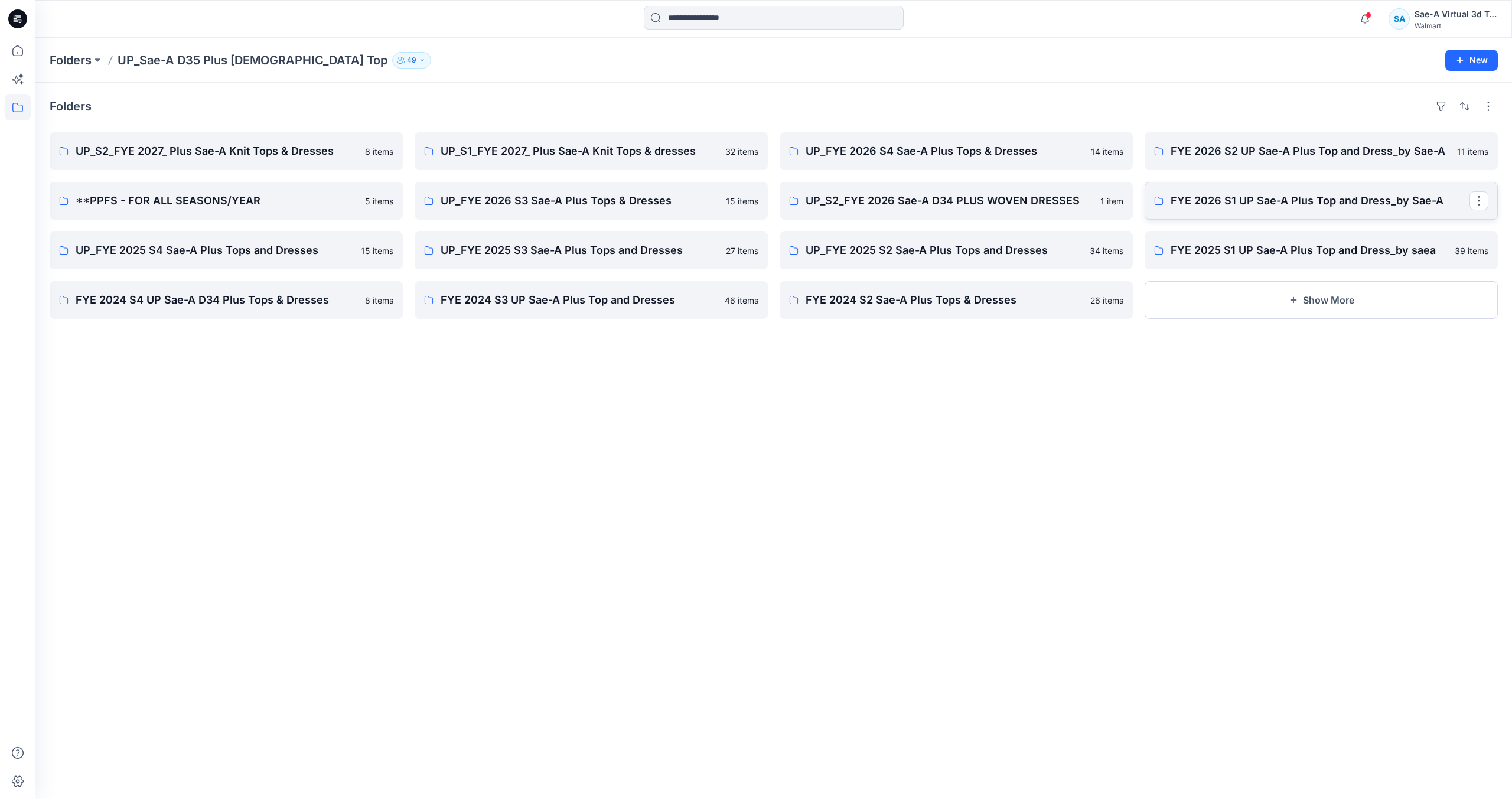
click at [1411, 207] on p "FYE 2026 S1 UP Sae-A Plus Top and Dress_by Sae-A" at bounding box center [1320, 200] width 299 height 16
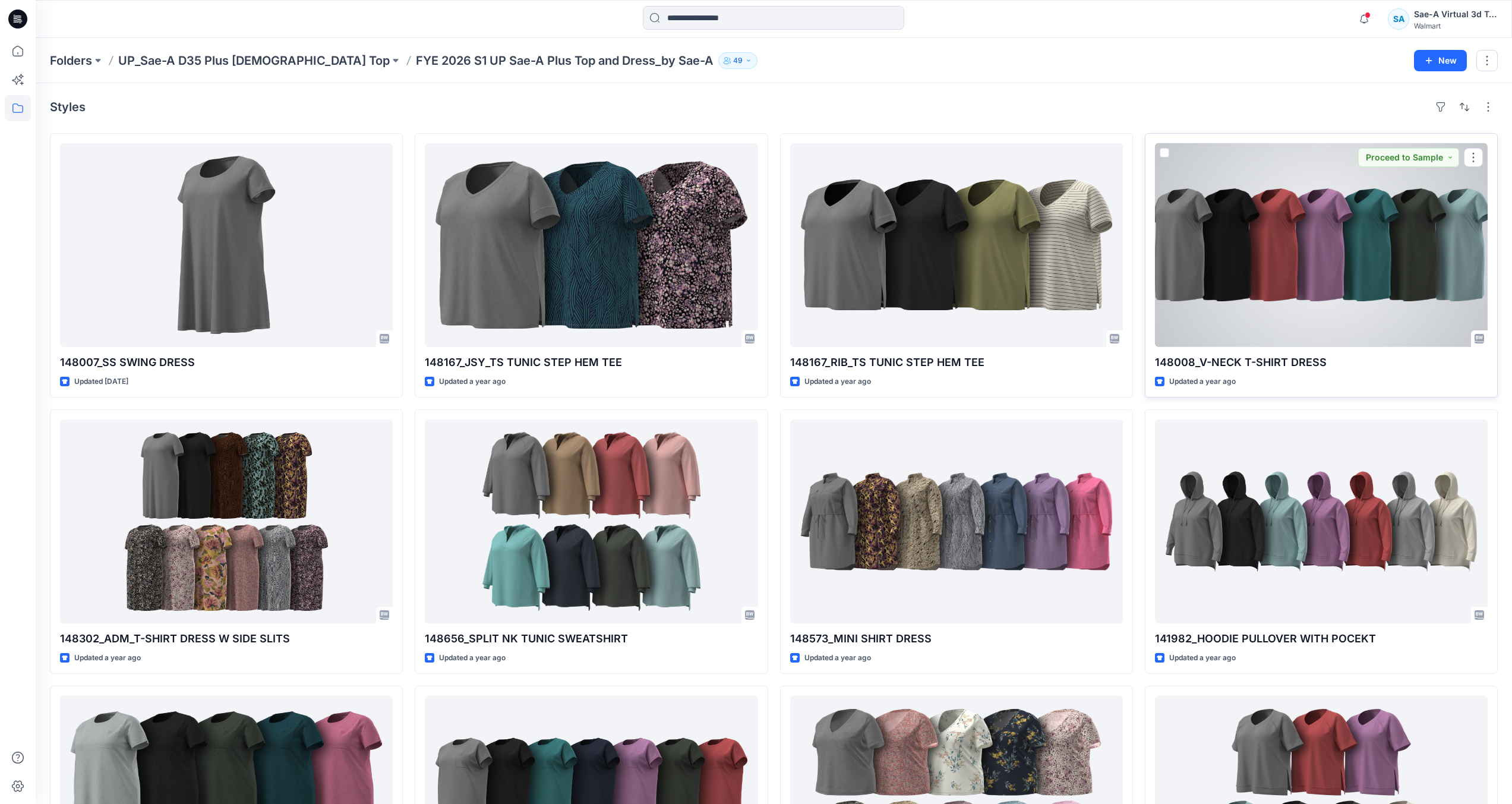
click at [1273, 309] on div at bounding box center [1322, 245] width 333 height 204
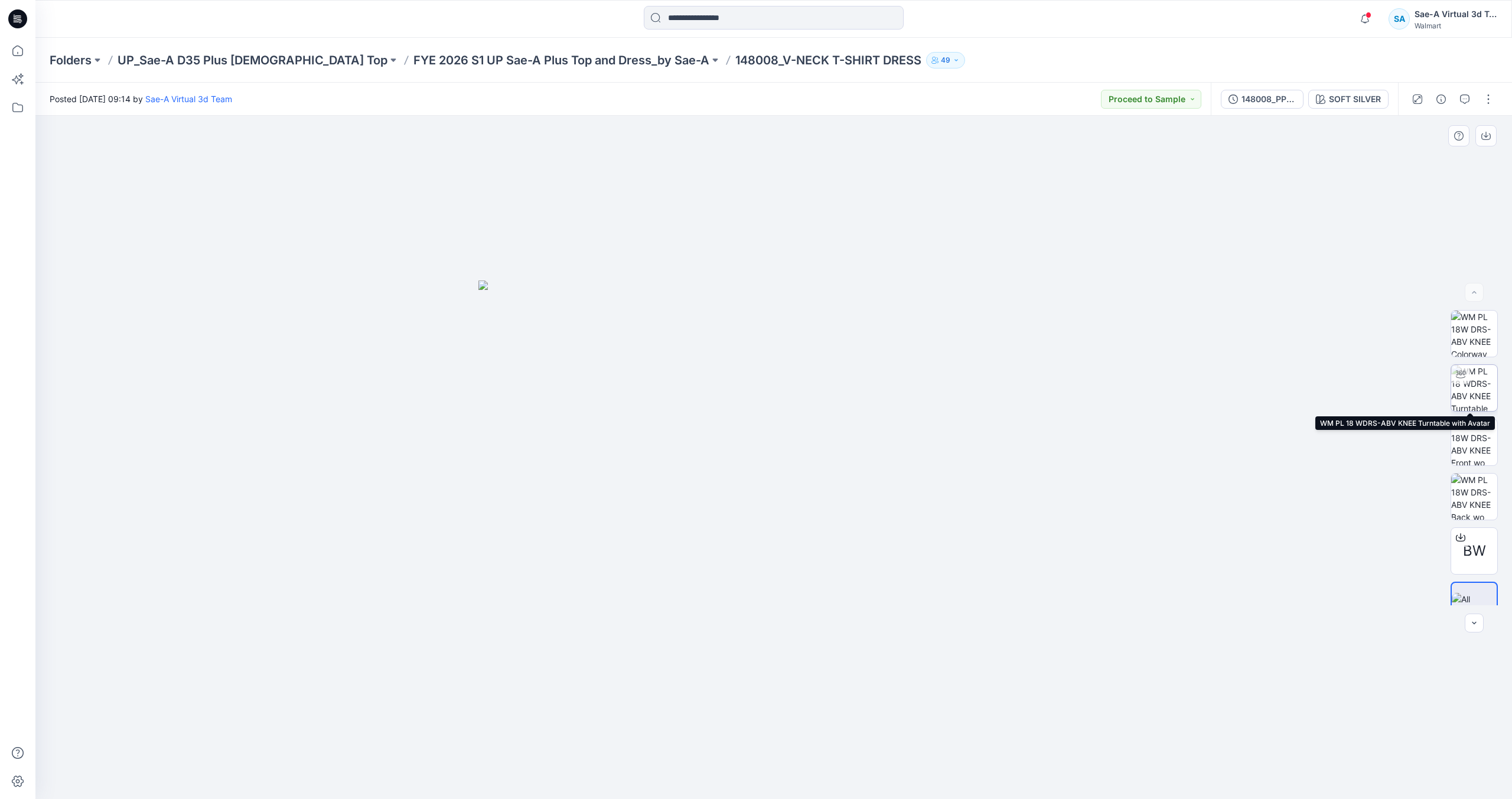
click at [1473, 401] on img at bounding box center [1474, 388] width 46 height 46
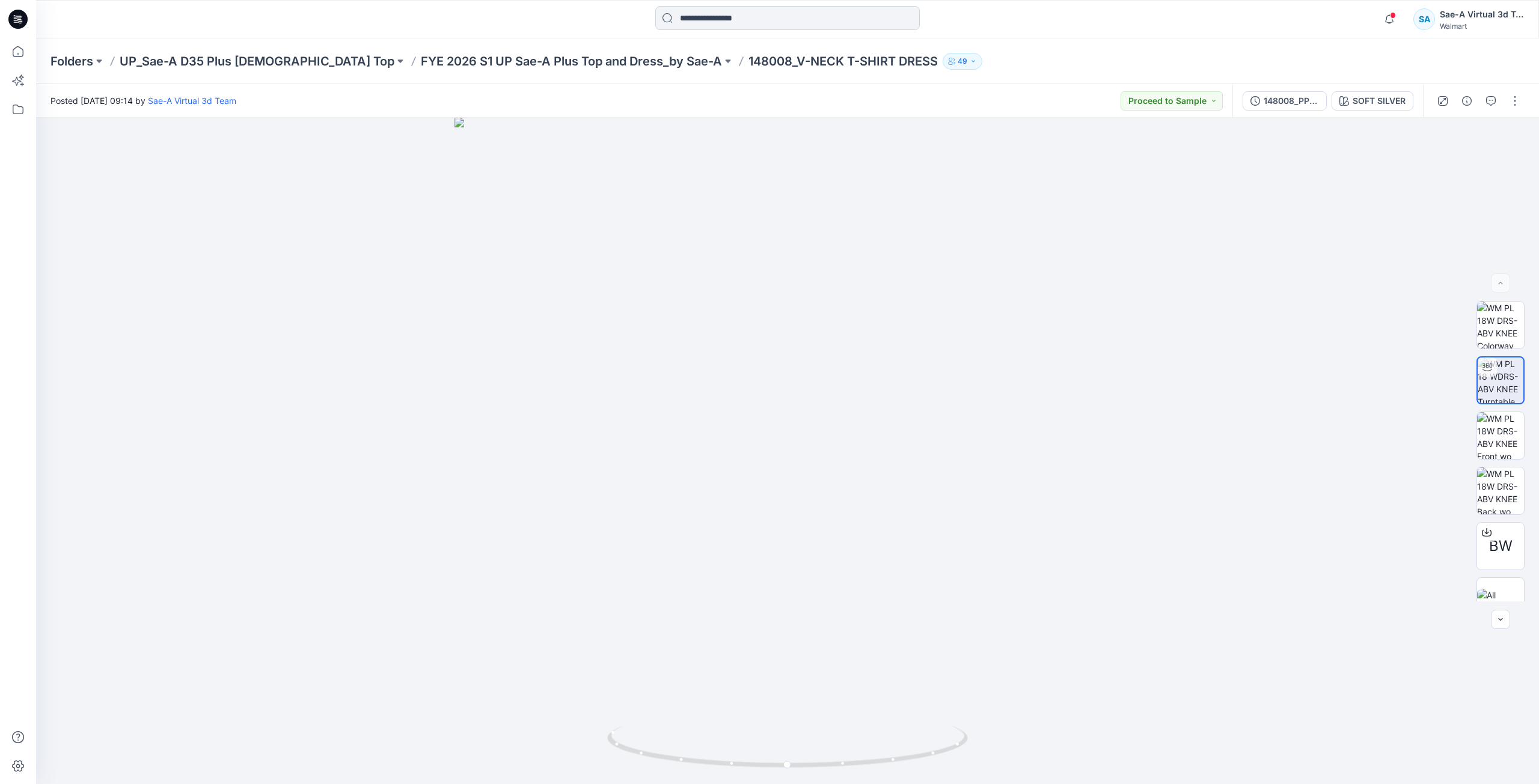
click at [774, 14] on input at bounding box center [788, 18] width 264 height 24
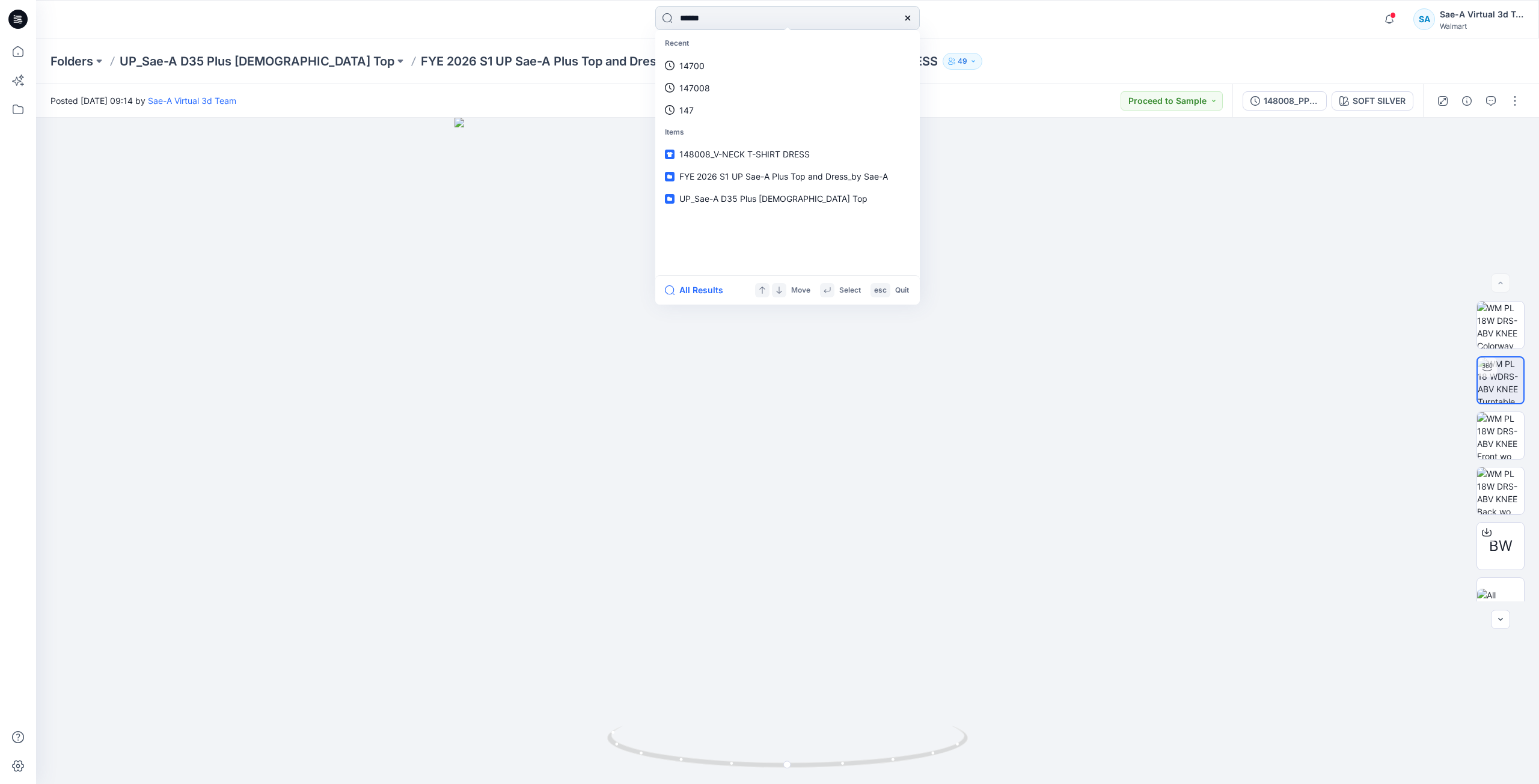
type input "******"
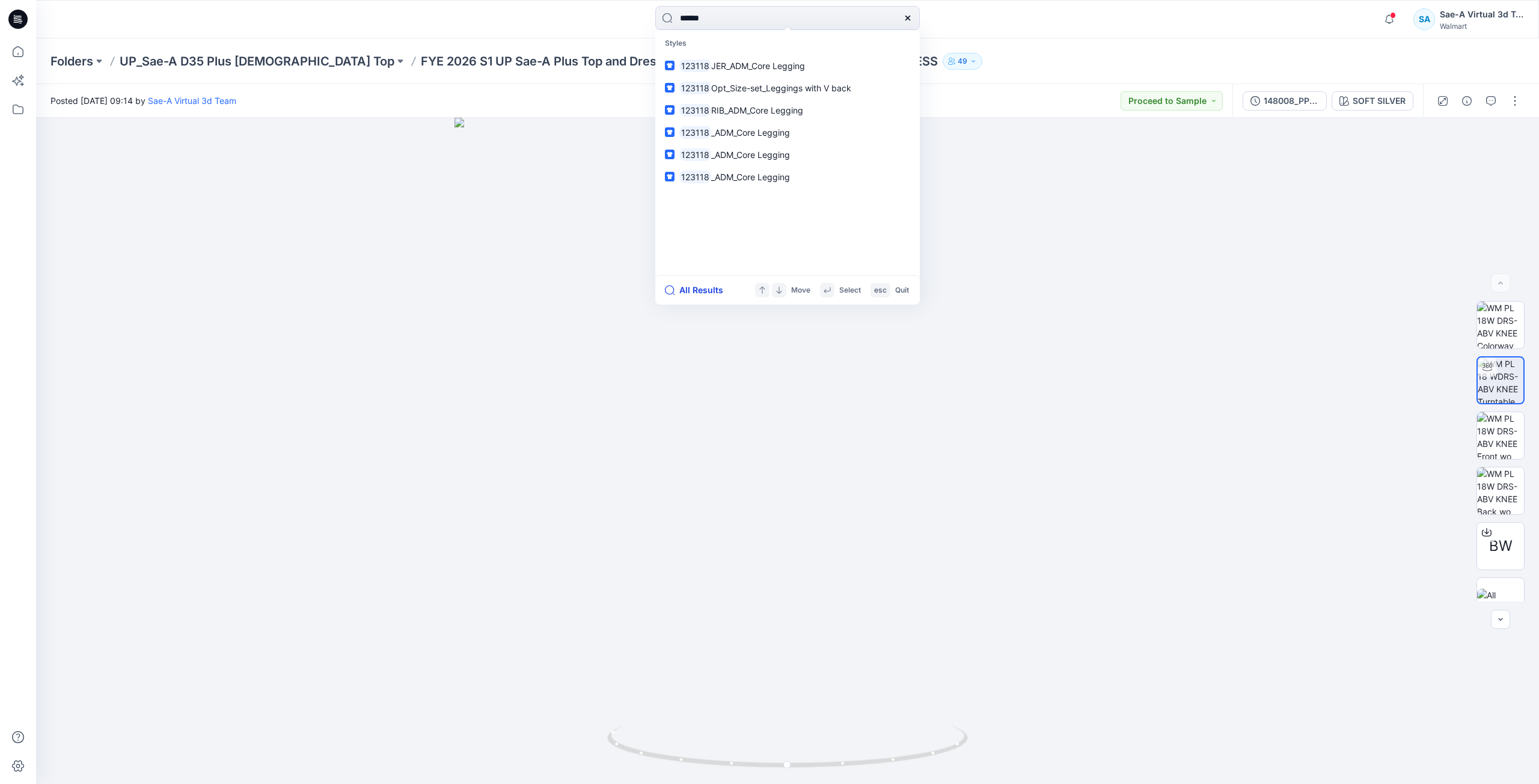
click at [704, 284] on button "All Results" at bounding box center [698, 290] width 66 height 14
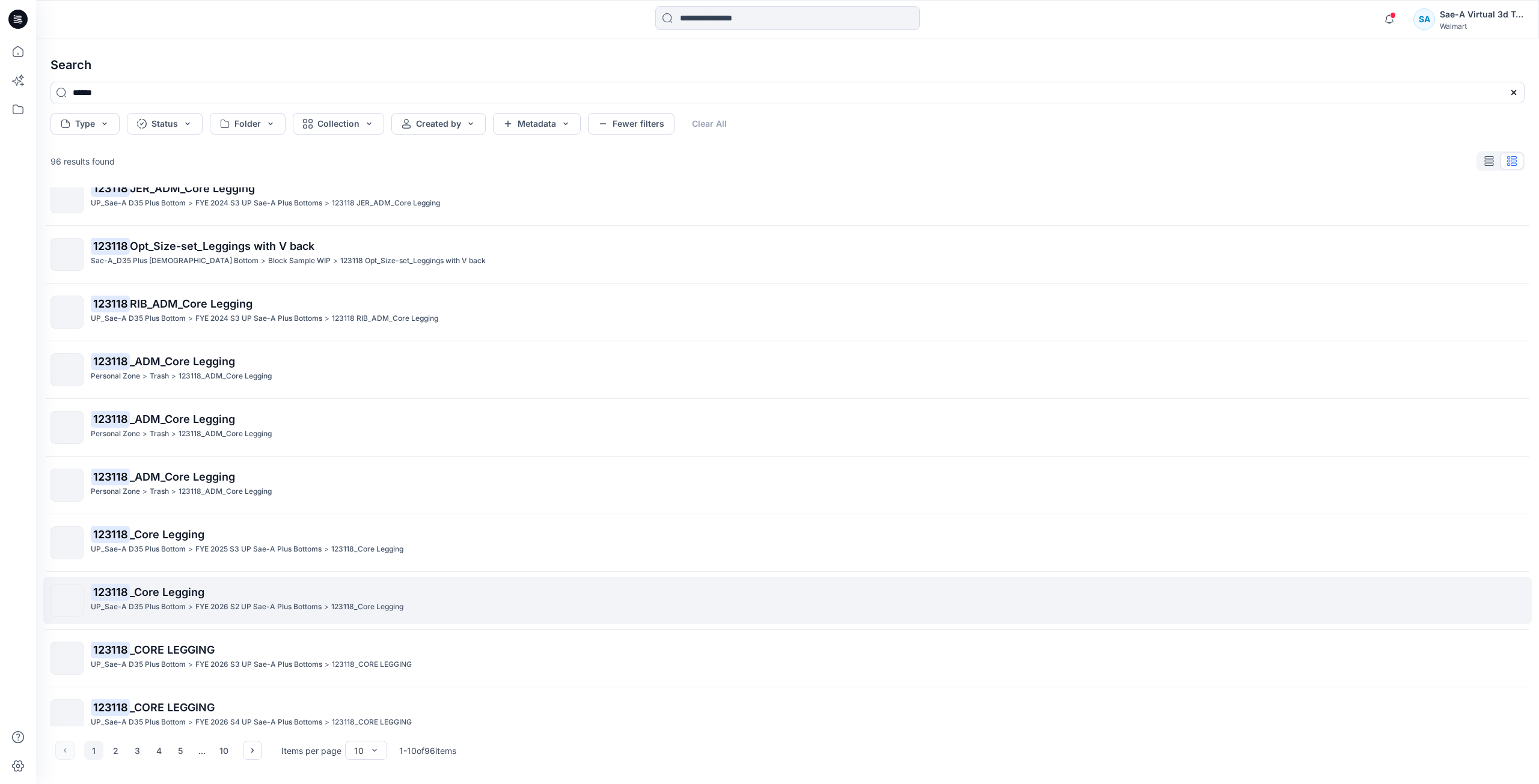
scroll to position [38, 0]
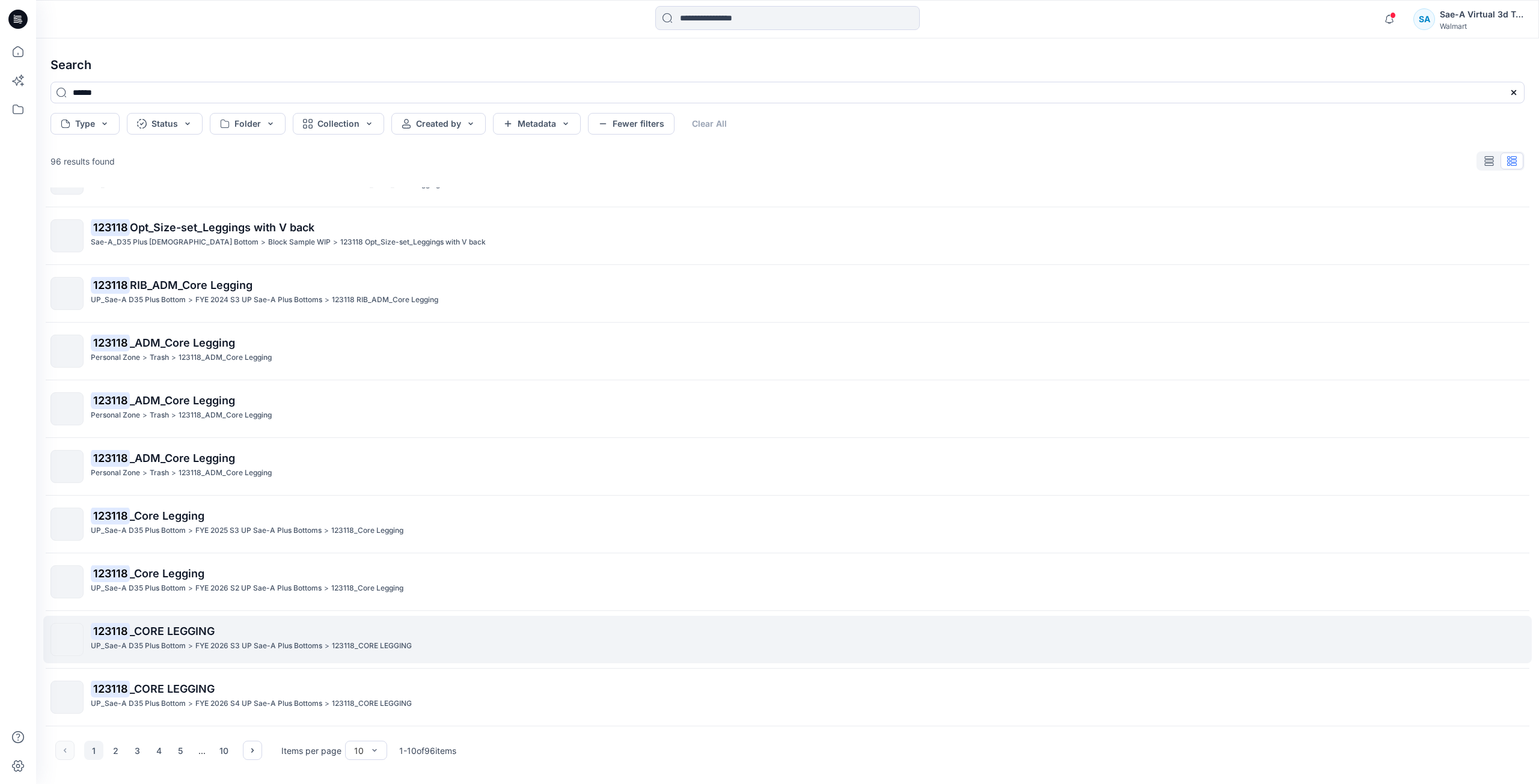
click at [374, 646] on p "123118_CORE LEGGING" at bounding box center [372, 646] width 80 height 13
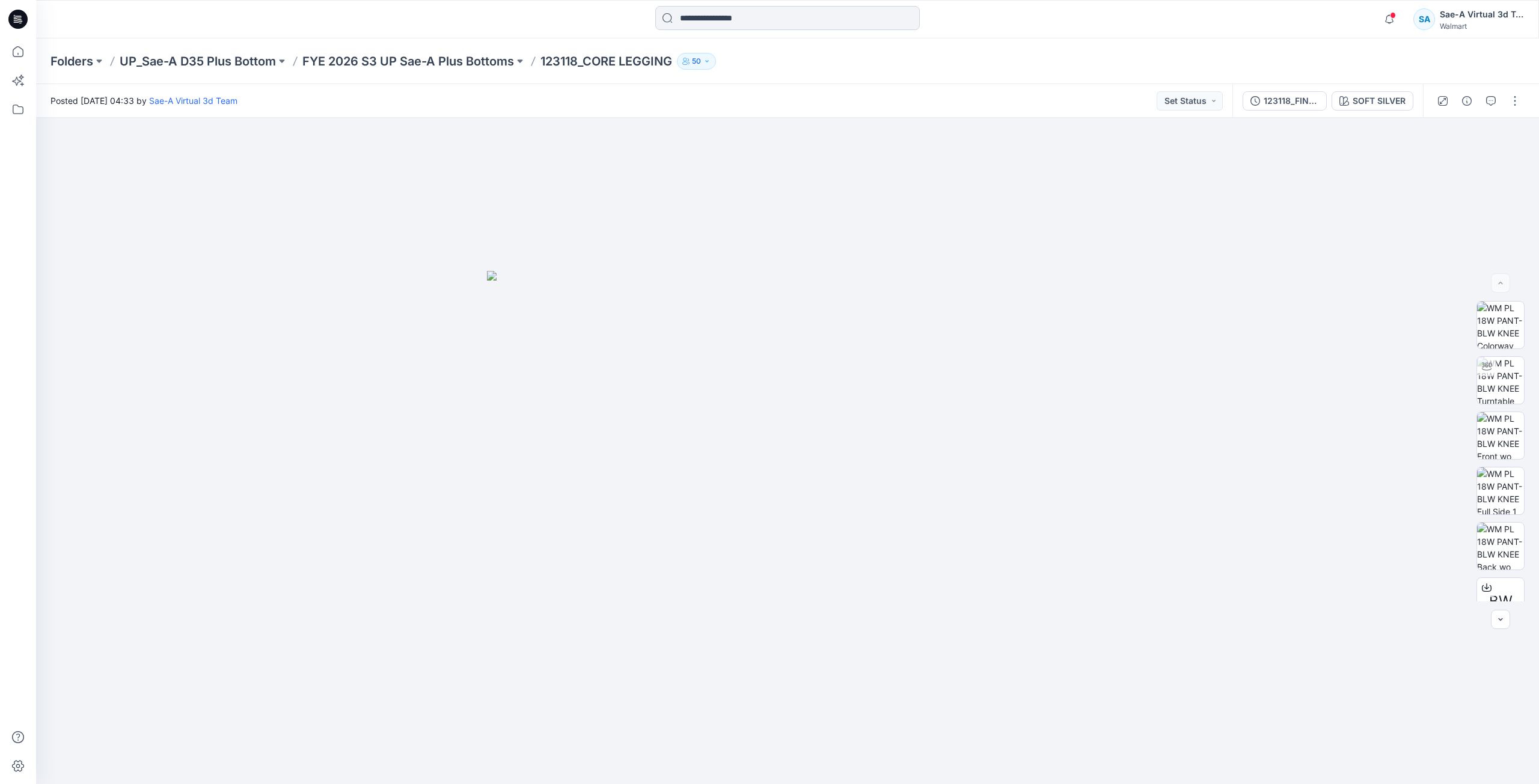
click at [714, 20] on input at bounding box center [788, 18] width 264 height 24
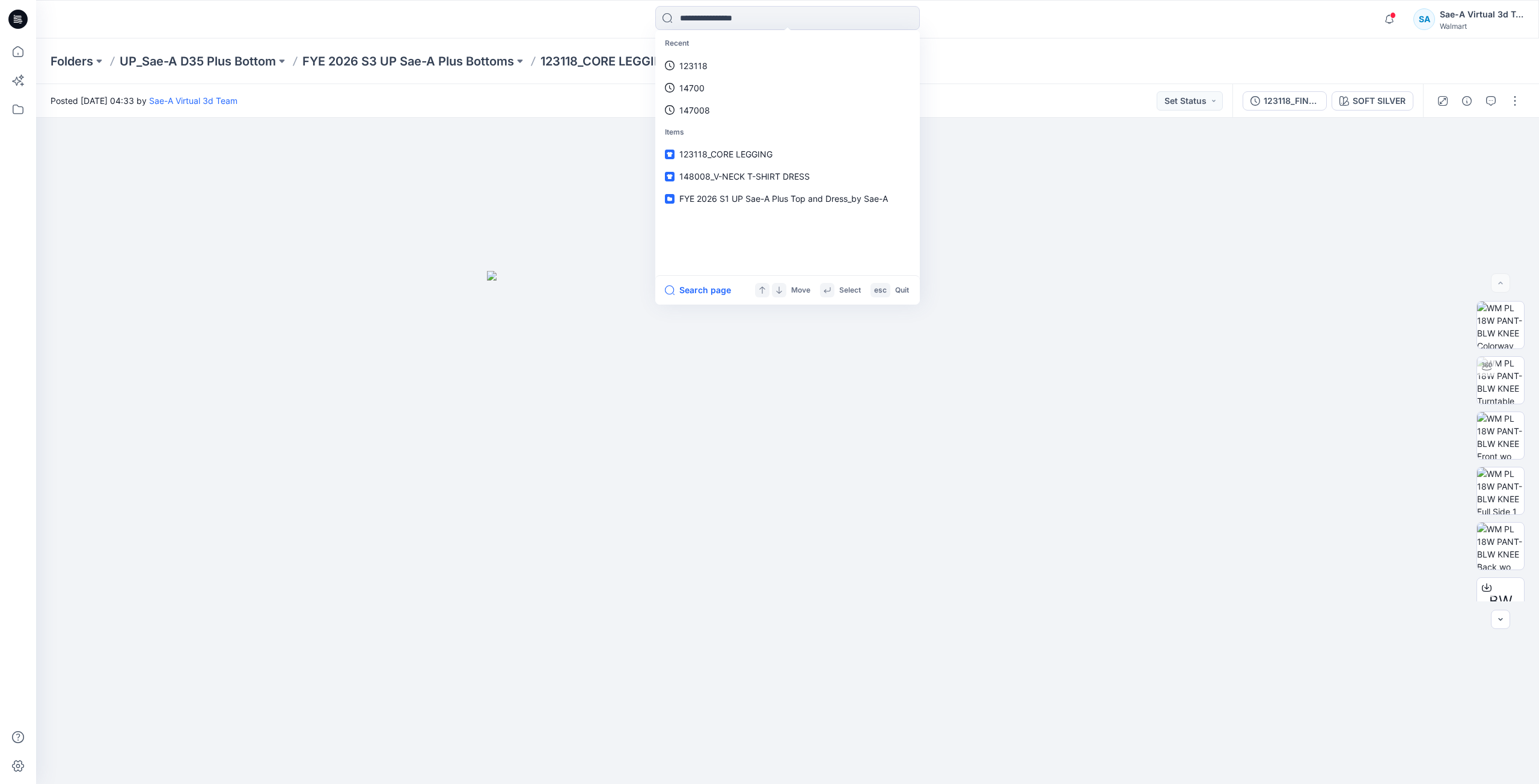
click at [706, 72] on link "123118" at bounding box center [788, 66] width 259 height 22
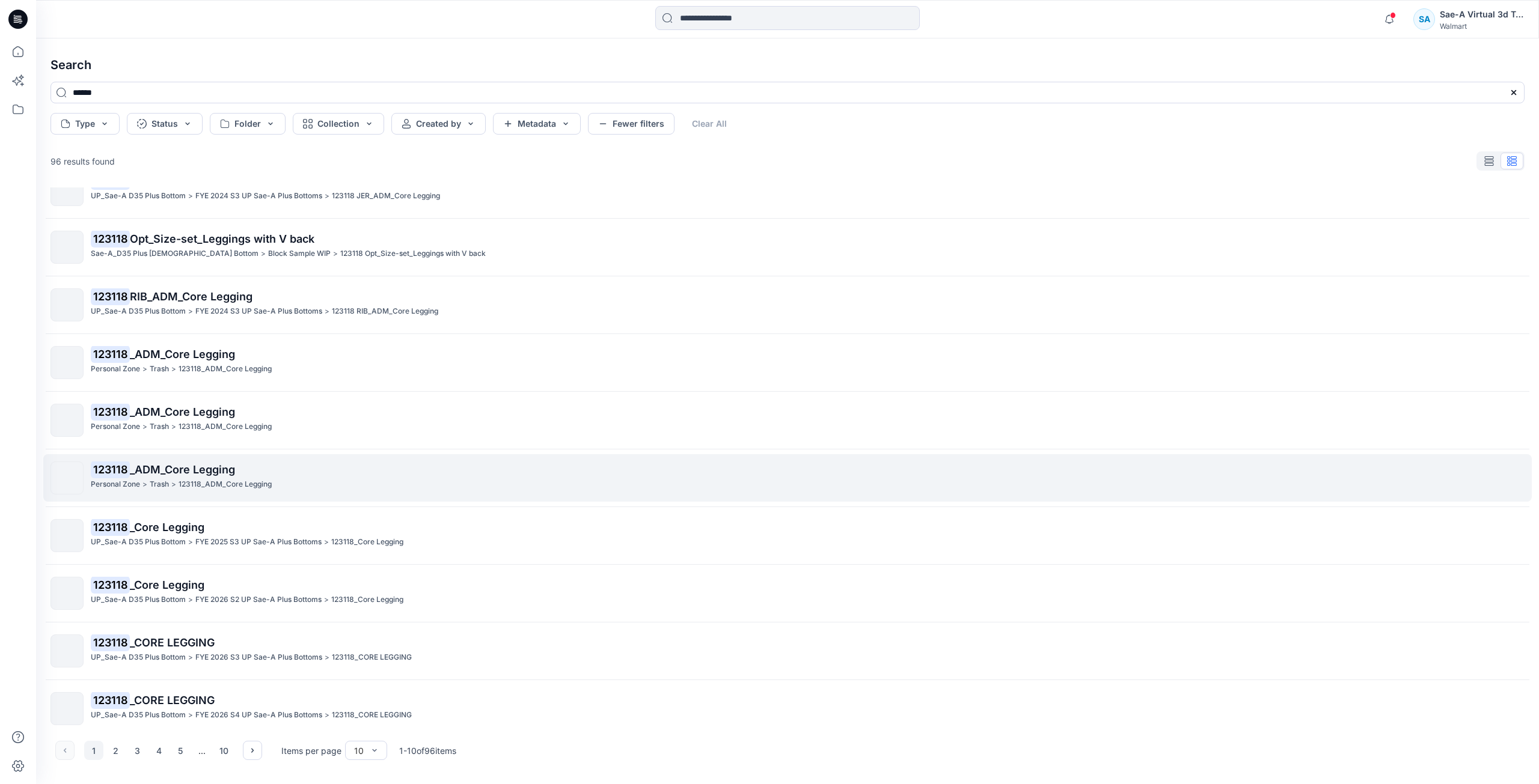
scroll to position [38, 0]
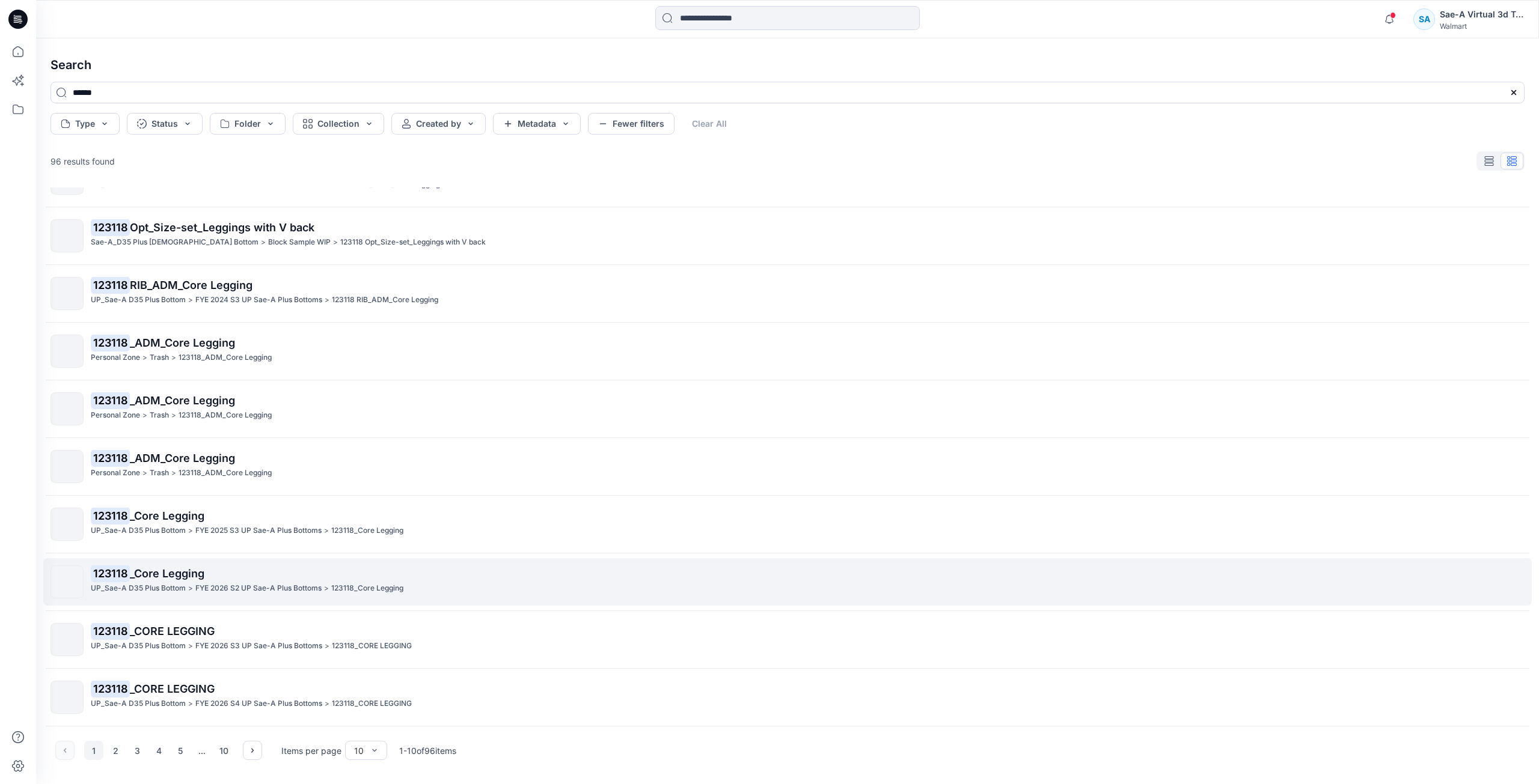
click at [265, 590] on p "FYE 2026 S2 UP Sae-A Plus Bottoms" at bounding box center [259, 588] width 127 height 13
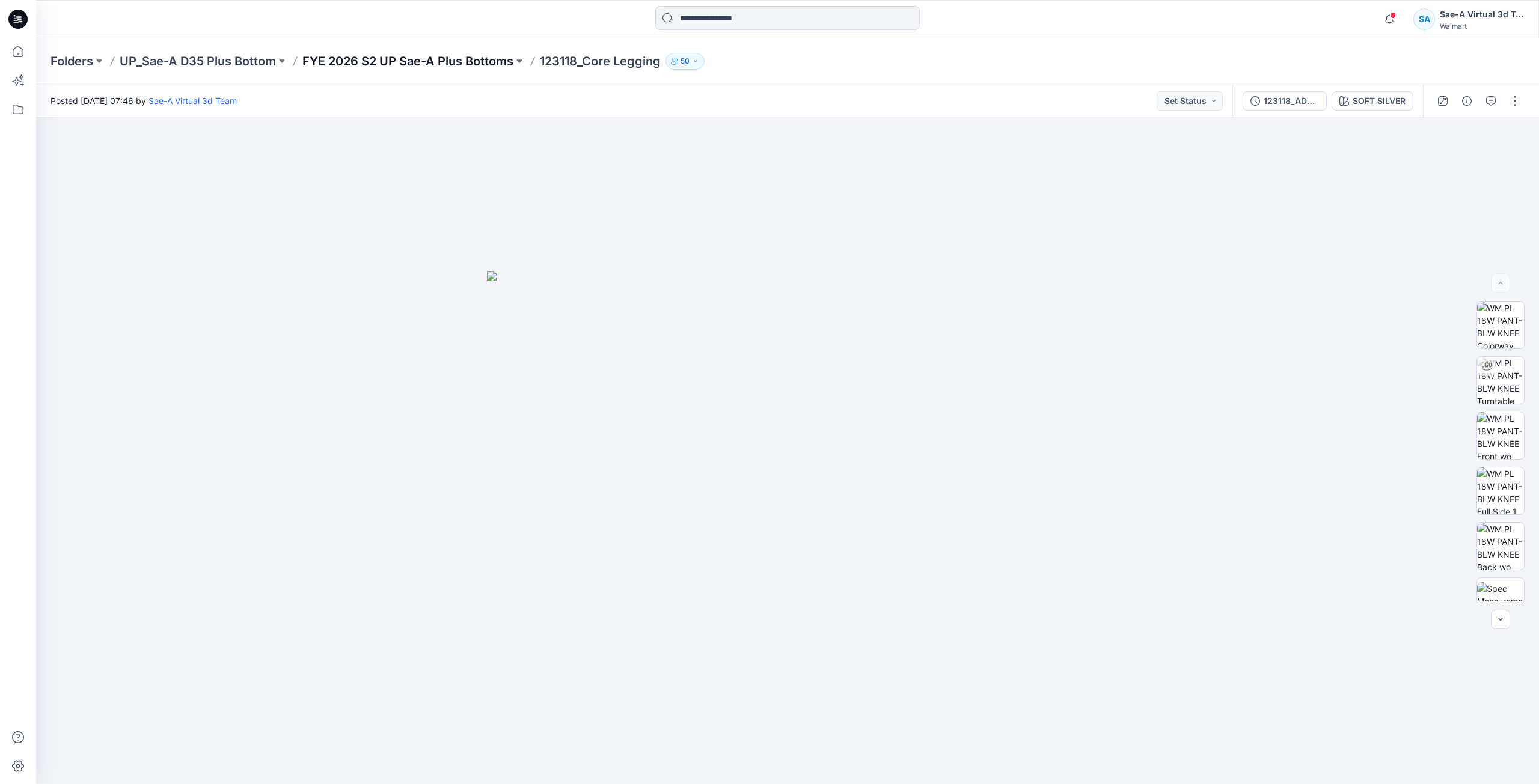
click at [467, 53] on p "FYE 2026 S2 UP Sae-A Plus Bottoms" at bounding box center [408, 60] width 211 height 16
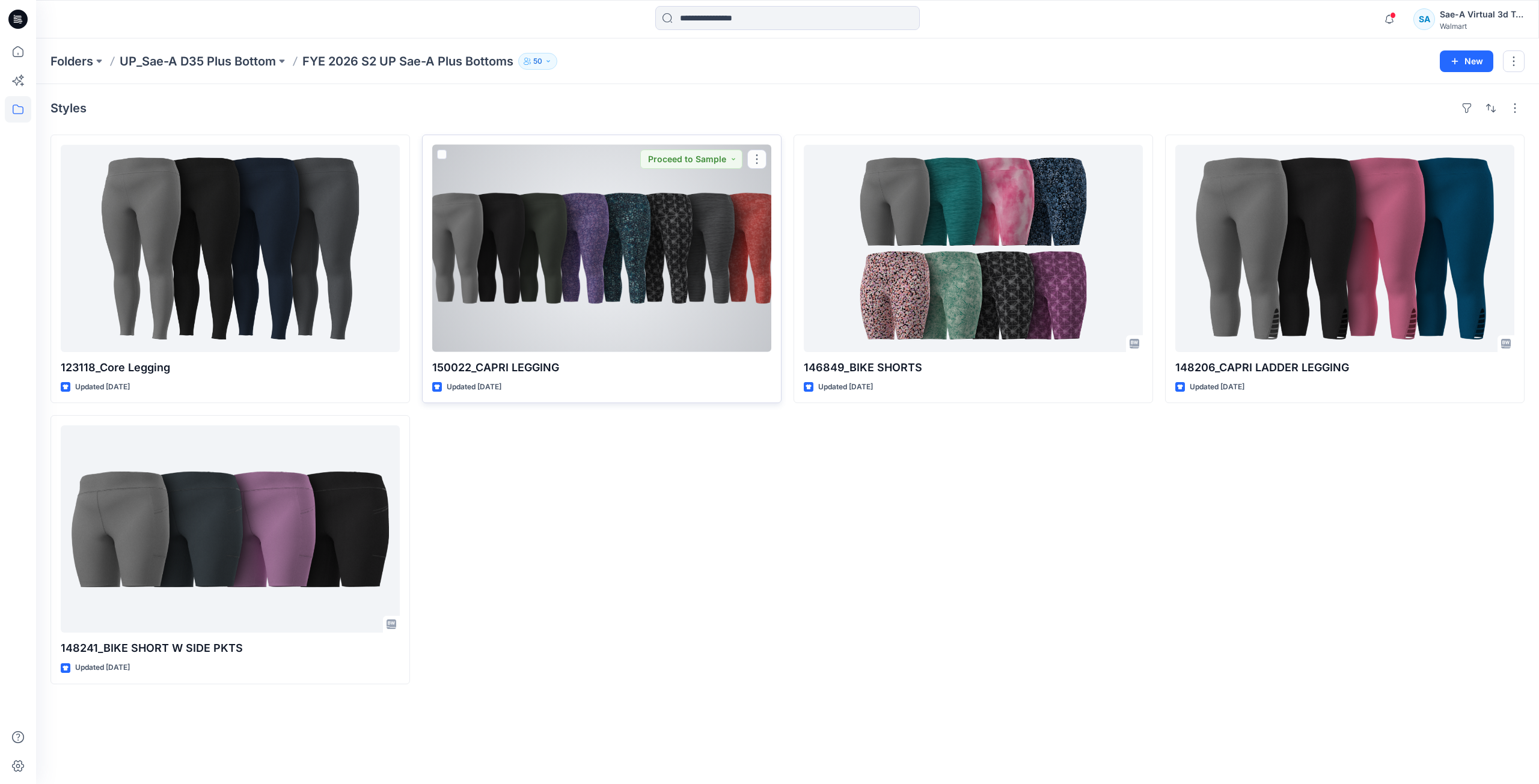
click at [602, 268] on div at bounding box center [601, 248] width 339 height 207
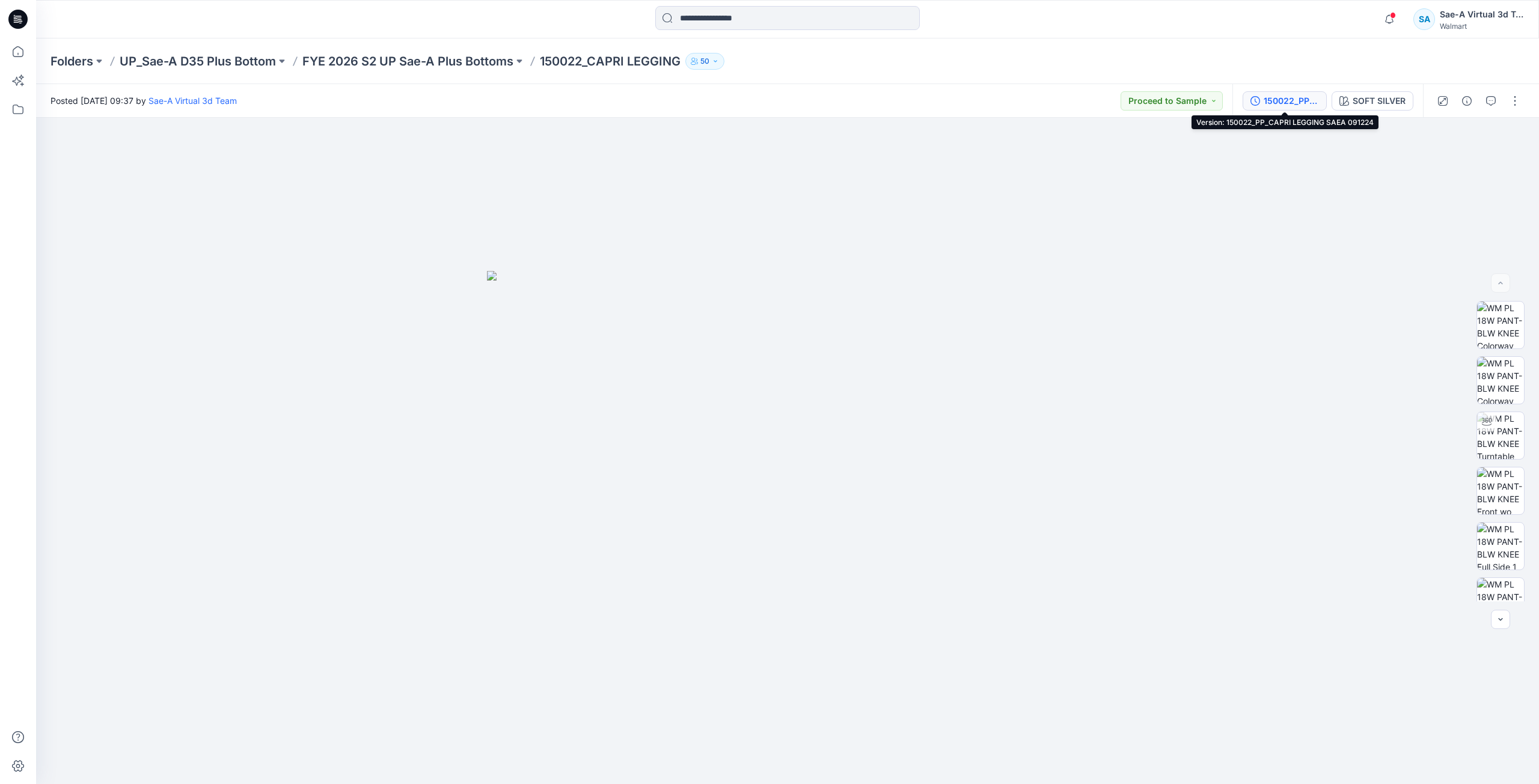
click at [1296, 100] on div "150022_PP_CAPRI LEGGING SAEA 091224" at bounding box center [1291, 101] width 55 height 13
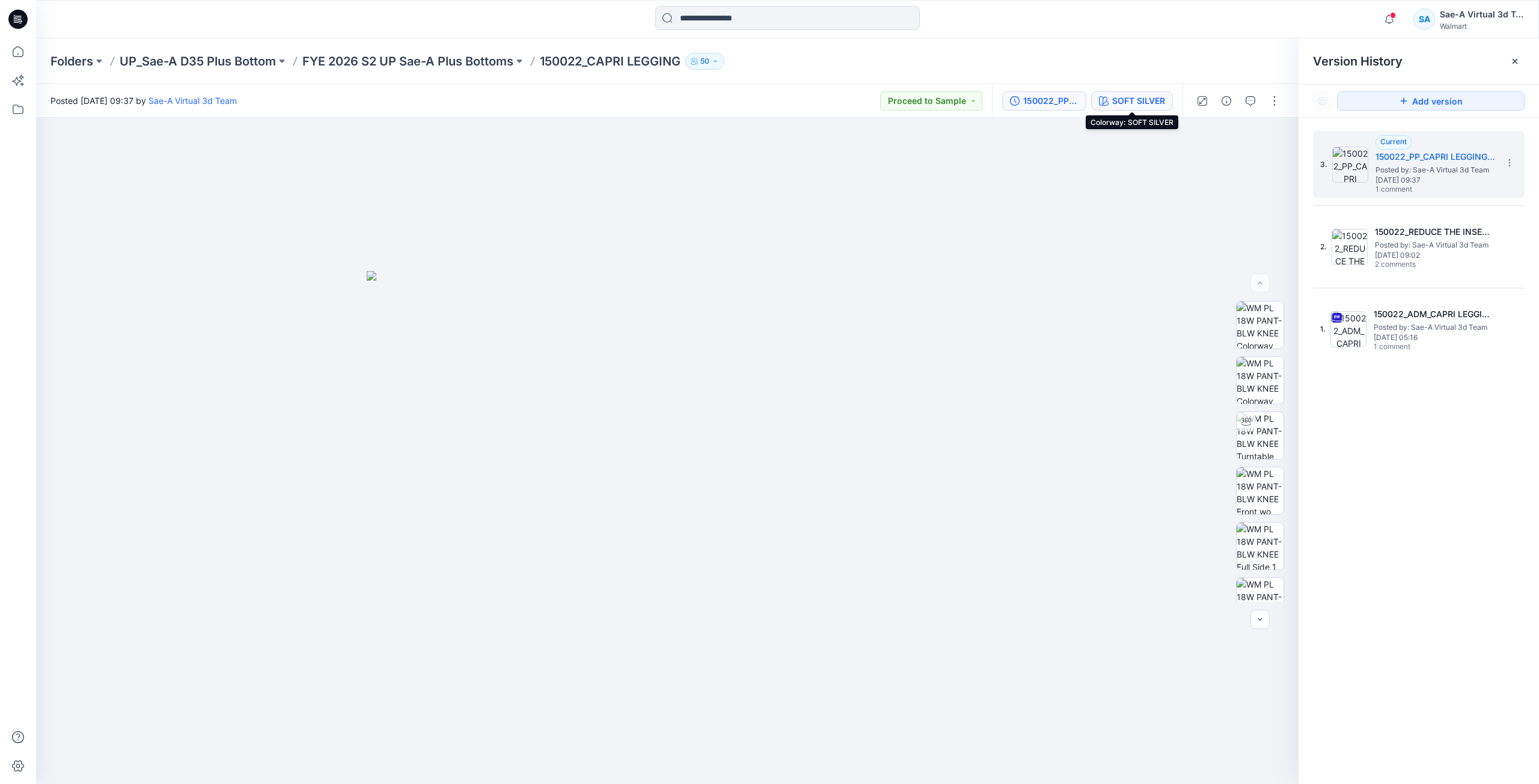
click at [1145, 104] on div "SOFT SILVER" at bounding box center [1138, 101] width 53 height 13
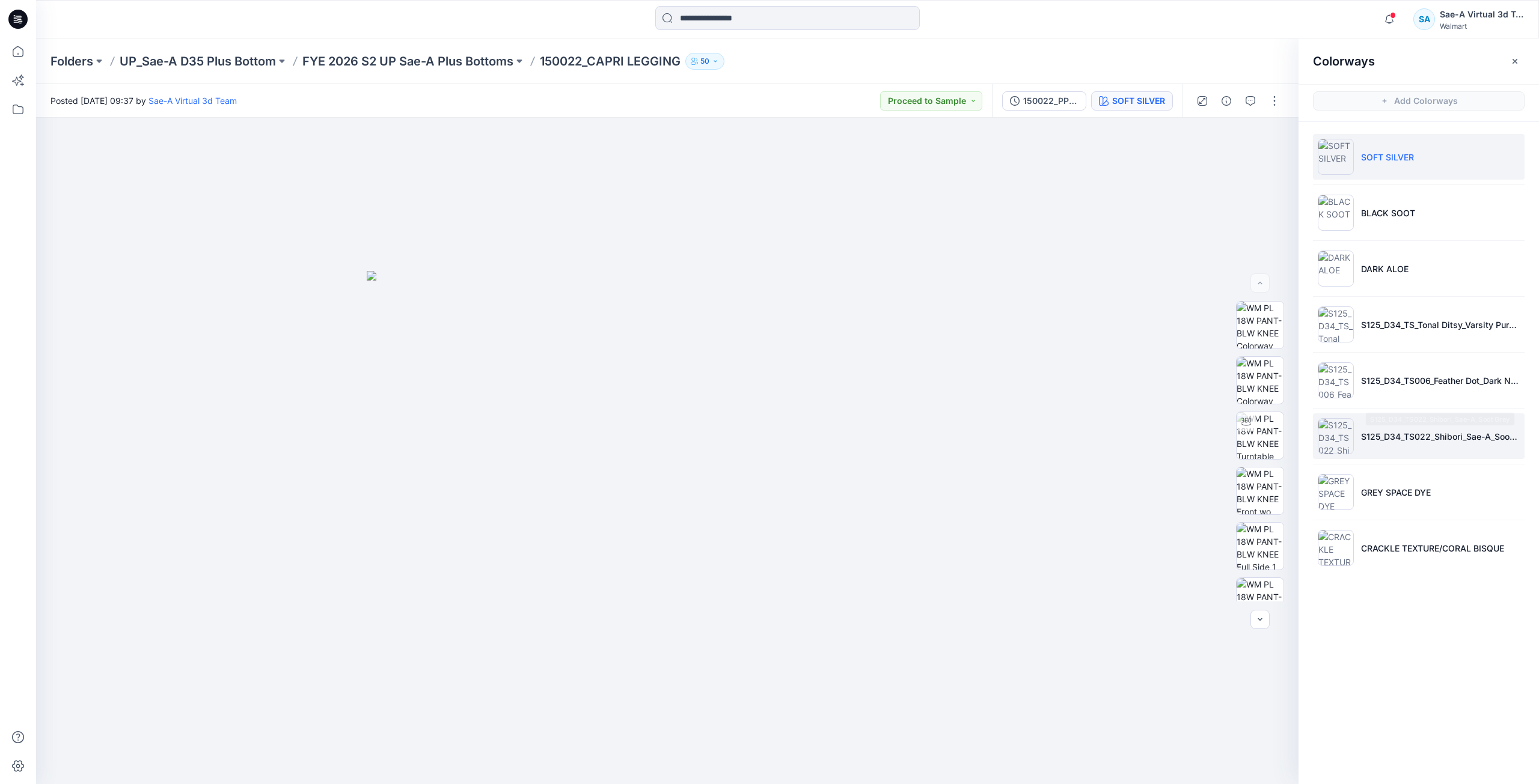
click at [1422, 443] on li "S125_D34_TS022_Shibori_Sae-A_Soot Grey" at bounding box center [1418, 436] width 211 height 46
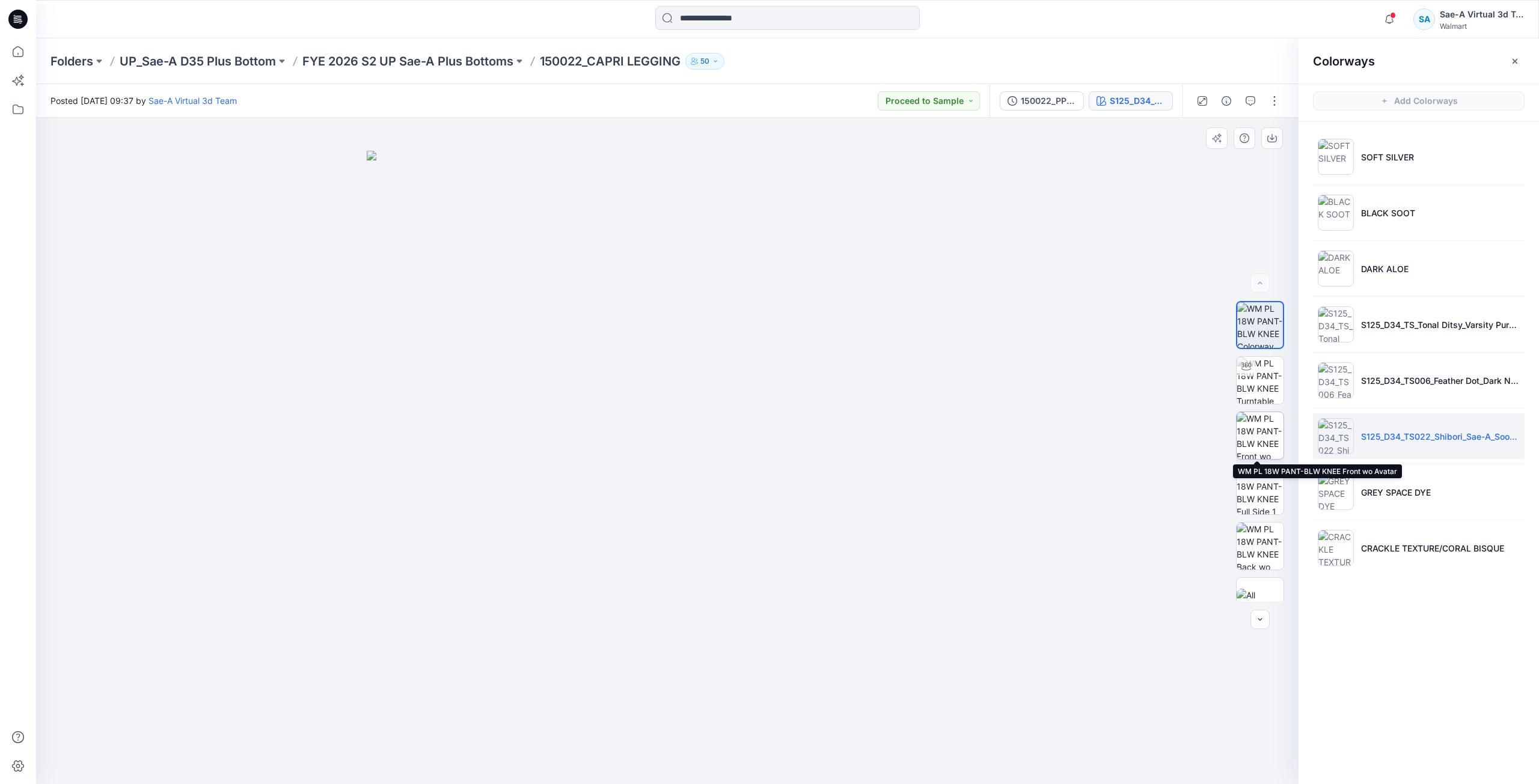
click at [1263, 425] on img at bounding box center [1260, 436] width 47 height 47
